Goal: Task Accomplishment & Management: Use online tool/utility

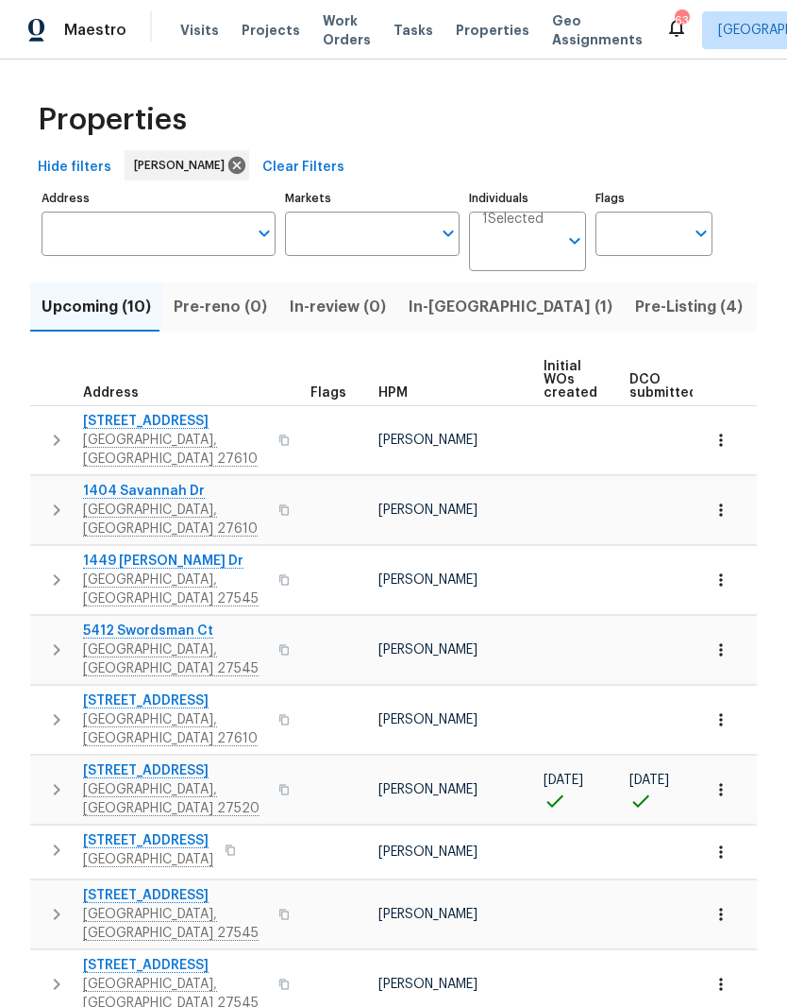
click at [635, 315] on span "Pre-Listing (4)" at bounding box center [689, 307] width 108 height 26
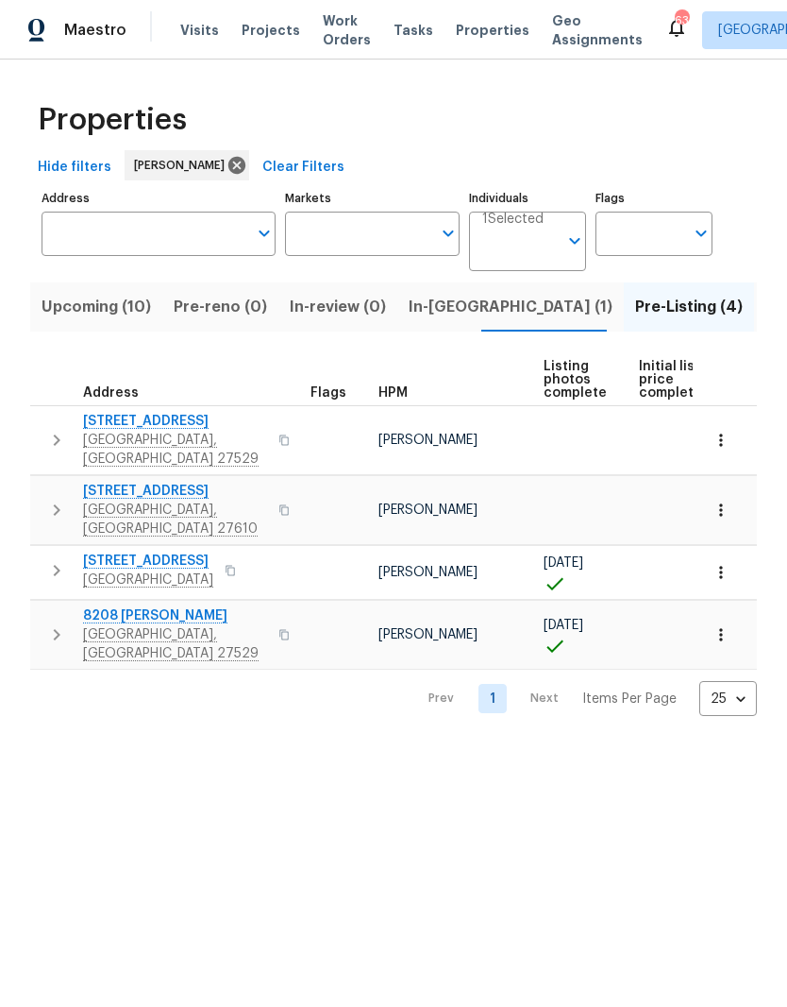
click at [410, 310] on span "In-reno (1)" at bounding box center [511, 307] width 204 height 26
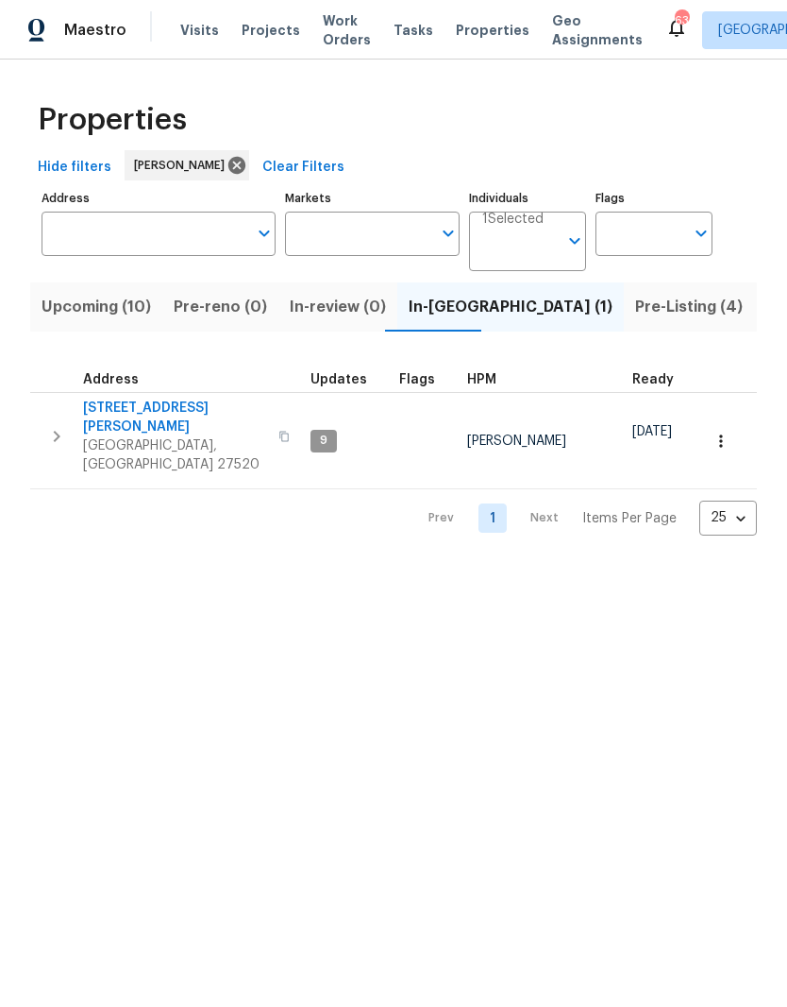
click at [95, 412] on span "112 Kelly Ln" at bounding box center [175, 417] width 184 height 38
click at [99, 239] on input "Address" at bounding box center [145, 234] width 206 height 44
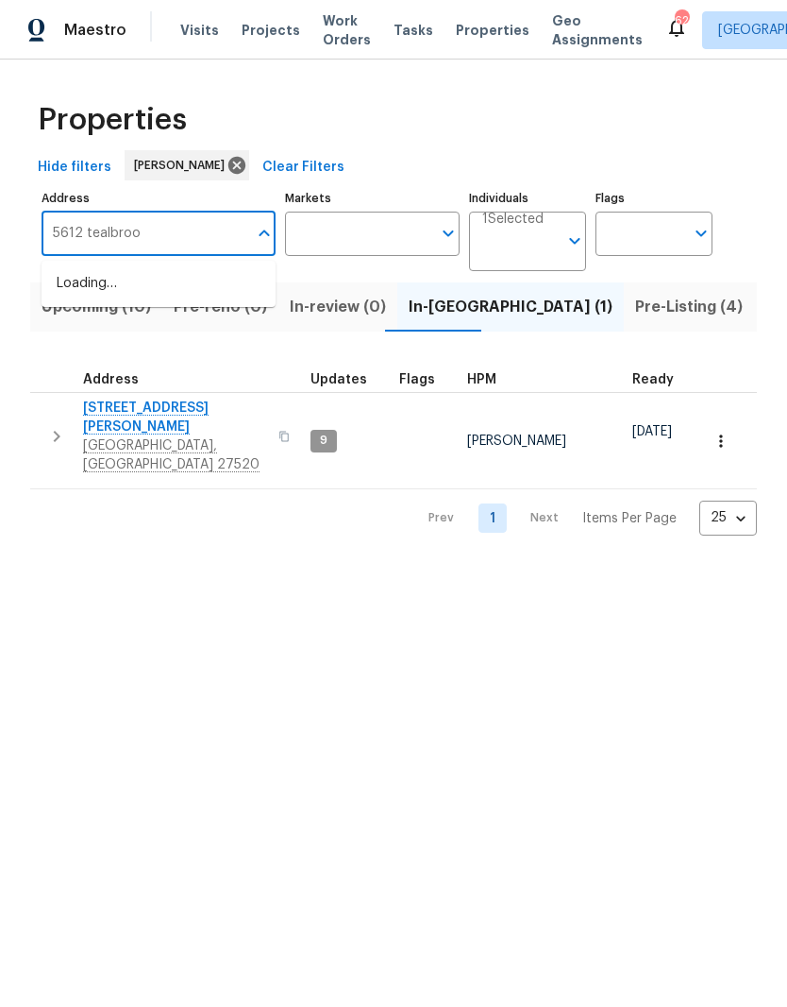
type input "5612 tealbrook"
click at [82, 287] on li "5612 Tealbrook Dr Raleigh NC 27610" at bounding box center [159, 294] width 234 height 52
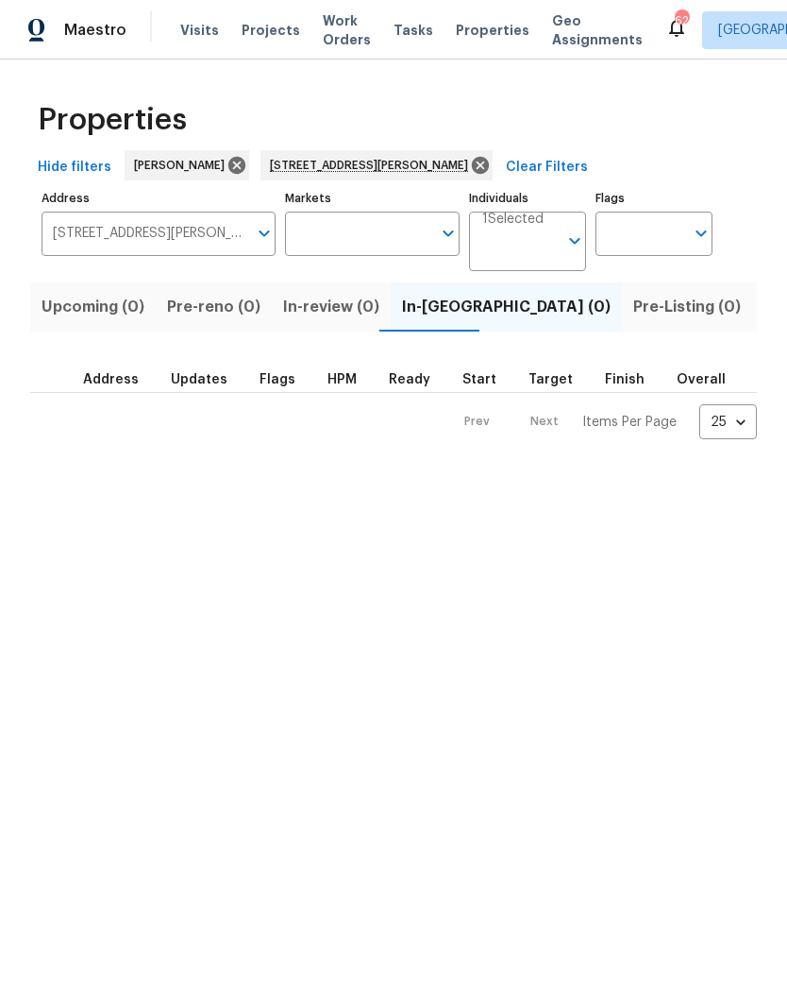
click at [764, 308] on span "Listed (1)" at bounding box center [798, 307] width 68 height 26
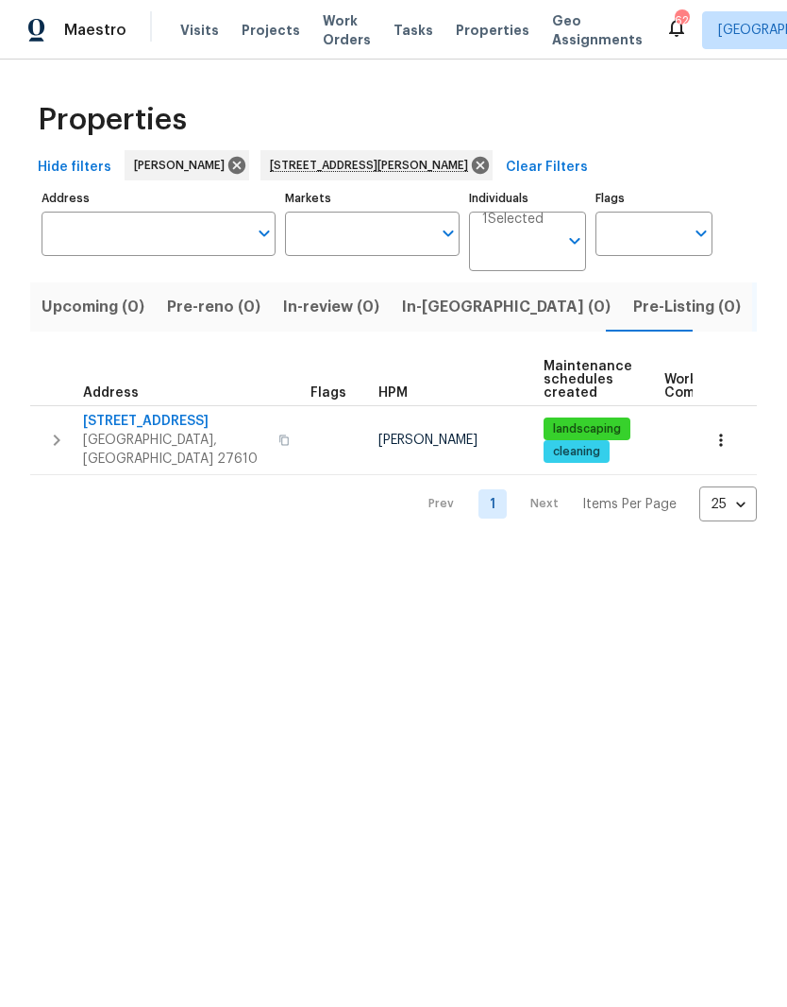
type input "5612 Tealbrook Dr Raleigh NC 27610"
click at [171, 442] on span "Raleigh, NC 27610" at bounding box center [175, 450] width 184 height 38
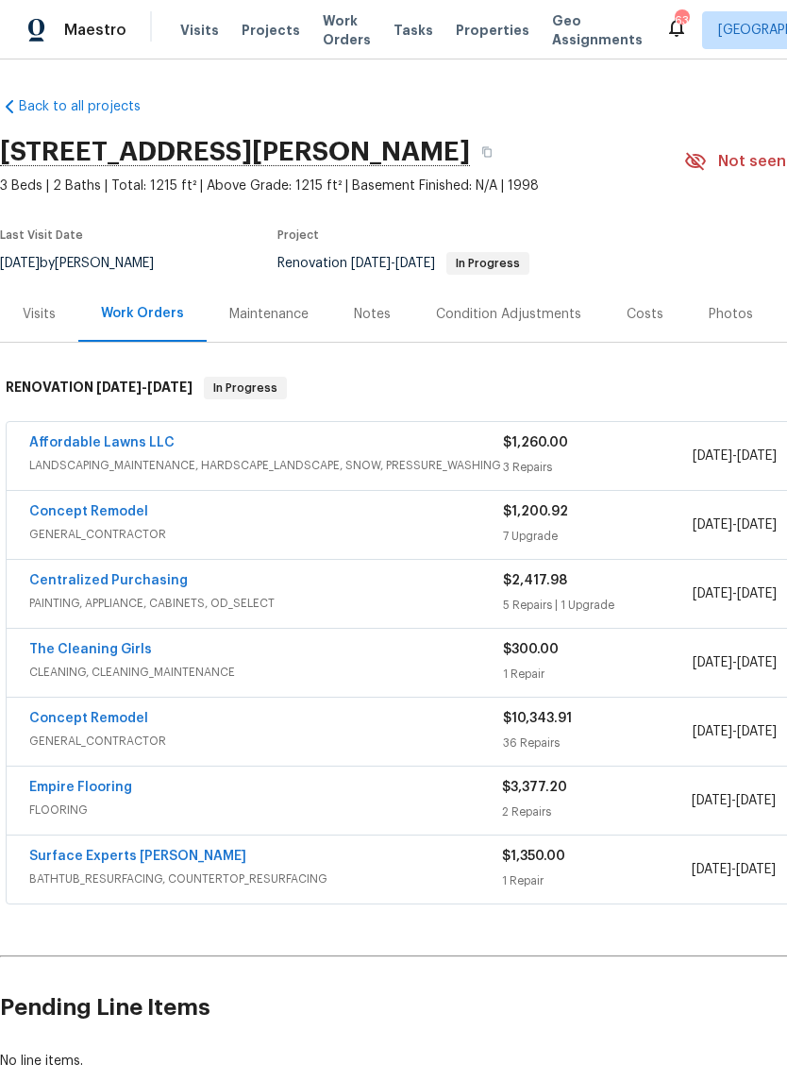
click at [56, 705] on div "Concept Remodel GENERAL_CONTRACTOR $10,343.91 36 Repairs [DATE] - [DATE] In Pro…" at bounding box center [534, 732] width 1054 height 68
click at [51, 723] on link "Concept Remodel" at bounding box center [88, 718] width 119 height 13
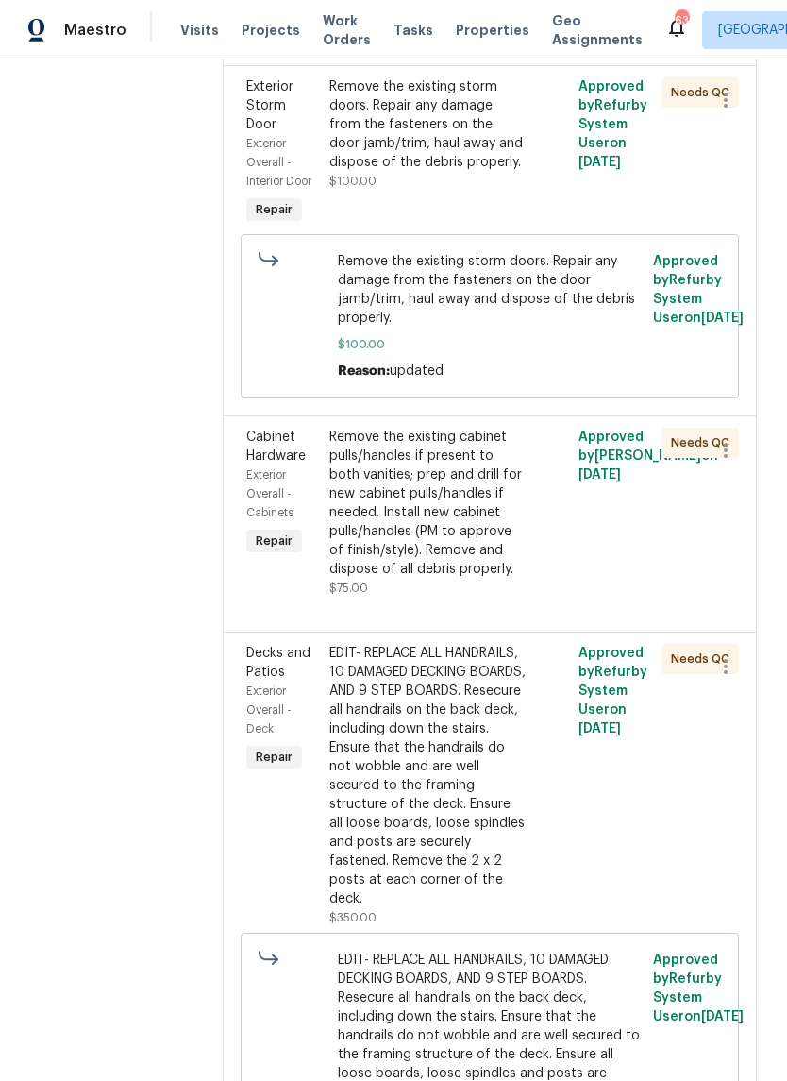
scroll to position [7072, 0]
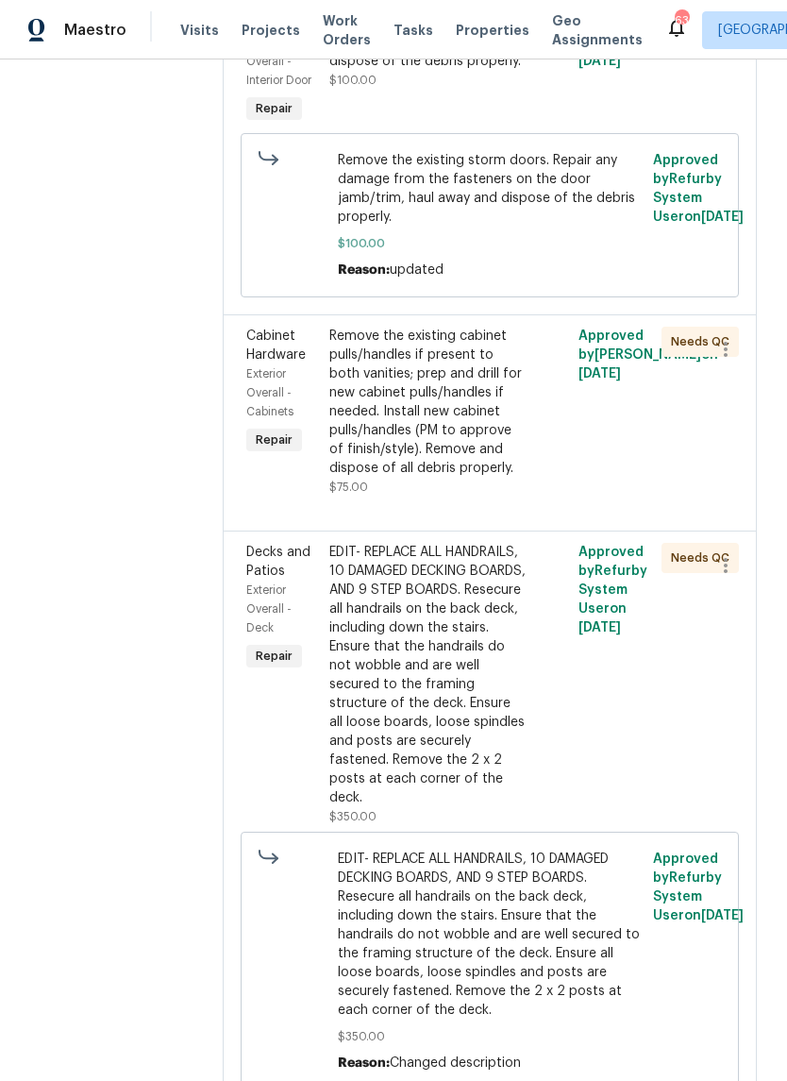
click at [527, 850] on span "EDIT- REPLACE ALL HANDRAILS, 10 DAMAGED DECKING BOARDS, AND 9 STEP BOARDS. Rese…" at bounding box center [490, 935] width 305 height 170
click at [355, 543] on div "EDIT- REPLACE ALL HANDRAILS, 10 DAMAGED DECKING BOARDS, AND 9 STEP BOARDS. Rese…" at bounding box center [428, 675] width 196 height 264
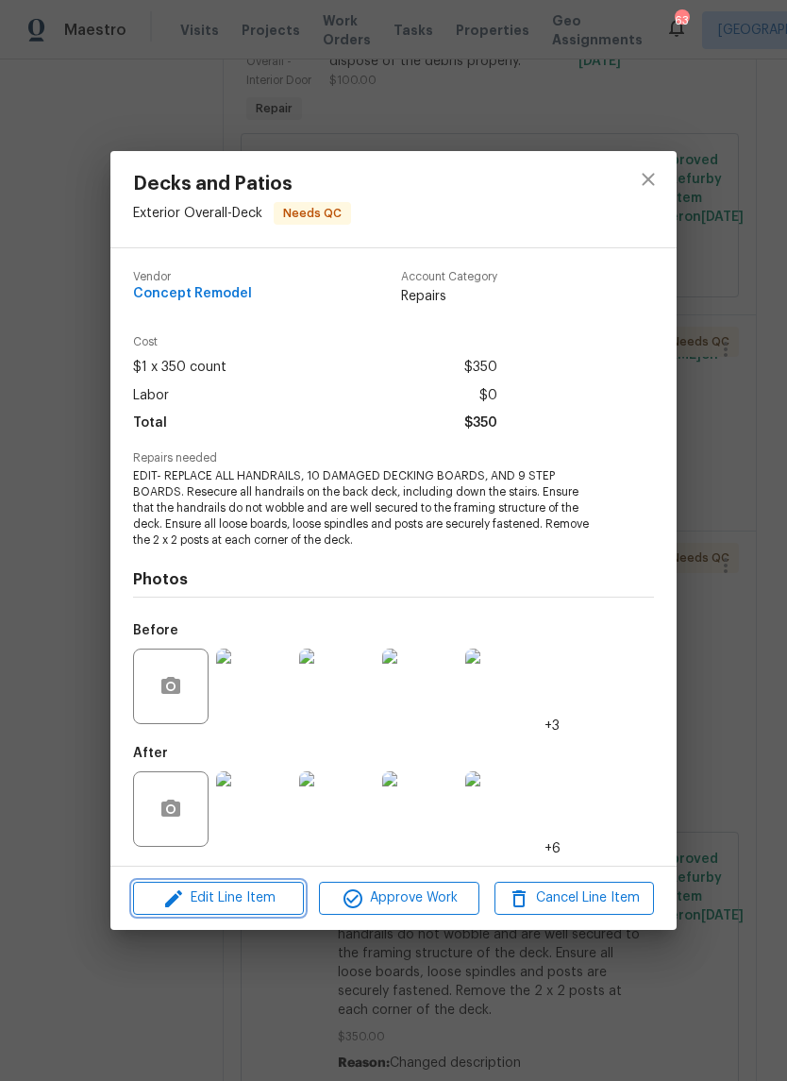
click at [195, 905] on span "Edit Line Item" at bounding box center [219, 899] width 160 height 24
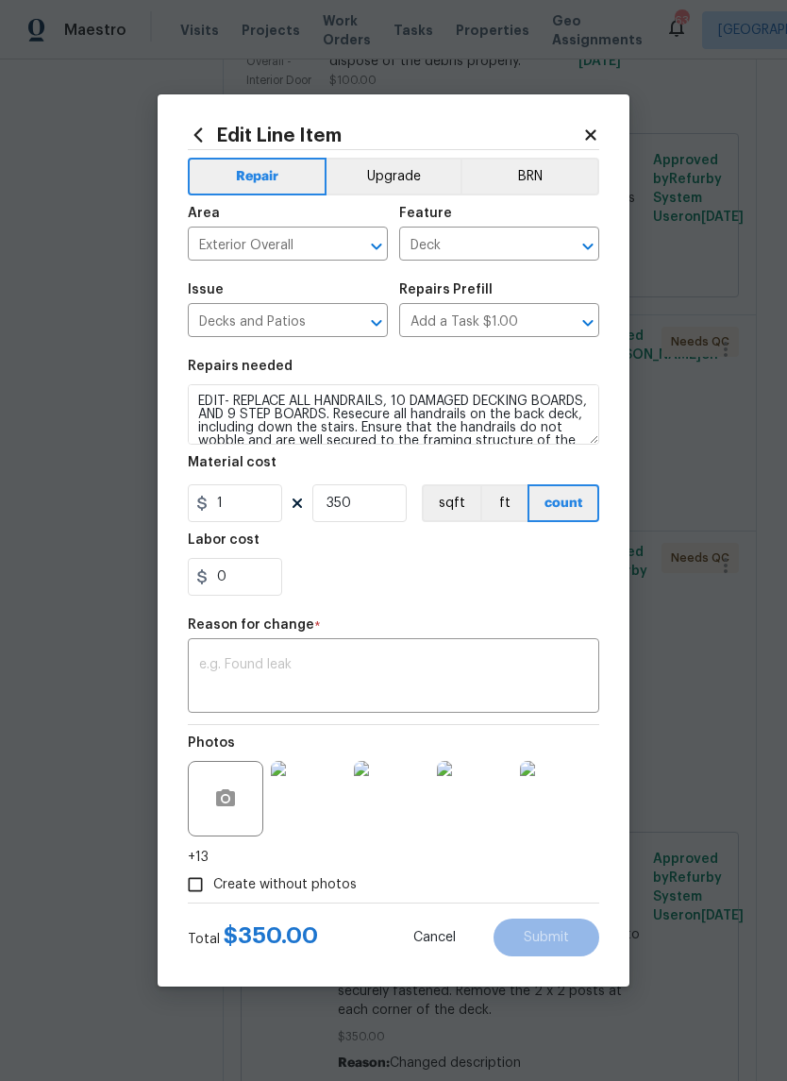
click at [574, 144] on div "Edit Line Item Repair Upgrade BRN Area Exterior Overall ​ Feature Deck ​ Issue …" at bounding box center [394, 541] width 412 height 832
click at [589, 138] on icon at bounding box center [591, 135] width 17 height 17
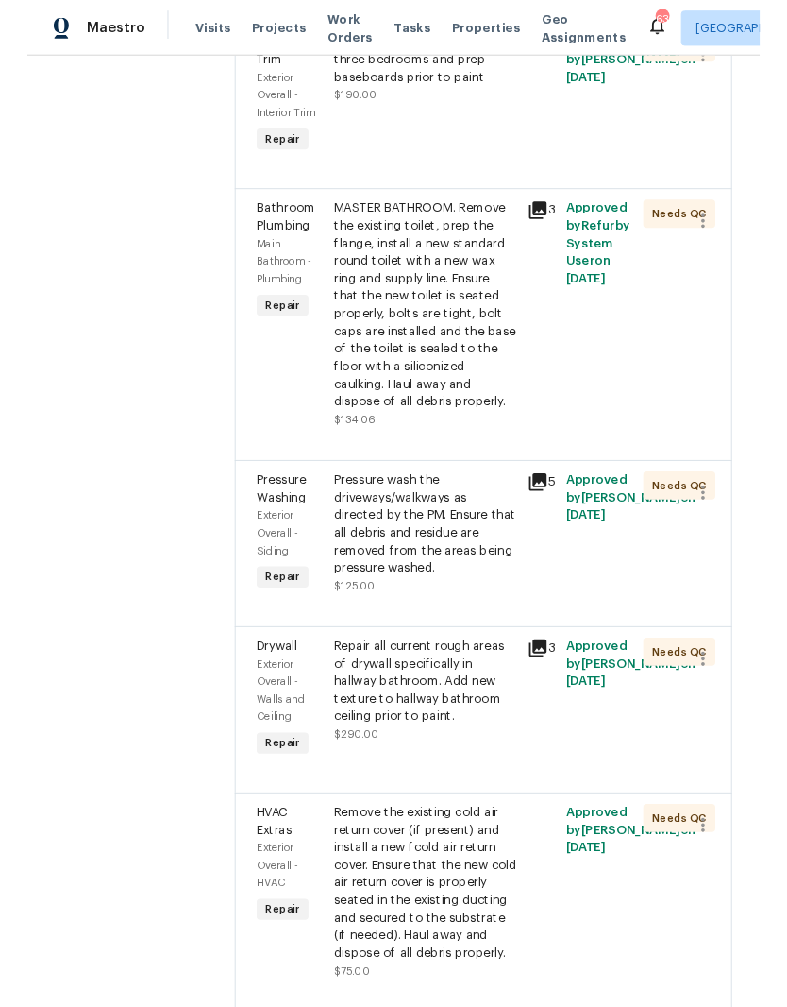
scroll to position [685, 0]
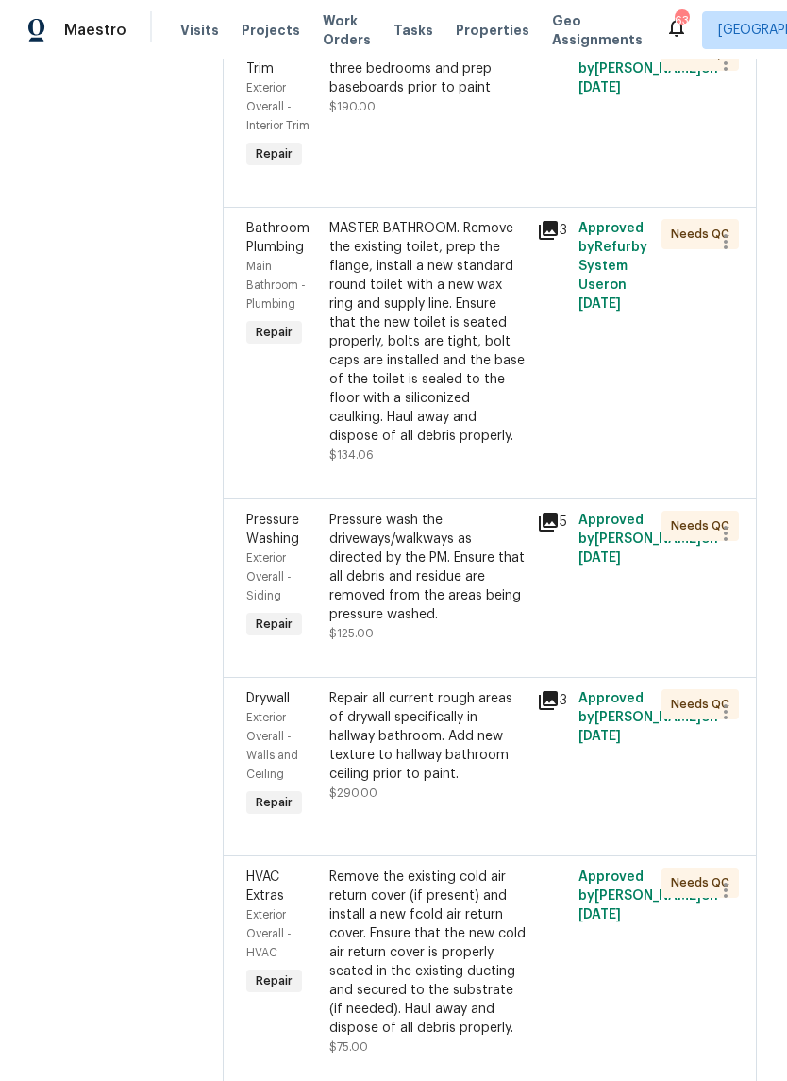
click at [420, 309] on div "MASTER BATHROOM. Remove the existing toilet, prep the flange, install a new sta…" at bounding box center [428, 332] width 196 height 227
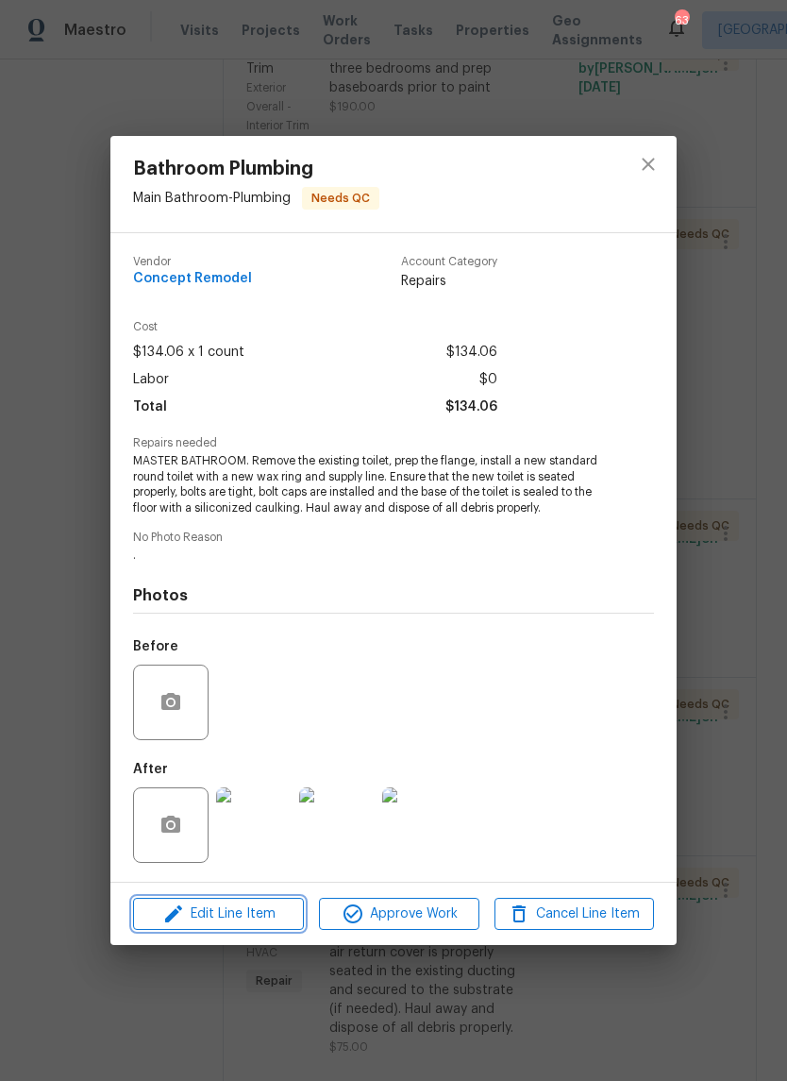
click at [186, 905] on span "Edit Line Item" at bounding box center [219, 915] width 160 height 24
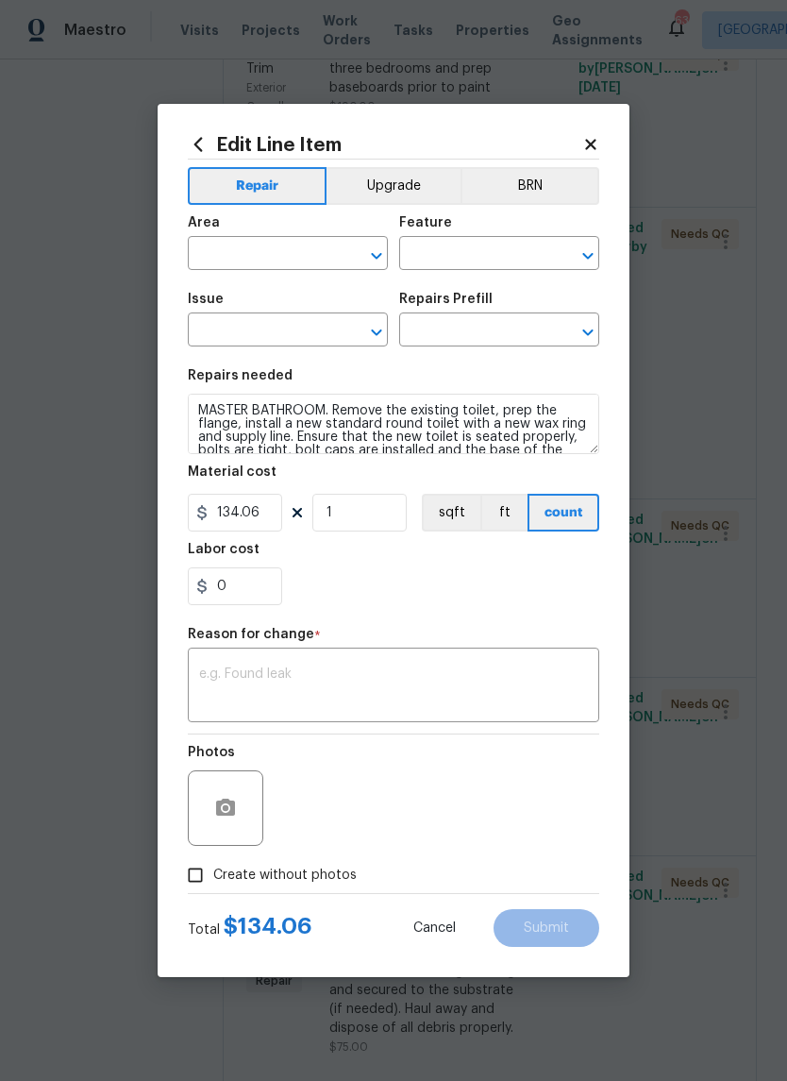
type input "Main Bathroom"
type input "Plumbing"
type input "Bathroom Plumbing"
type input "Replace Toilet (round) $134.06"
click at [246, 528] on input "134.06" at bounding box center [235, 513] width 94 height 38
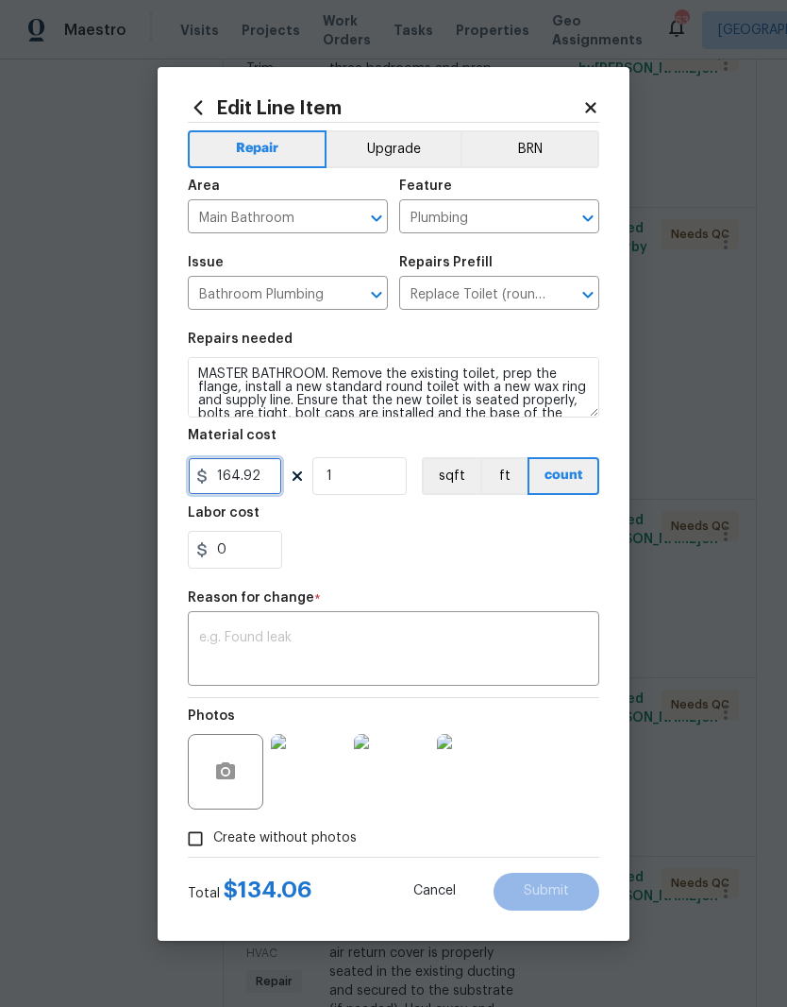
type input "164.92"
click at [415, 562] on div "0" at bounding box center [394, 550] width 412 height 38
click at [440, 646] on textarea at bounding box center [393, 651] width 389 height 40
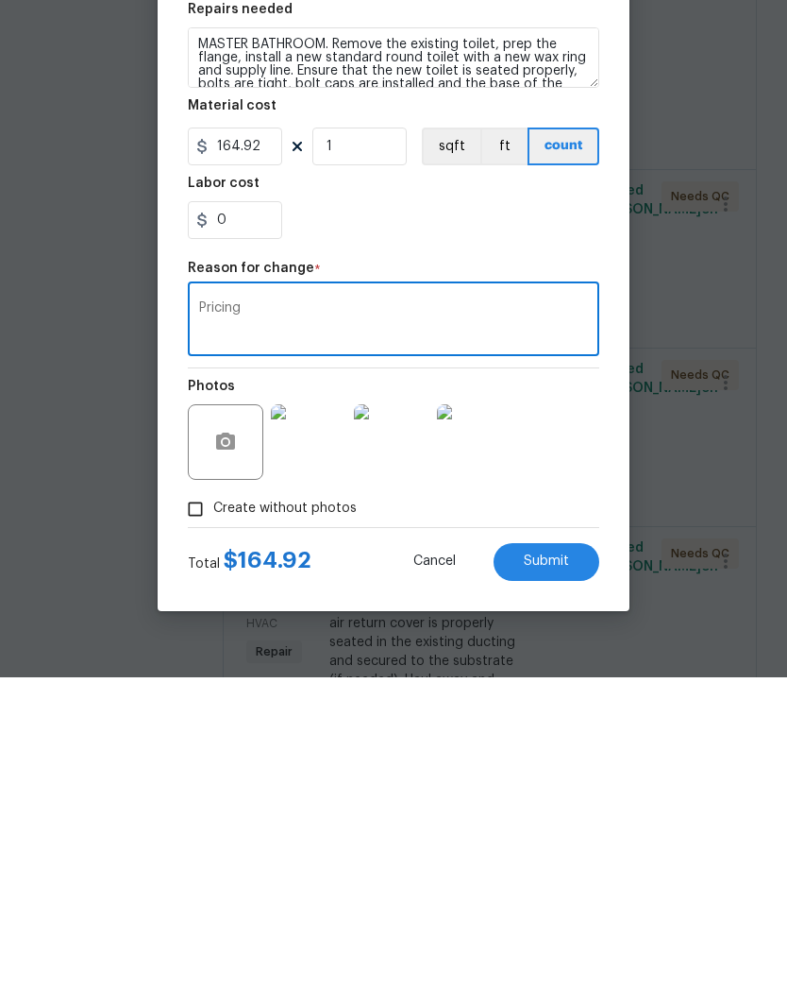
type textarea "Pricing"
click at [583, 872] on button "Submit" at bounding box center [547, 891] width 106 height 38
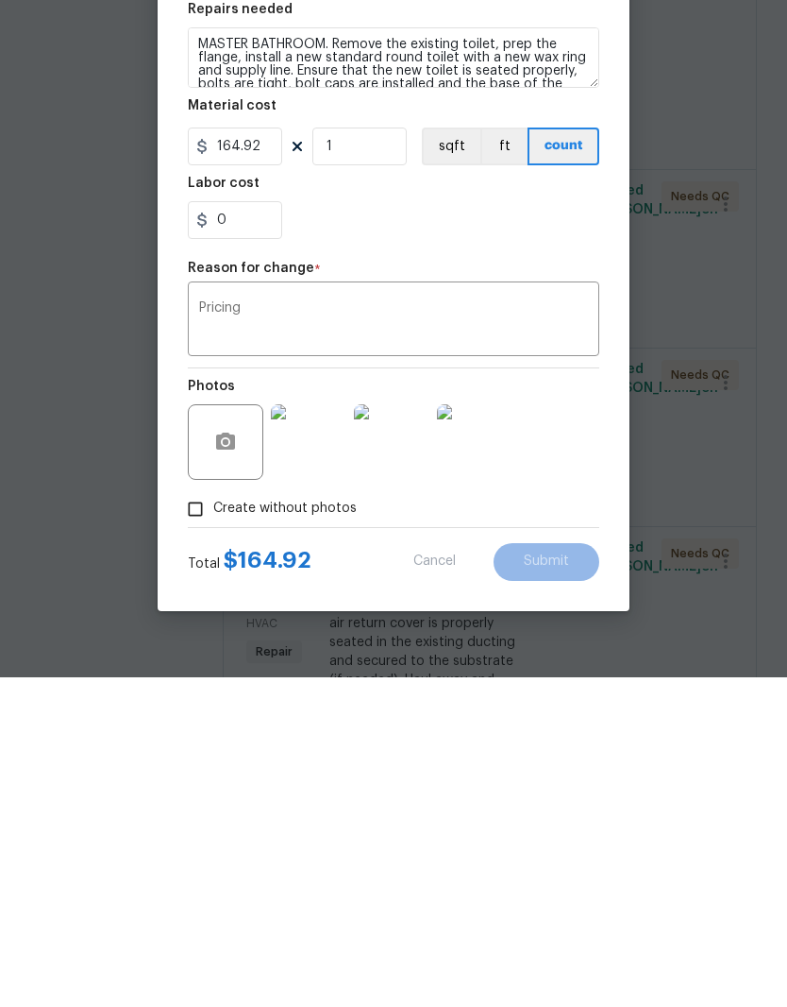
scroll to position [77, 0]
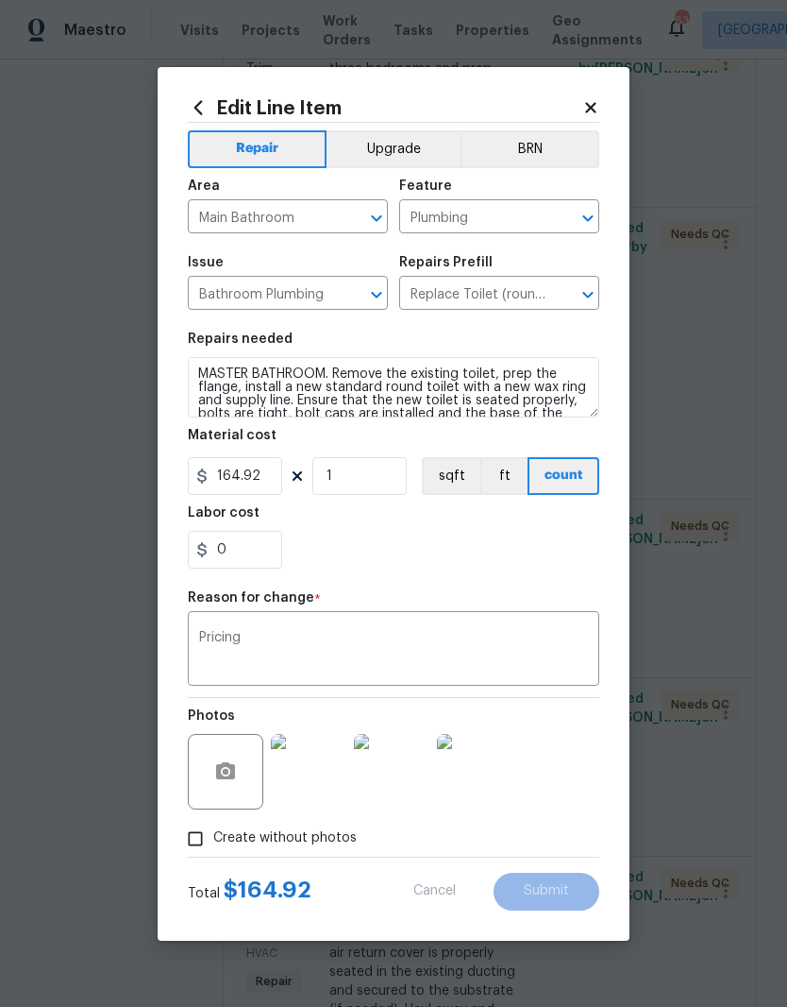
type input "134.06"
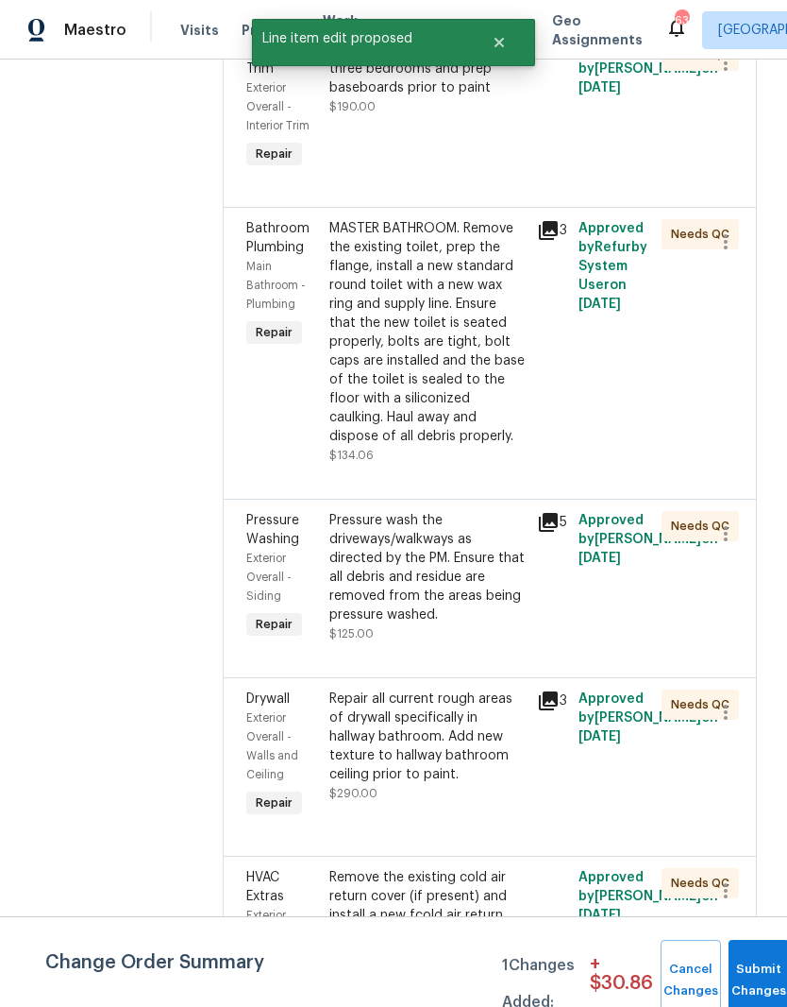
scroll to position [0, 0]
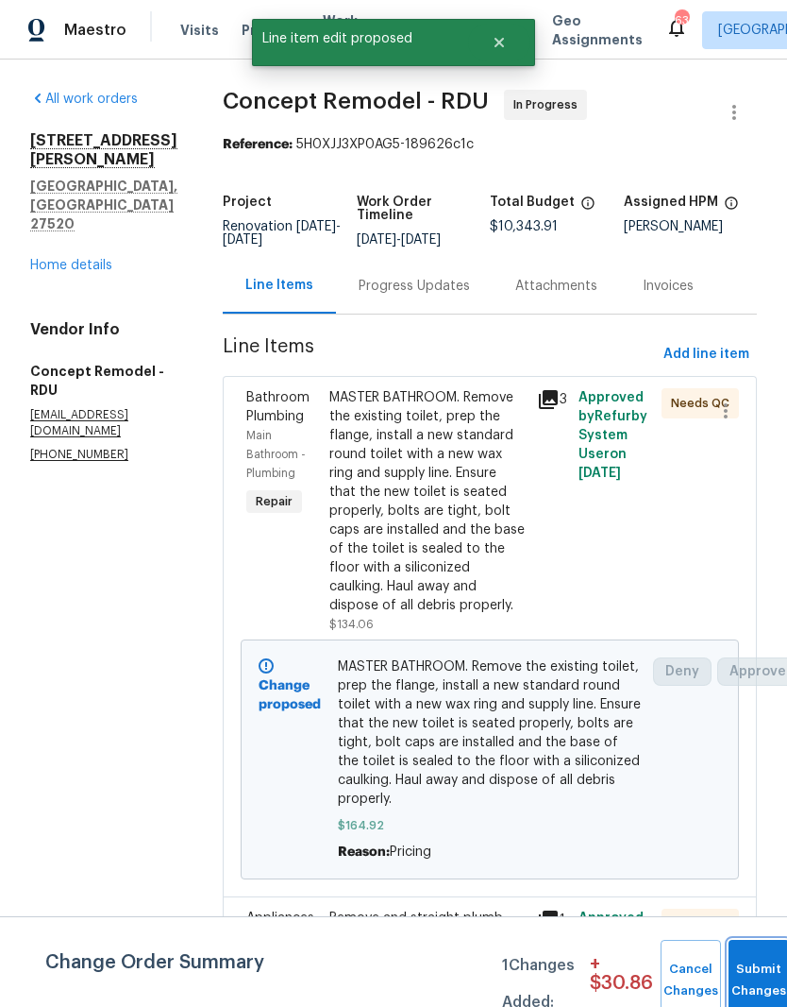
click at [762, 973] on button "Submit Changes" at bounding box center [759, 979] width 60 height 81
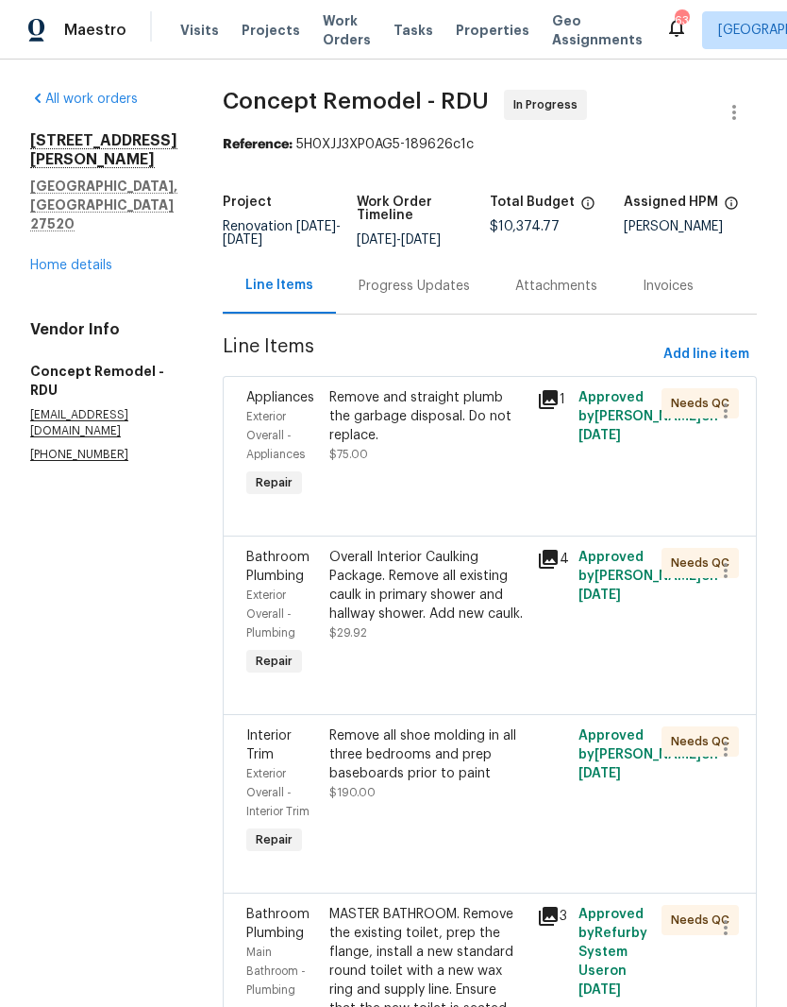
click at [49, 259] on link "Home details" at bounding box center [71, 265] width 82 height 13
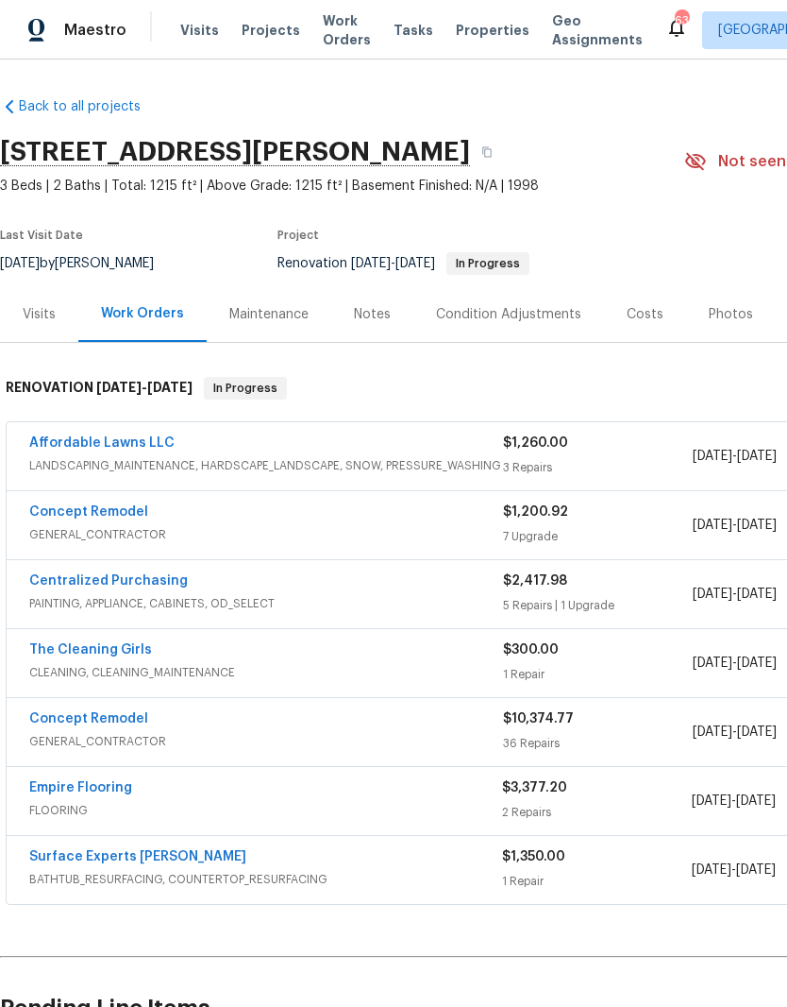
click at [56, 858] on link "Surface Experts [PERSON_NAME]" at bounding box center [137, 856] width 217 height 13
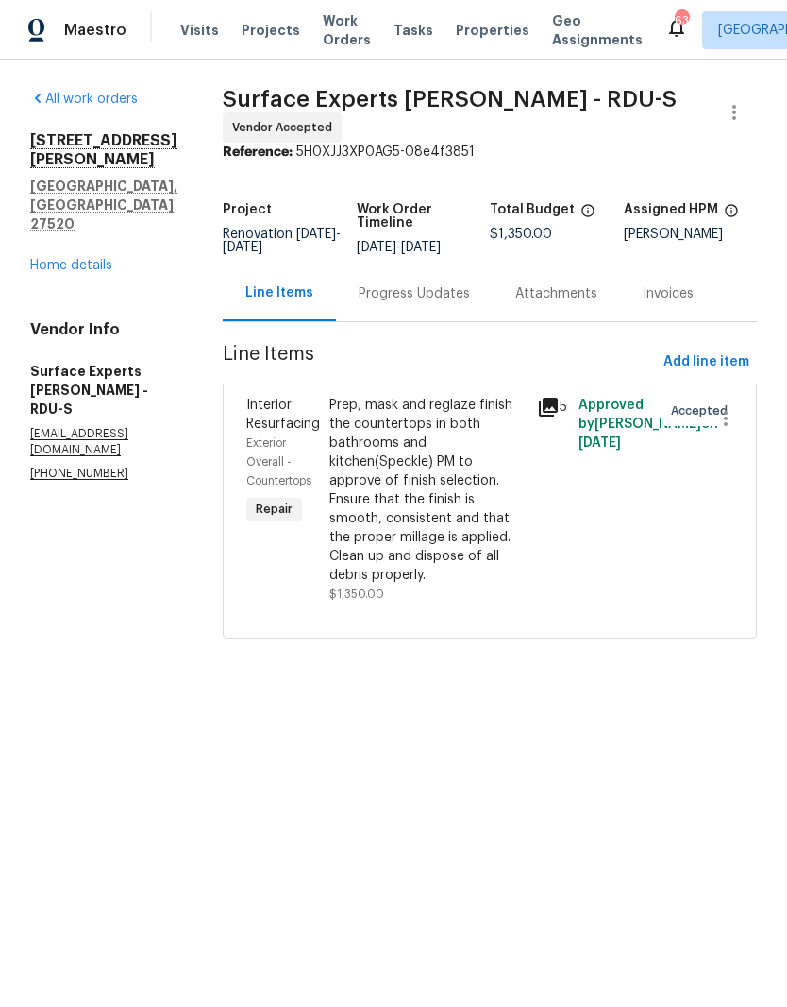
click at [399, 299] on div "Progress Updates" at bounding box center [414, 293] width 111 height 19
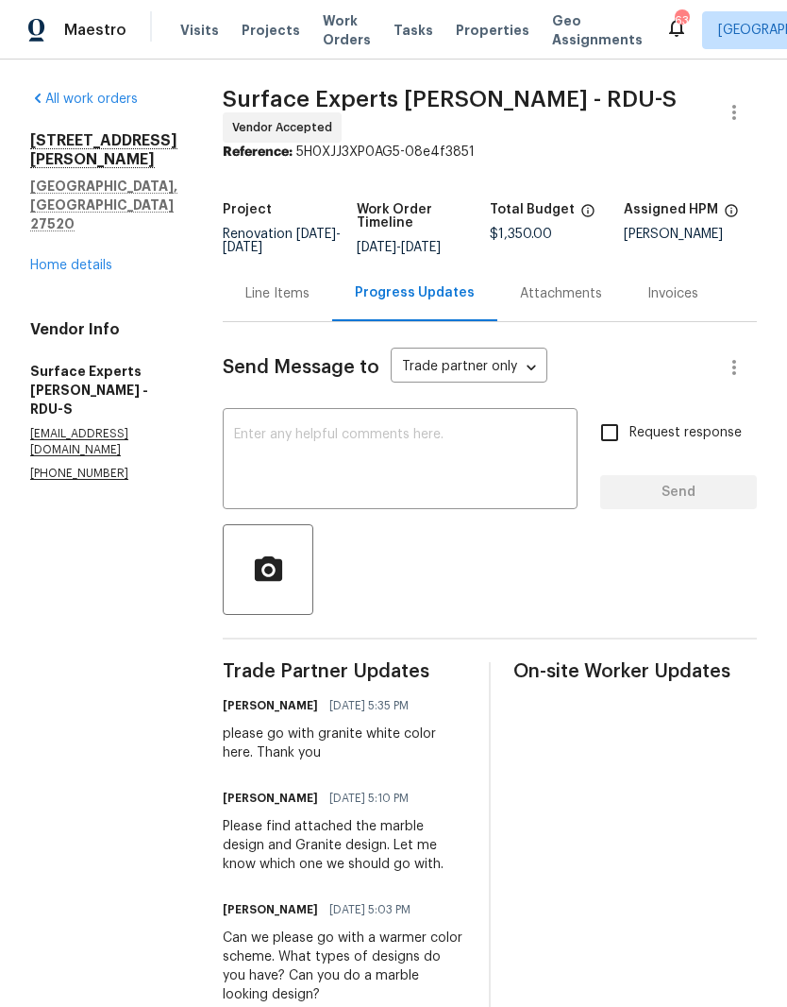
click at [62, 229] on div "All work orders [STREET_ADDRESS][PERSON_NAME] Home details Vendor Info Surface …" at bounding box center [103, 286] width 147 height 392
click at [42, 259] on link "Home details" at bounding box center [71, 265] width 82 height 13
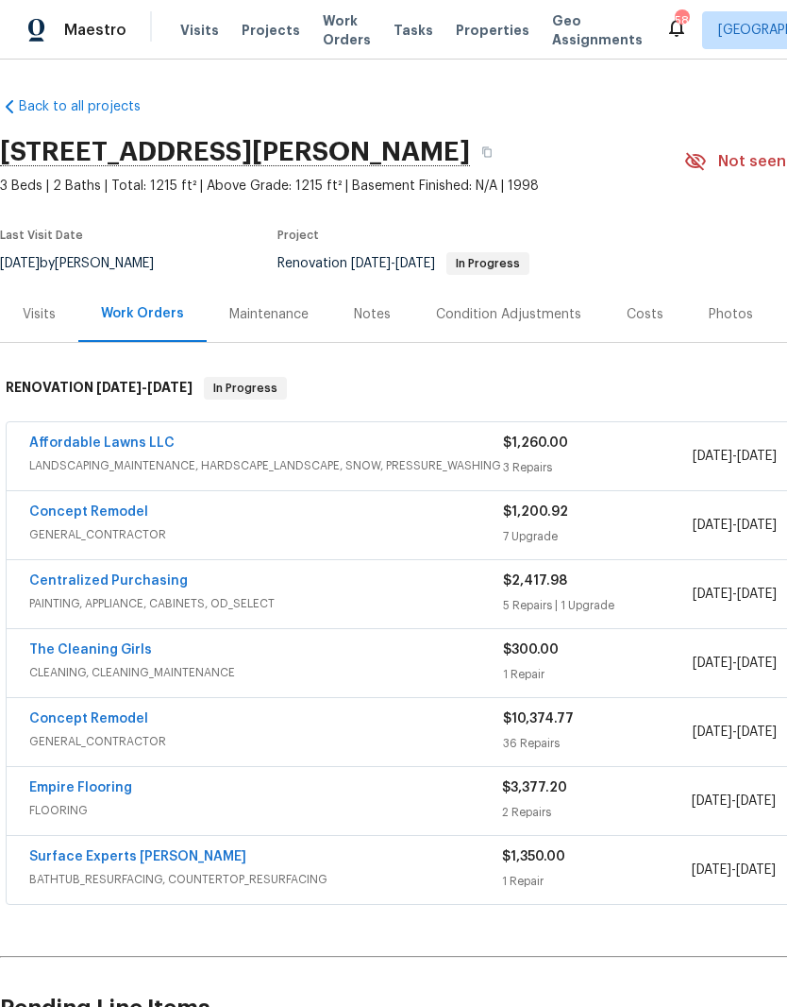
click at [644, 323] on div "Costs" at bounding box center [645, 314] width 37 height 19
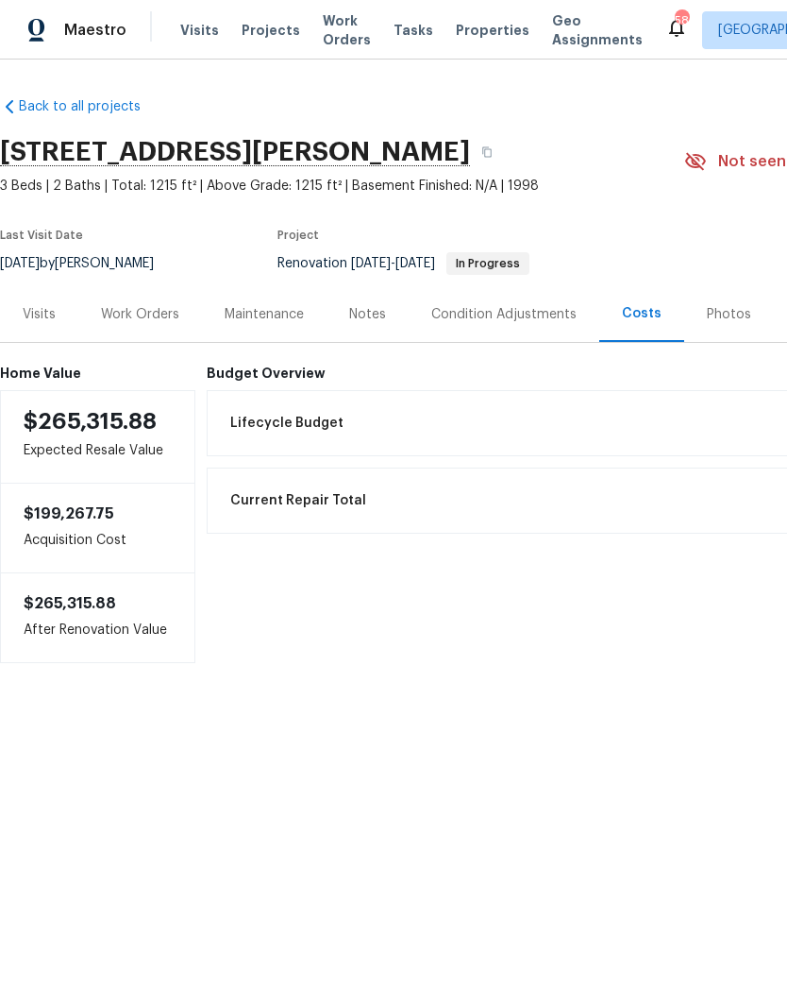
click at [378, 308] on div "Notes" at bounding box center [367, 314] width 37 height 19
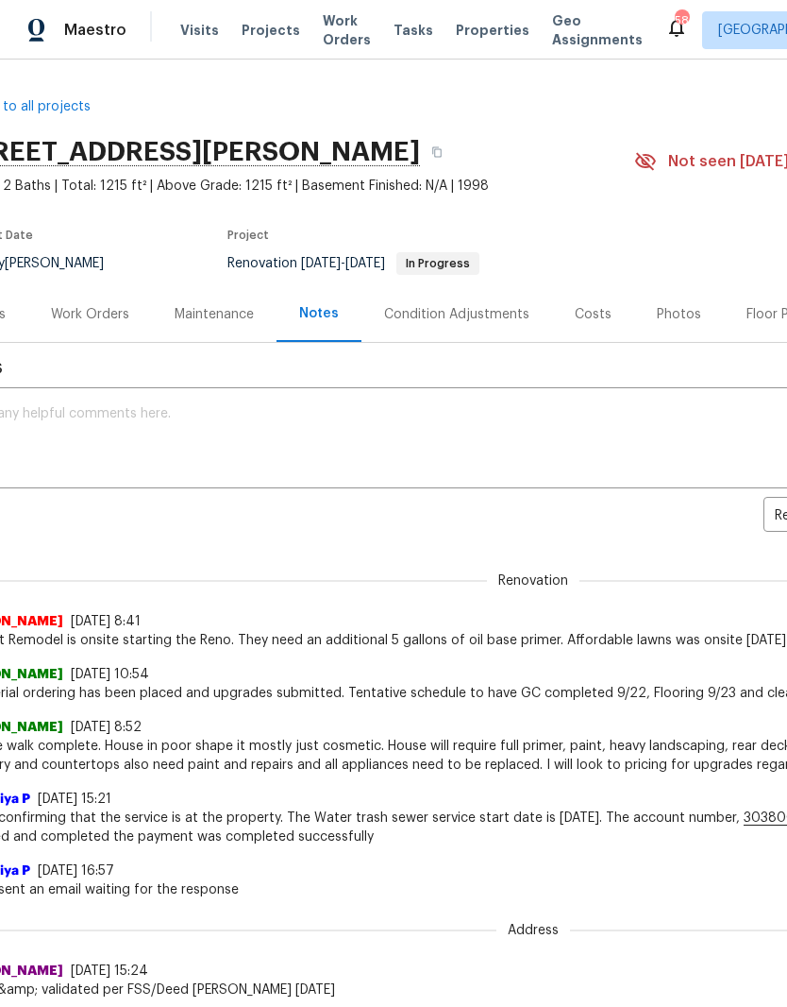
scroll to position [0, 50]
click at [582, 314] on div "Costs" at bounding box center [593, 314] width 37 height 19
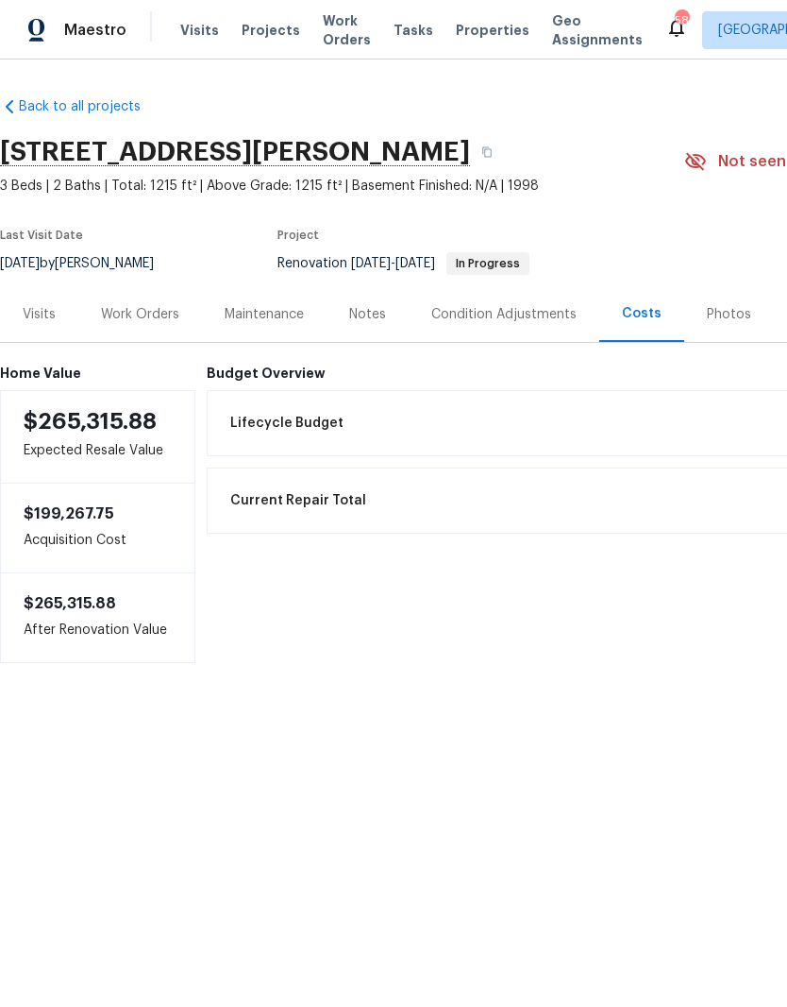
click at [168, 317] on div "Work Orders" at bounding box center [140, 314] width 78 height 19
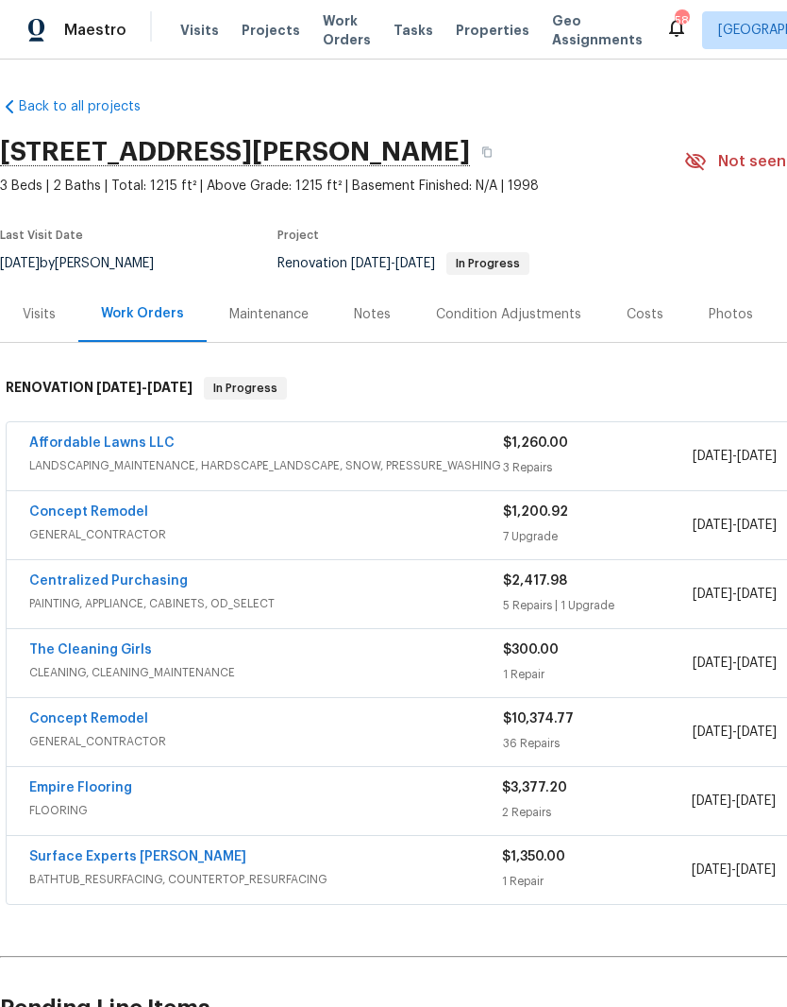
click at [106, 793] on link "Empire Flooring" at bounding box center [80, 787] width 103 height 13
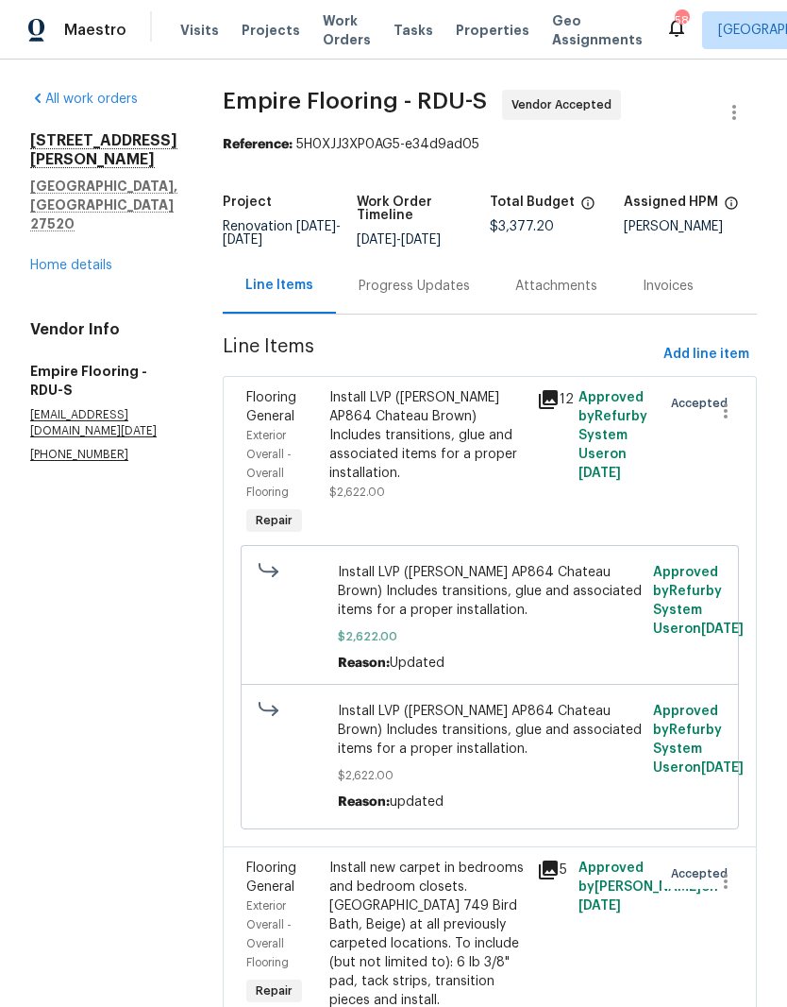
click at [448, 287] on div "Progress Updates" at bounding box center [414, 286] width 157 height 56
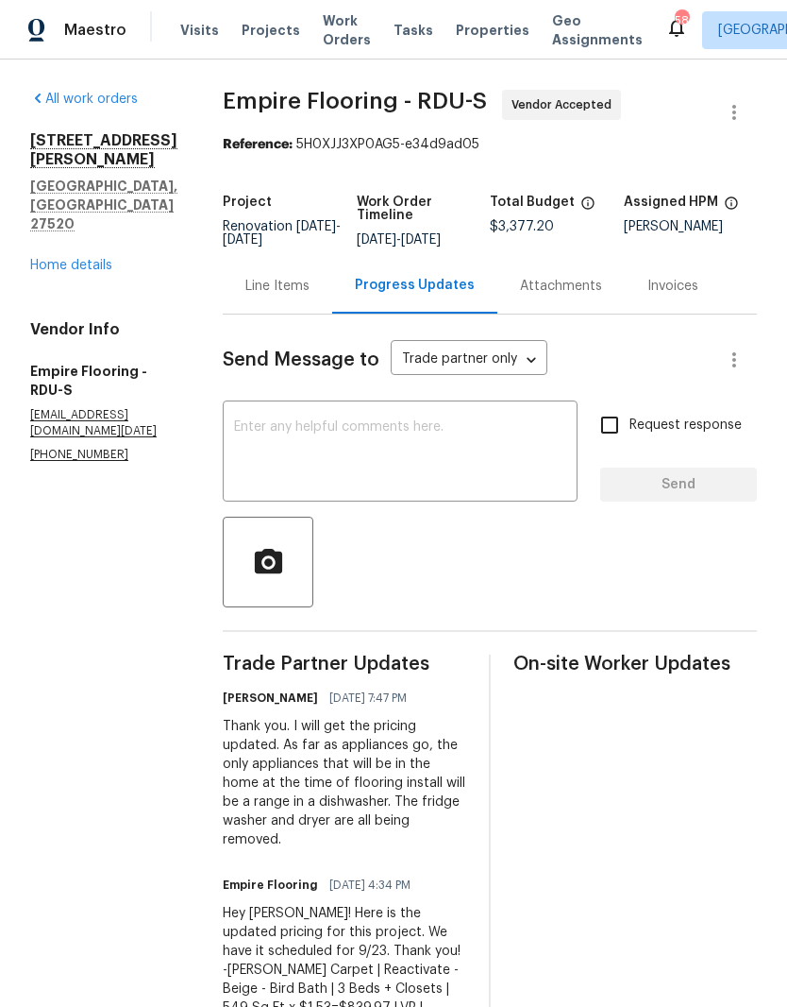
click at [91, 259] on link "Home details" at bounding box center [71, 265] width 82 height 13
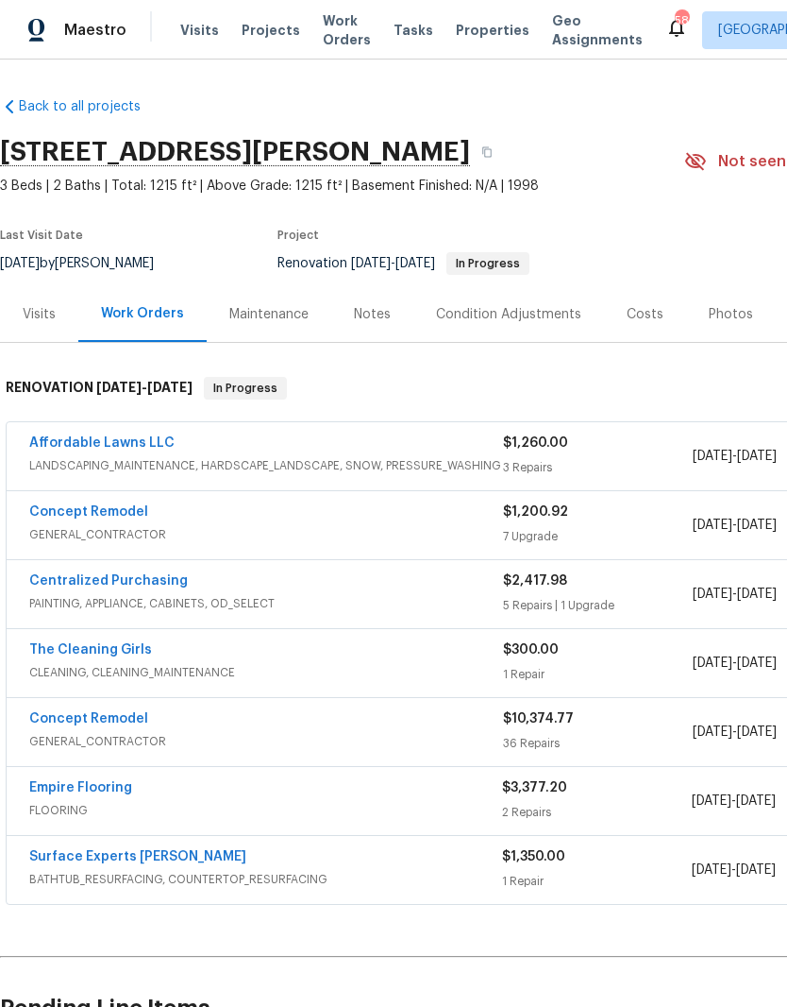
click at [113, 719] on link "Concept Remodel" at bounding box center [88, 718] width 119 height 13
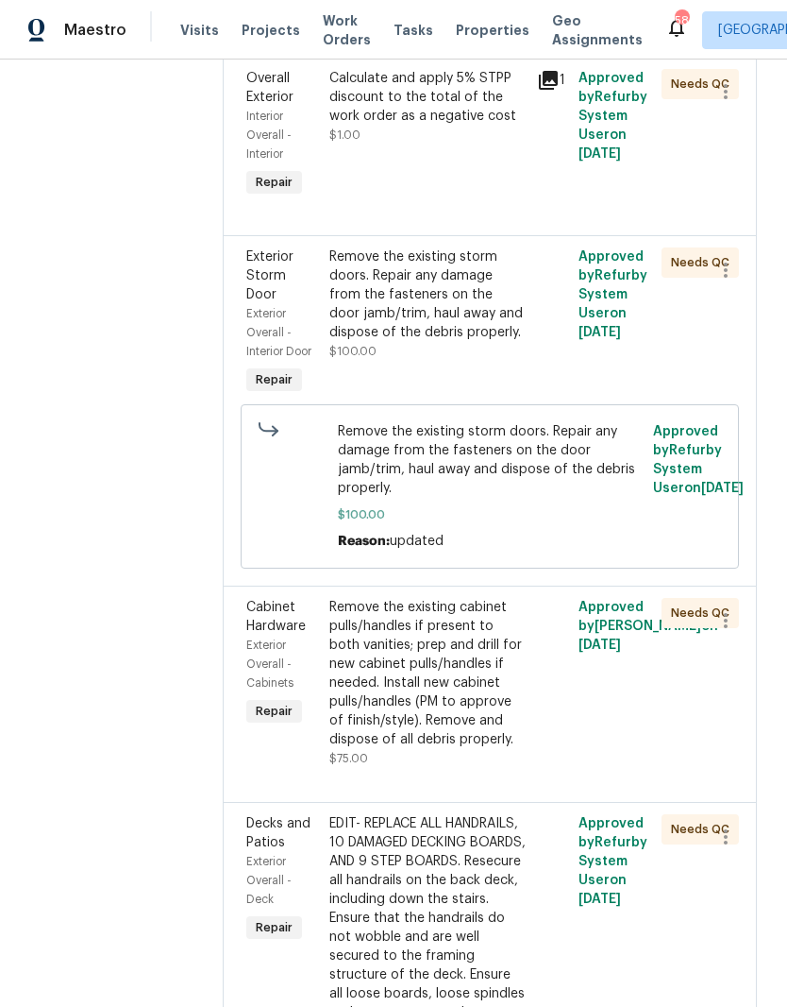
scroll to position [7040, 0]
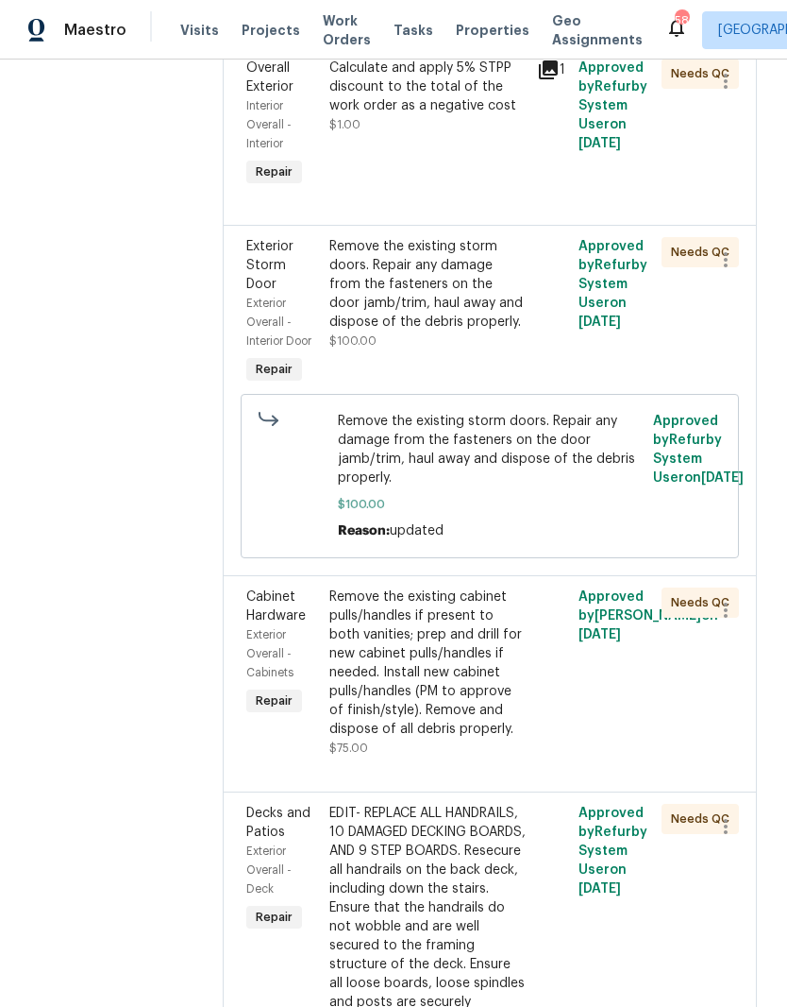
click at [451, 804] on div "EDIT- REPLACE ALL HANDRAILS, 10 DAMAGED DECKING BOARDS, AND 9 STEP BOARDS. Rese…" at bounding box center [428, 936] width 196 height 264
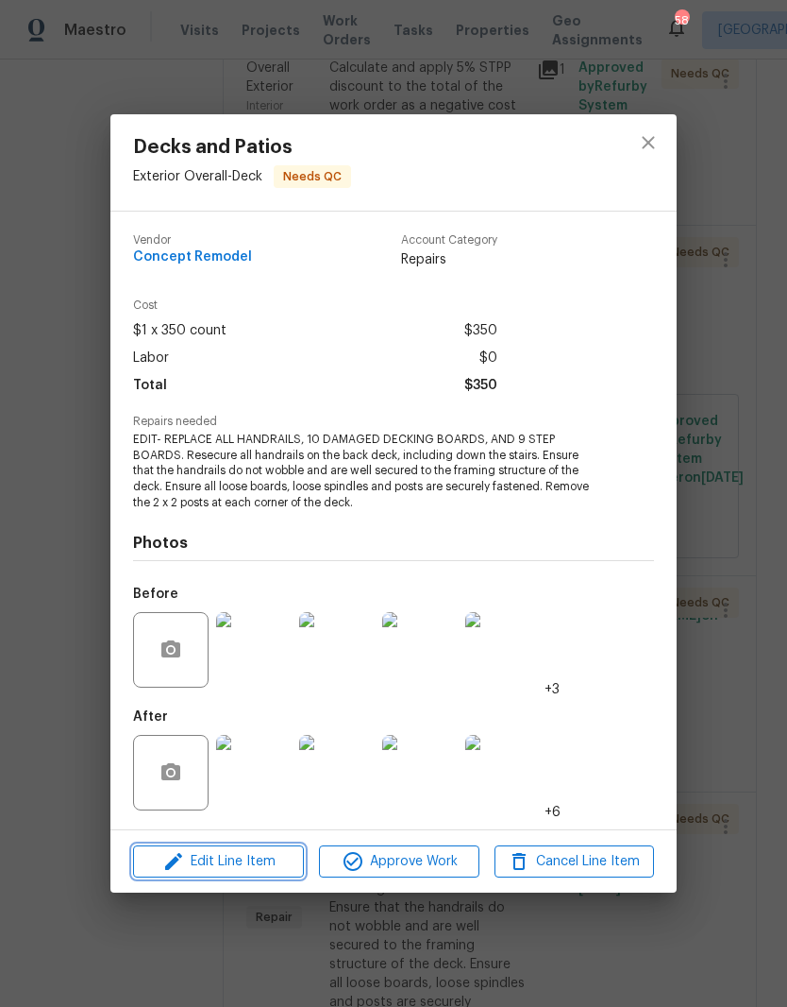
click at [266, 863] on span "Edit Line Item" at bounding box center [219, 862] width 160 height 24
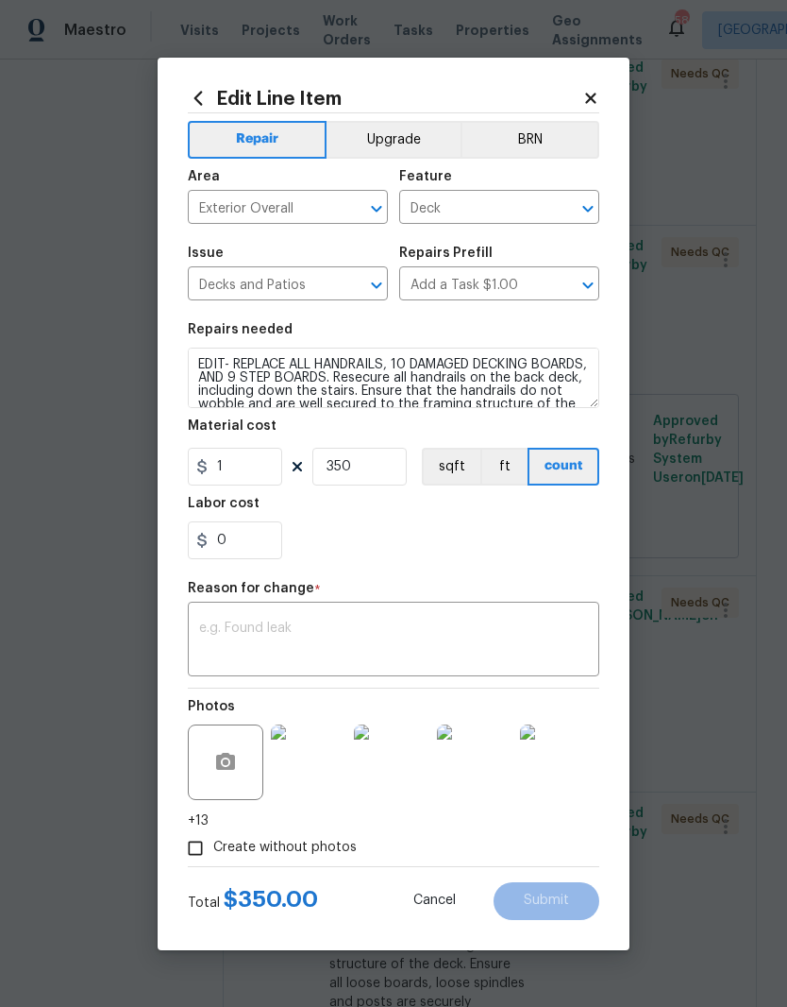
click at [334, 767] on img at bounding box center [309, 762] width 76 height 76
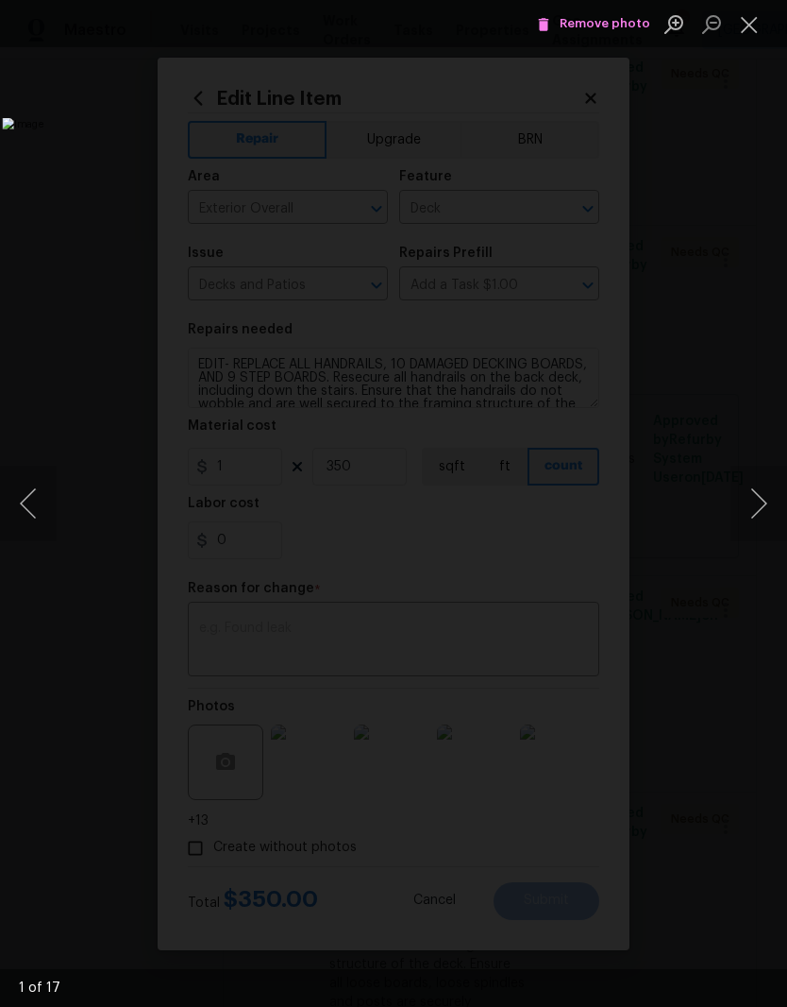
click at [756, 509] on button "Next image" at bounding box center [759, 503] width 57 height 76
click at [751, 33] on button "Close lightbox" at bounding box center [750, 24] width 38 height 33
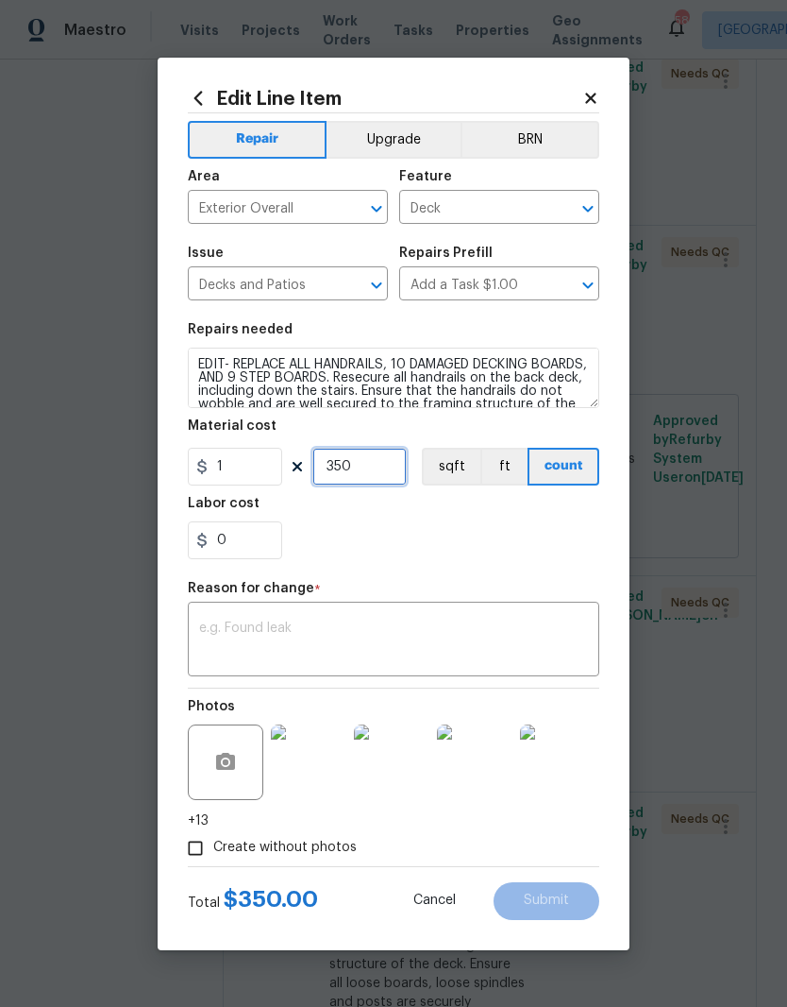
click at [368, 484] on input "350" at bounding box center [360, 467] width 94 height 38
type input "1200"
click at [460, 537] on div "0" at bounding box center [394, 540] width 412 height 38
click at [466, 627] on textarea at bounding box center [393, 641] width 389 height 40
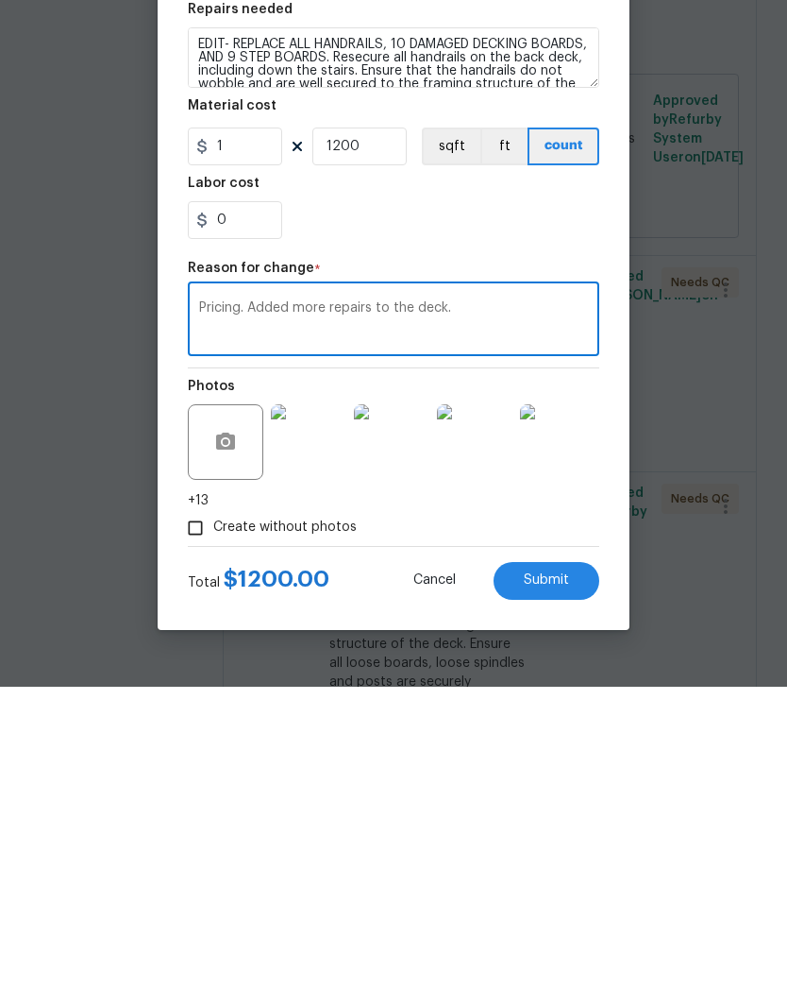
type textarea "Pricing. Added more repairs to the deck."
click at [572, 882] on button "Submit" at bounding box center [547, 901] width 106 height 38
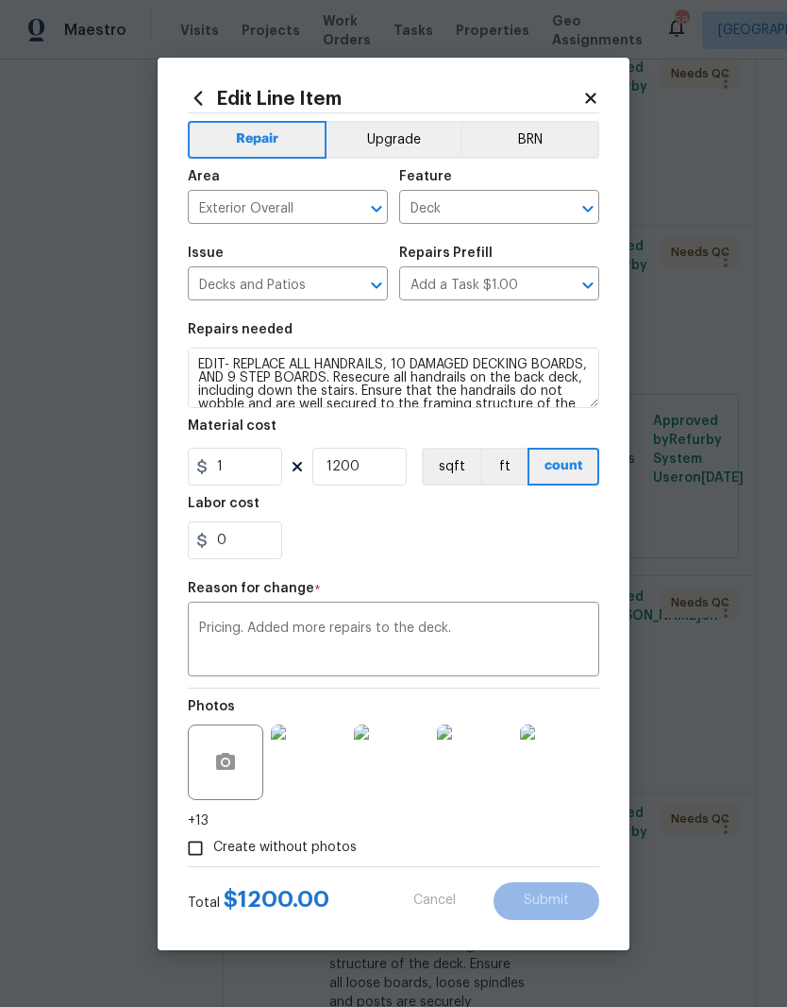
type input "350"
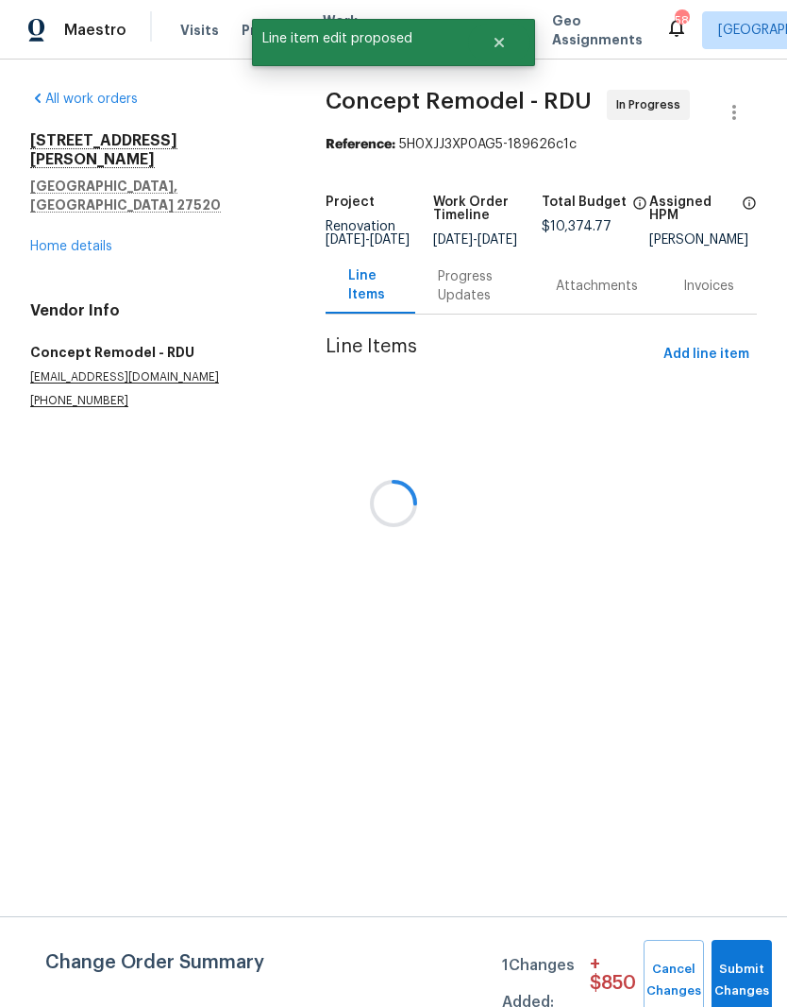
scroll to position [0, 0]
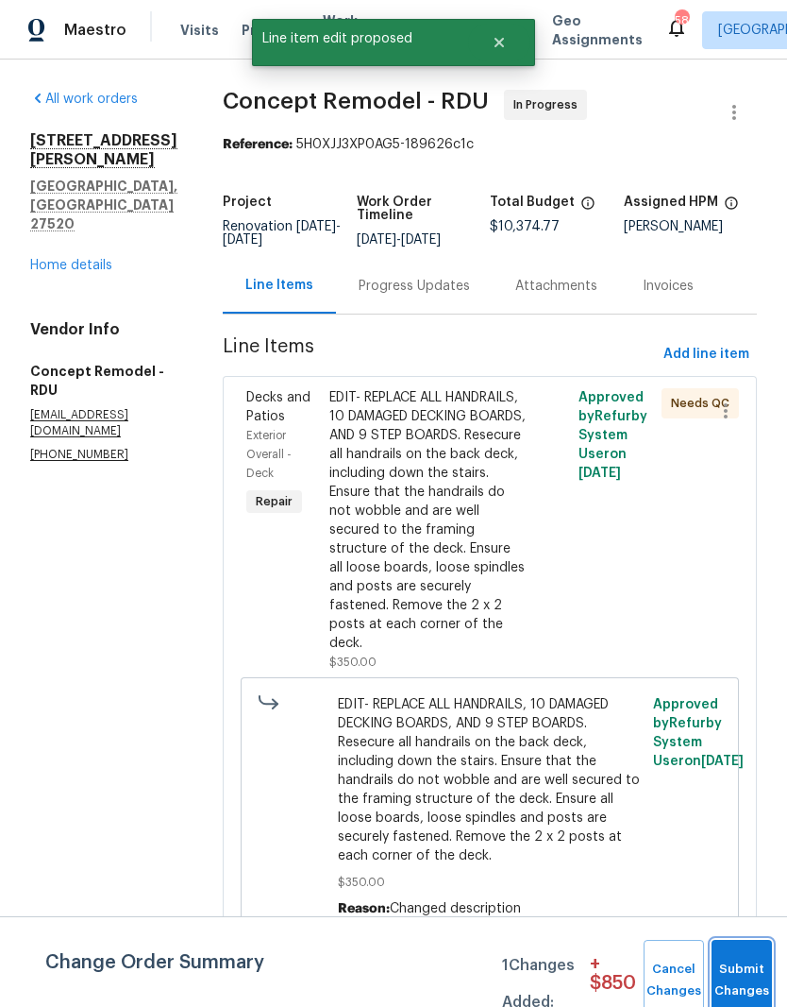
click at [755, 968] on button "Submit Changes" at bounding box center [742, 979] width 60 height 81
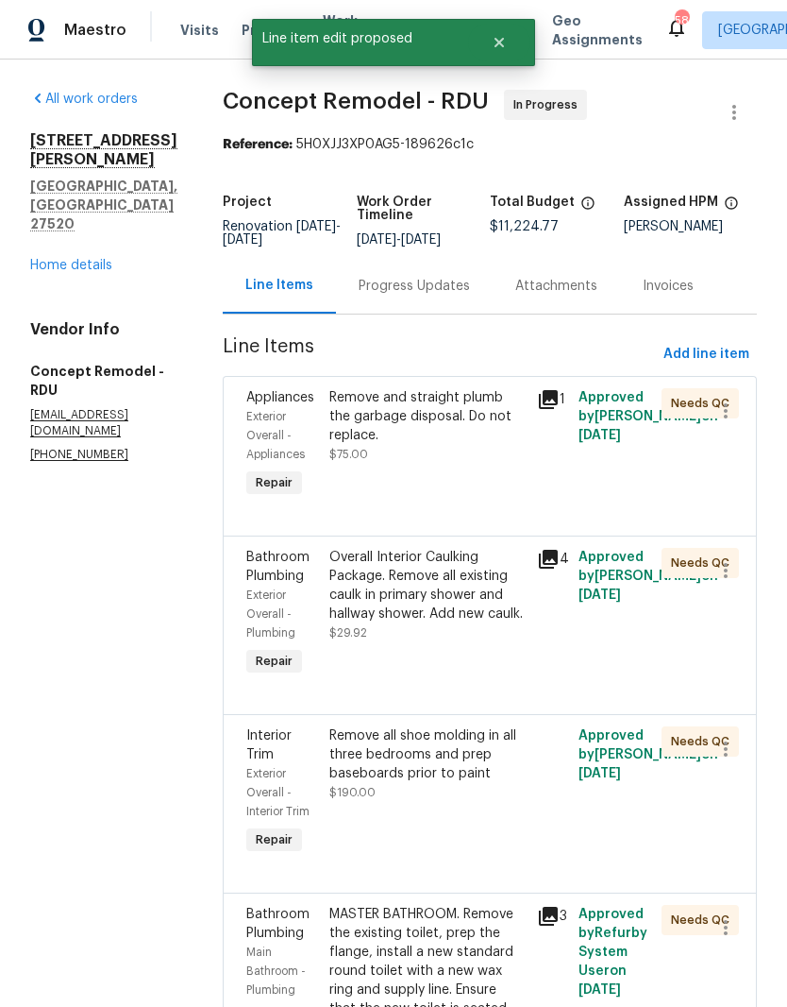
click at [93, 259] on link "Home details" at bounding box center [71, 265] width 82 height 13
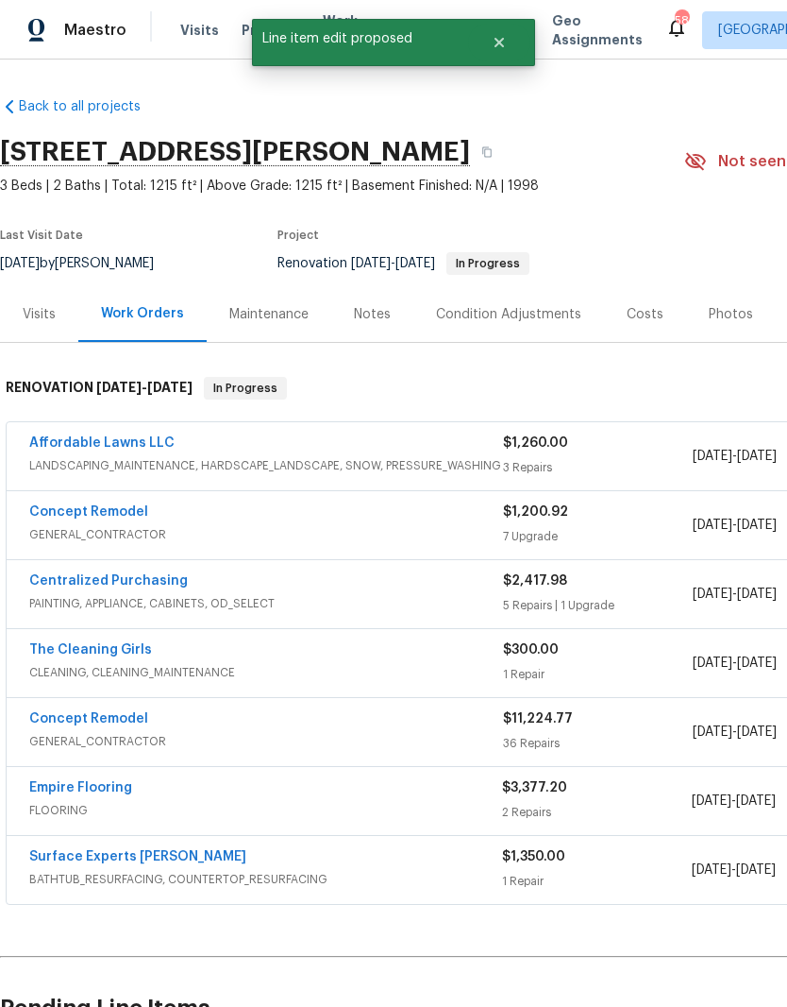
click at [648, 314] on div "Costs" at bounding box center [645, 314] width 37 height 19
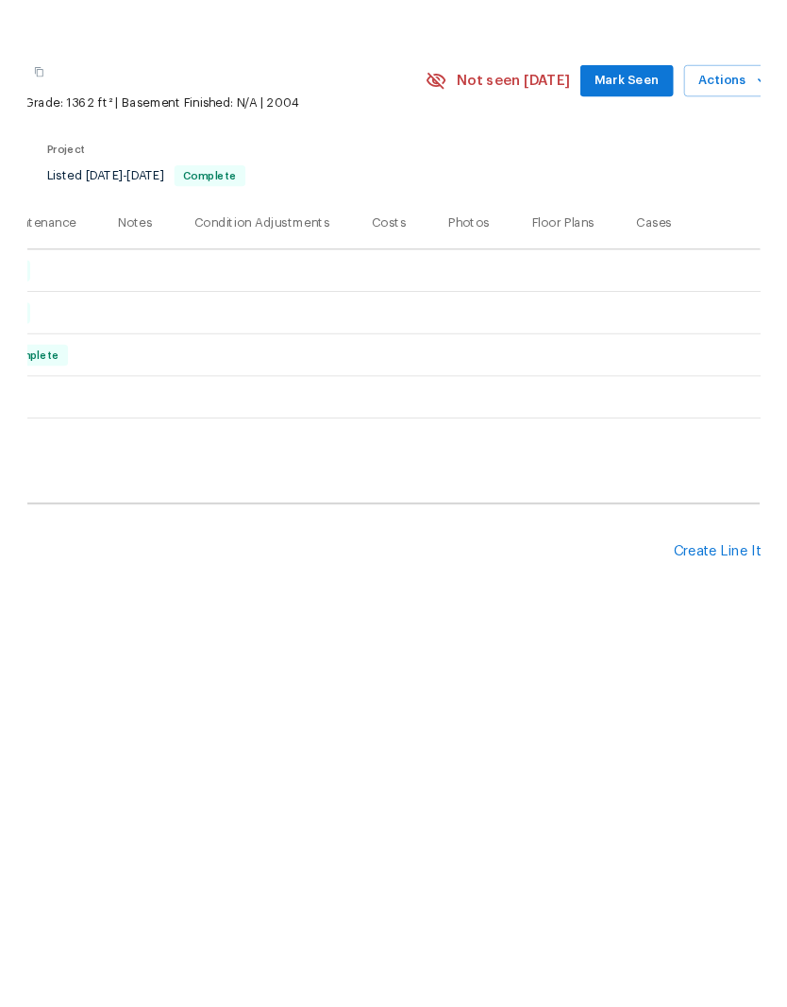
scroll to position [0, 265]
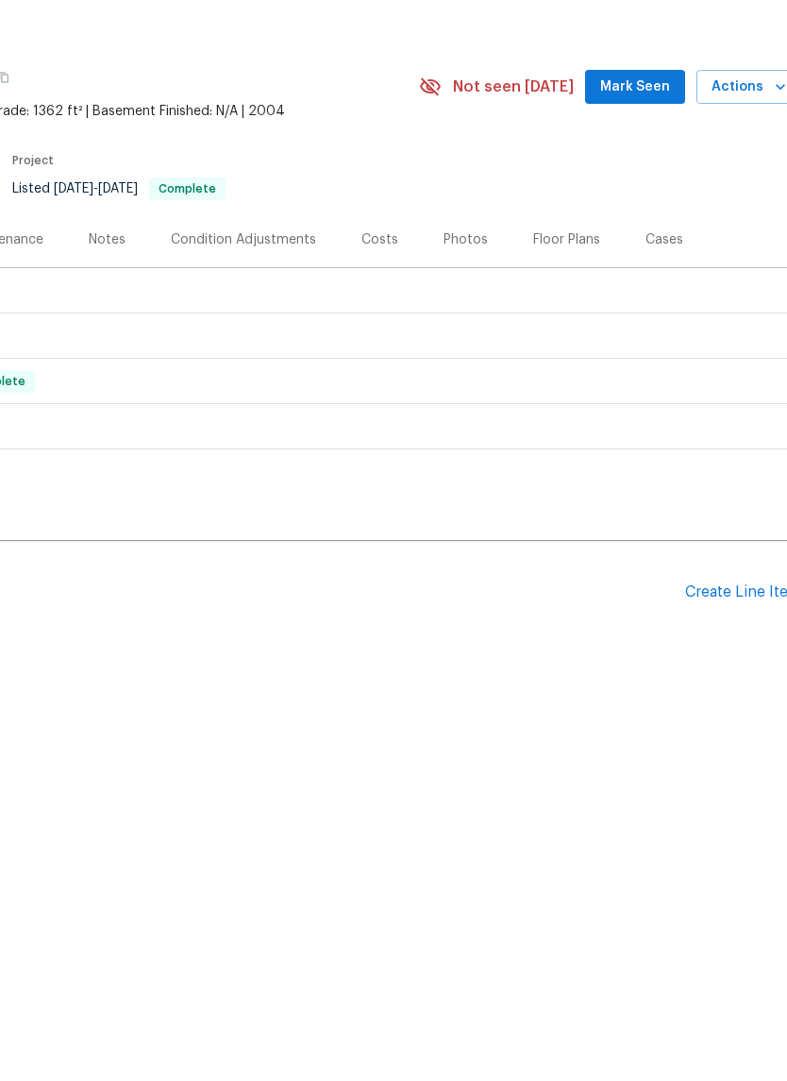
click at [753, 658] on div "Create Line Item" at bounding box center [743, 667] width 116 height 18
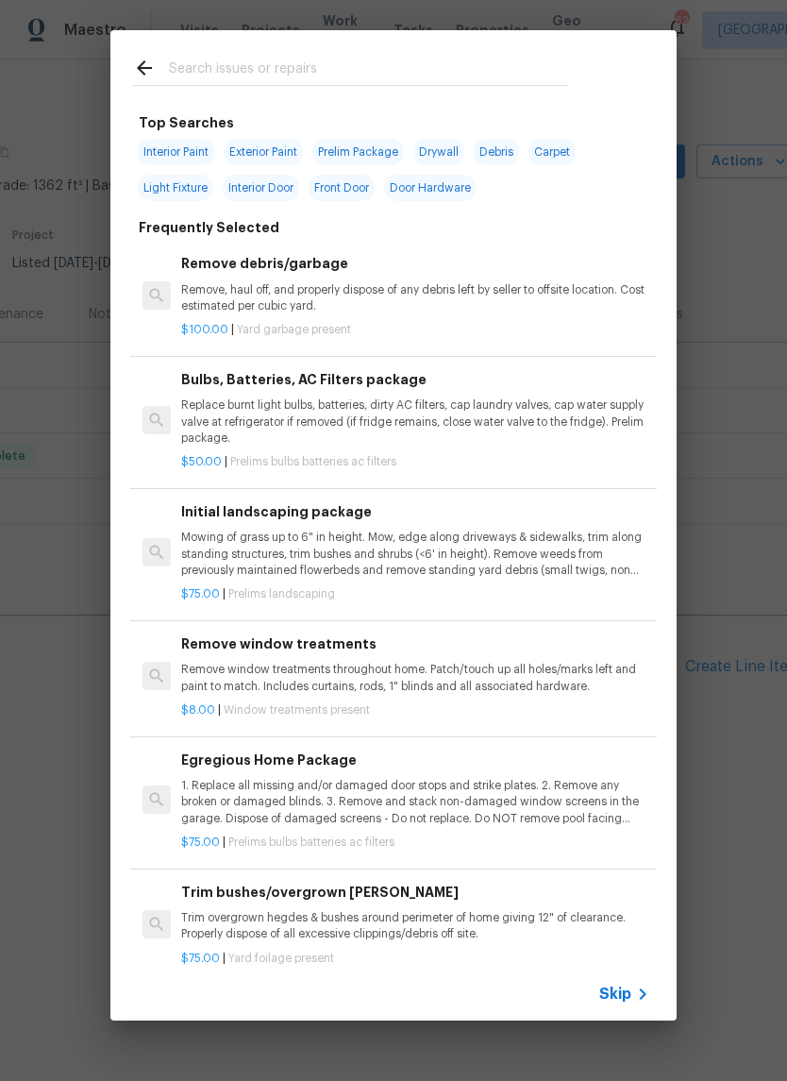
click at [493, 73] on input "text" at bounding box center [369, 71] width 400 height 28
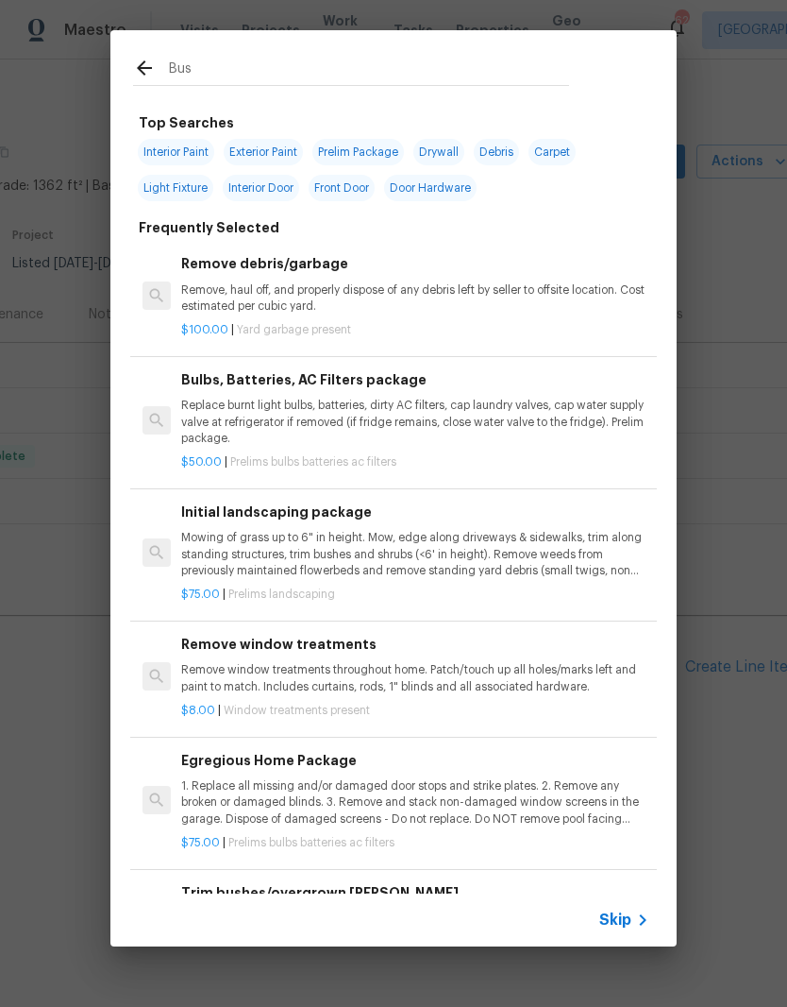
type input "Bush"
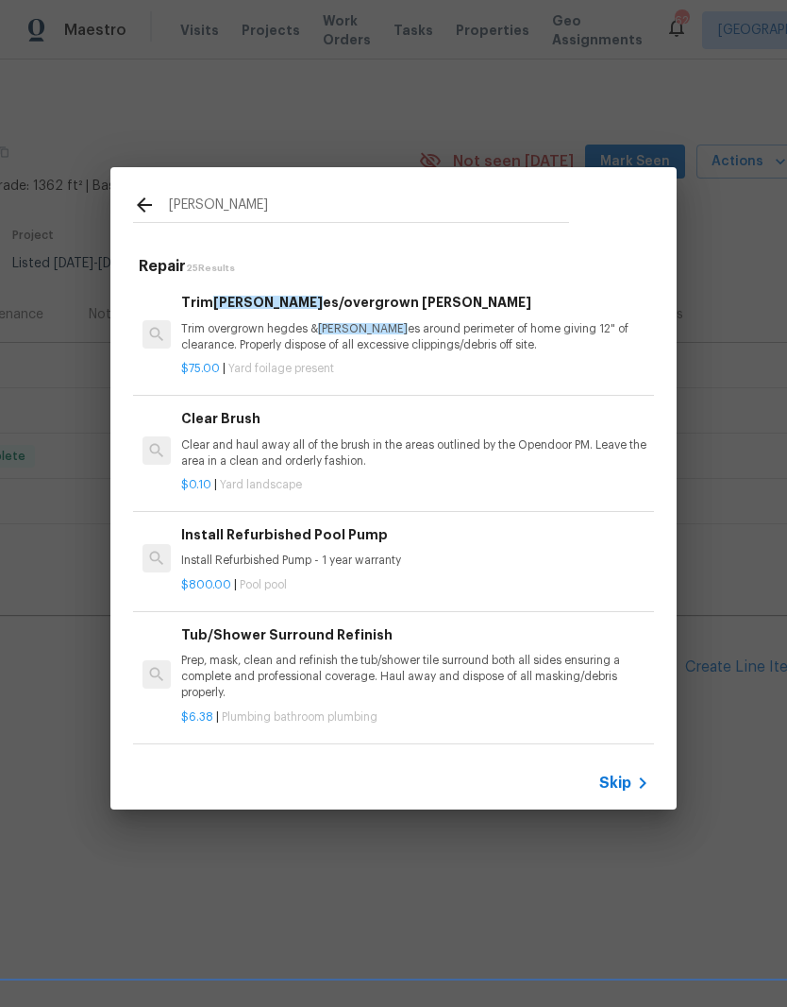
click at [250, 347] on p "Trim overgrown hegdes & bush es around perimeter of home giving 12" of clearanc…" at bounding box center [415, 337] width 468 height 32
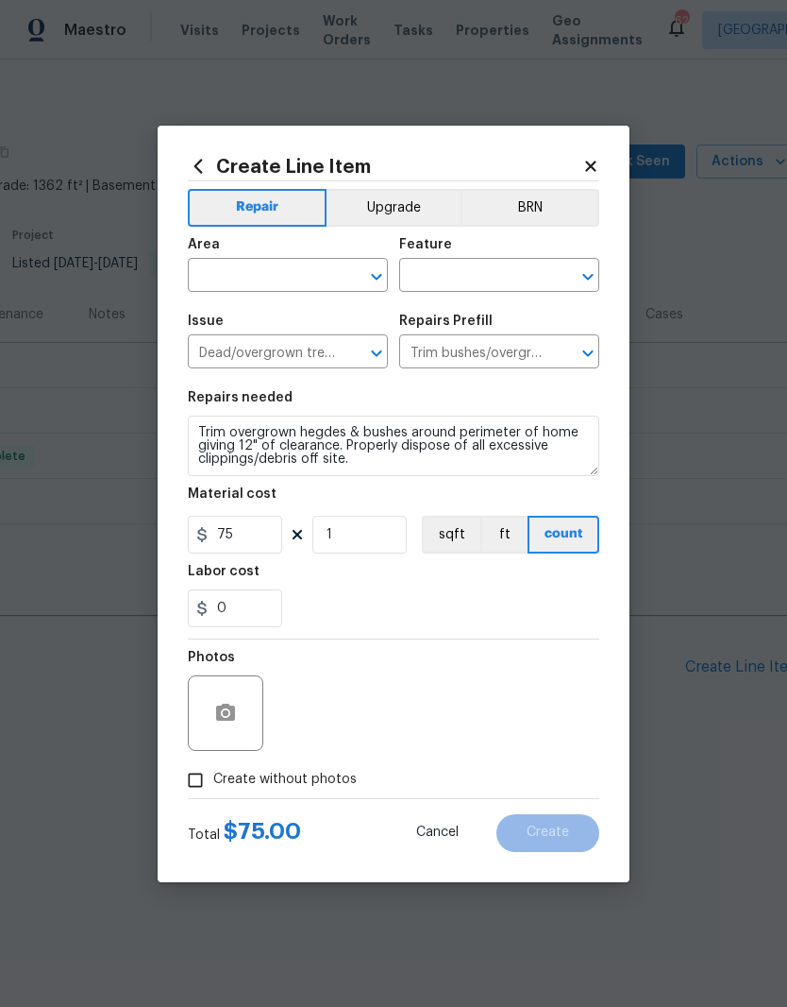
click at [201, 279] on input "text" at bounding box center [261, 276] width 147 height 29
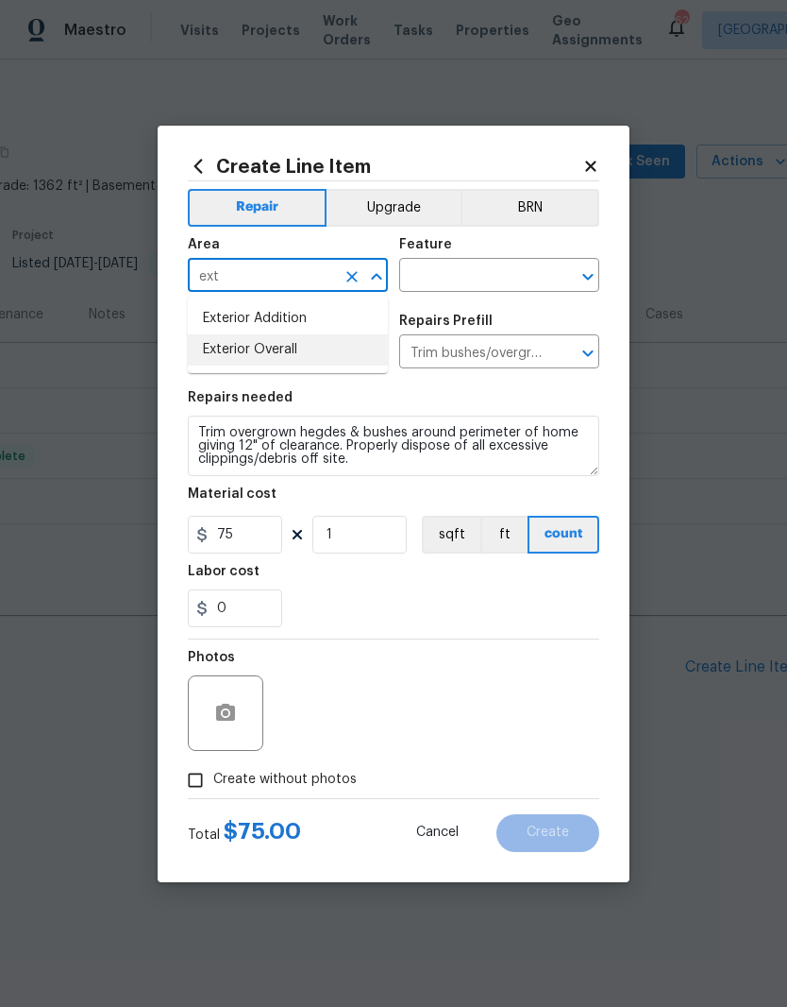
click at [242, 352] on li "Exterior Overall" at bounding box center [288, 349] width 200 height 31
type input "Exterior Overall"
click at [503, 274] on input "text" at bounding box center [472, 276] width 147 height 29
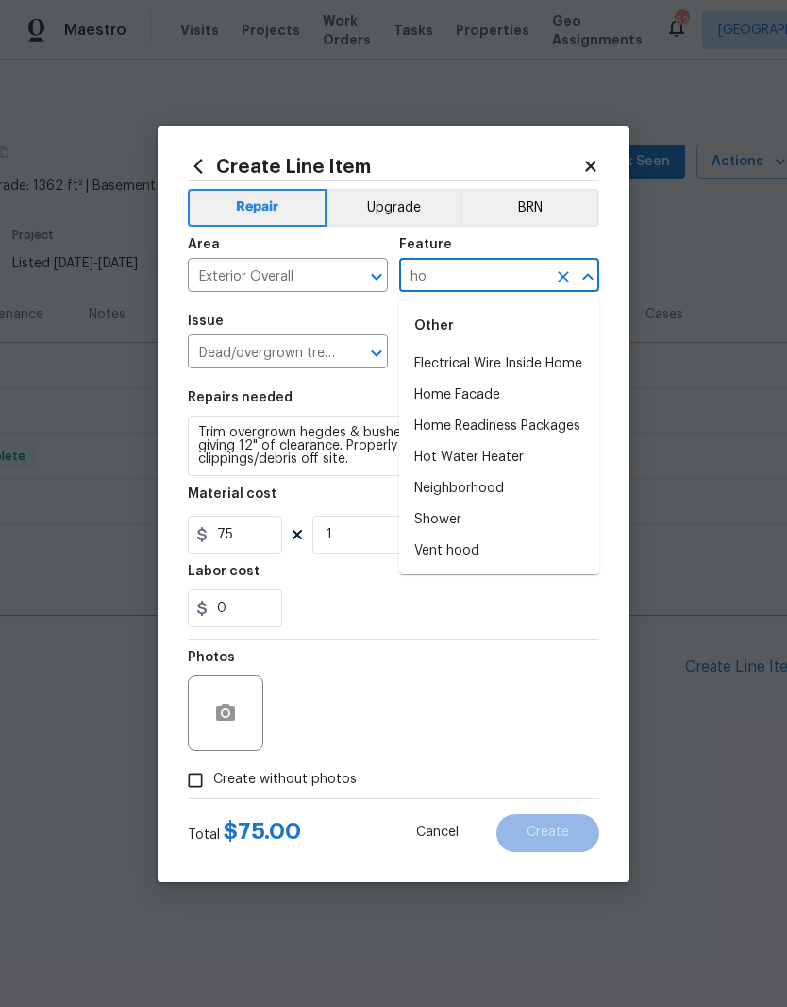
type input "h"
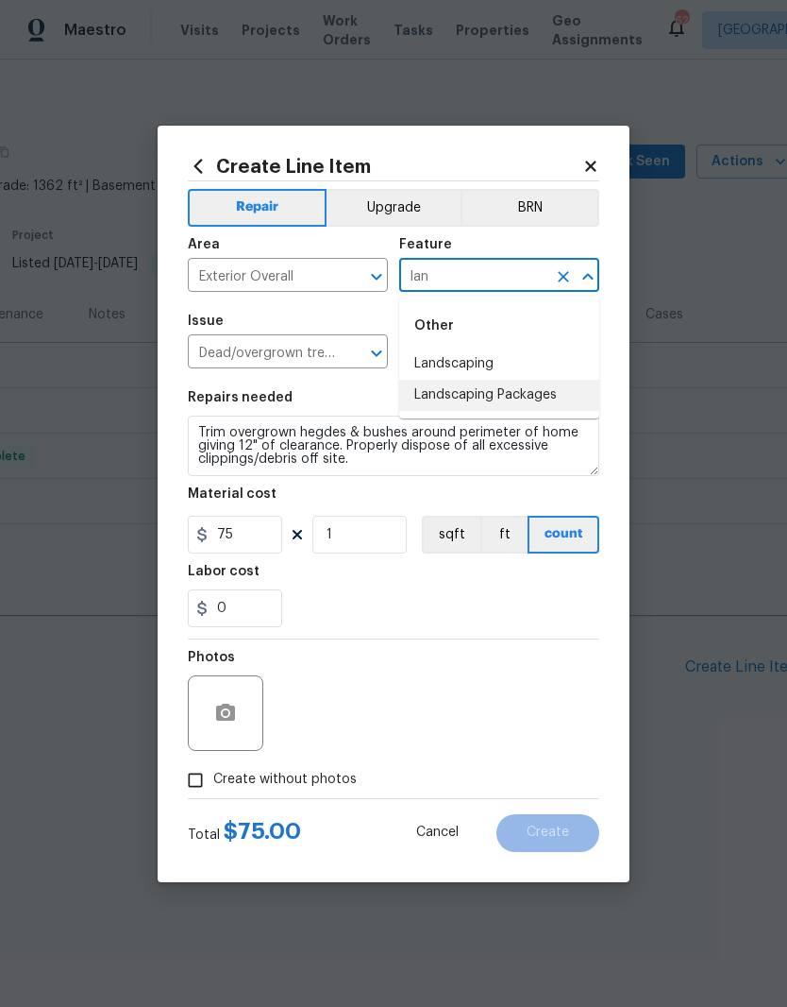
click at [566, 381] on li "Landscaping Packages" at bounding box center [499, 395] width 200 height 31
type input "Landscaping Packages"
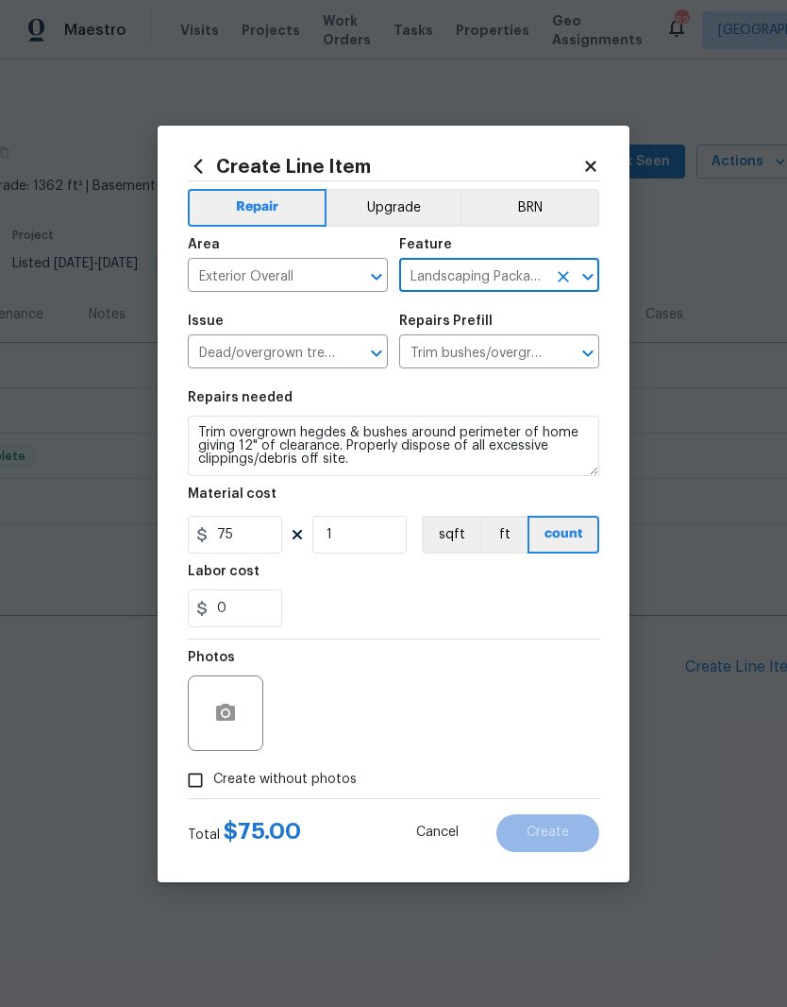
click at [478, 596] on div "0" at bounding box center [394, 608] width 412 height 38
click at [332, 781] on span "Create without photos" at bounding box center [285, 780] width 144 height 20
click at [213, 781] on input "Create without photos" at bounding box center [196, 780] width 36 height 36
checkbox input "true"
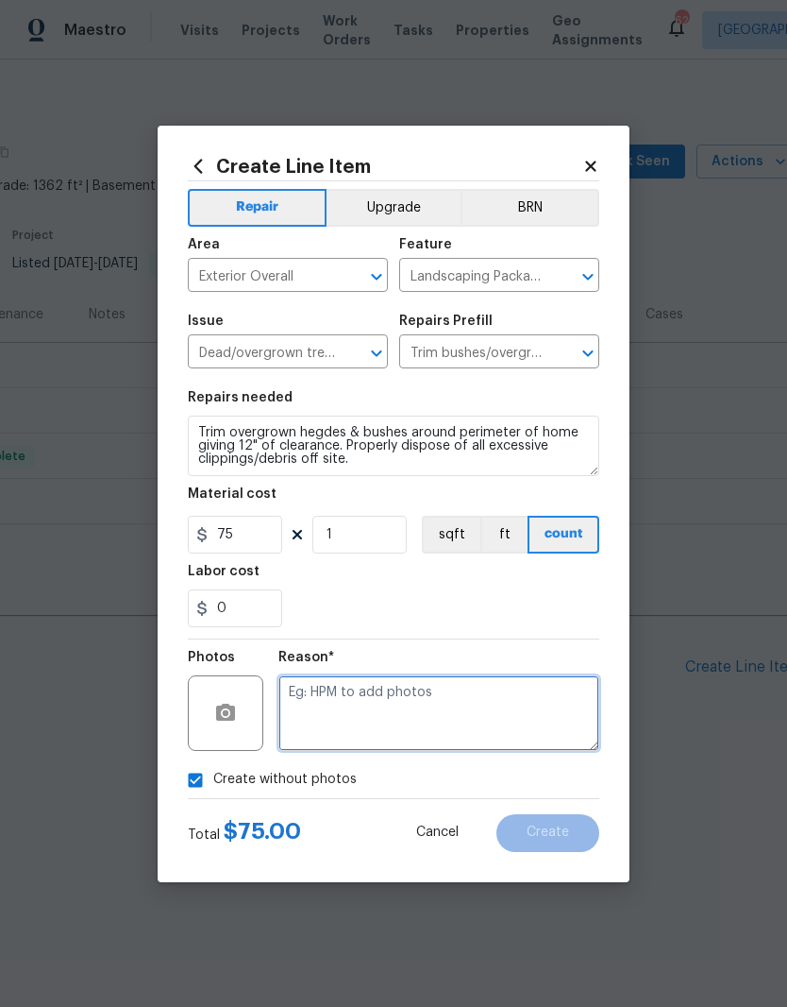
click at [531, 694] on textarea at bounding box center [439, 713] width 321 height 76
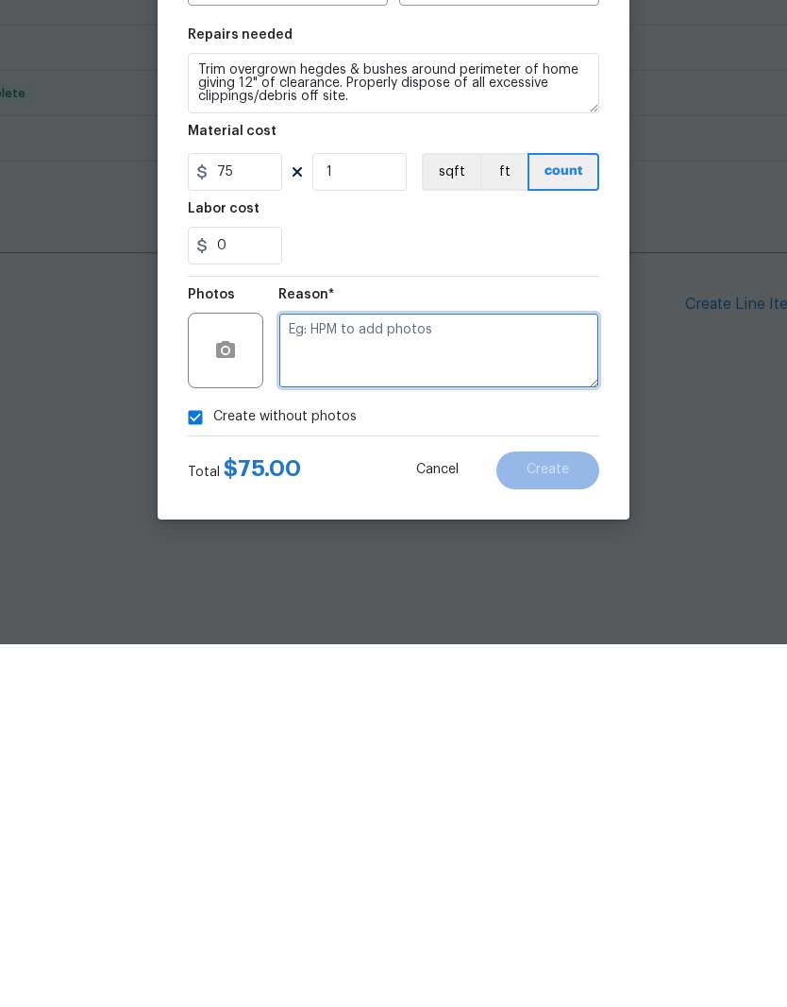
type textarea ","
type textarea "."
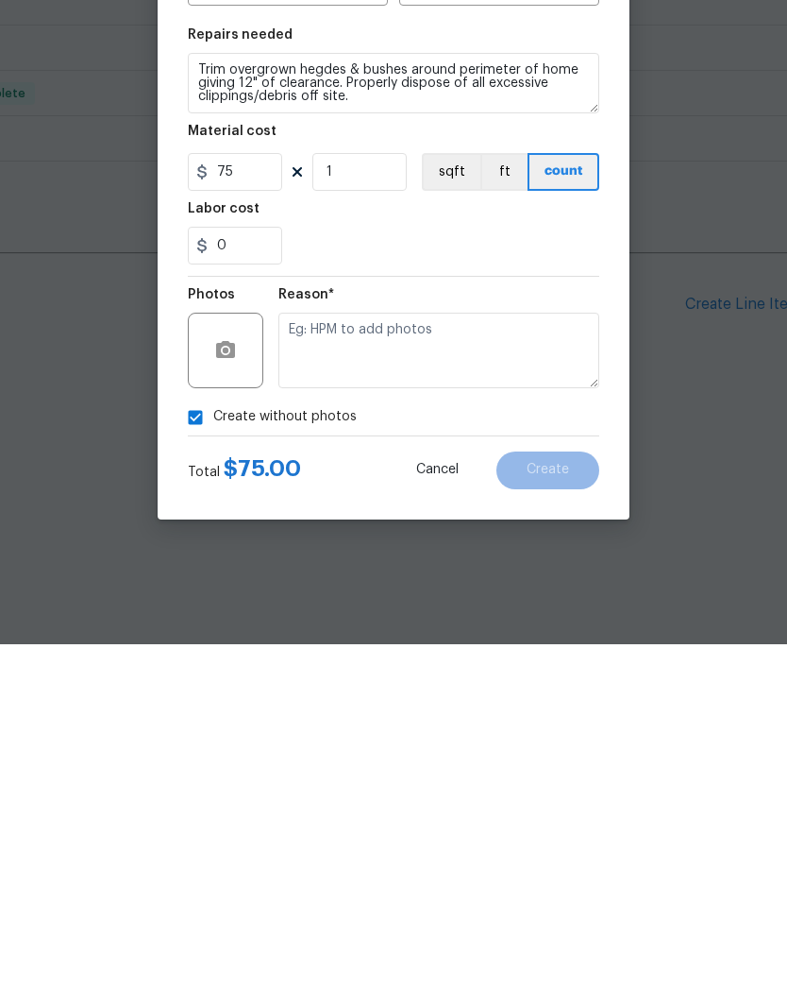
click at [198, 762] on input "Create without photos" at bounding box center [196, 780] width 36 height 36
checkbox input "false"
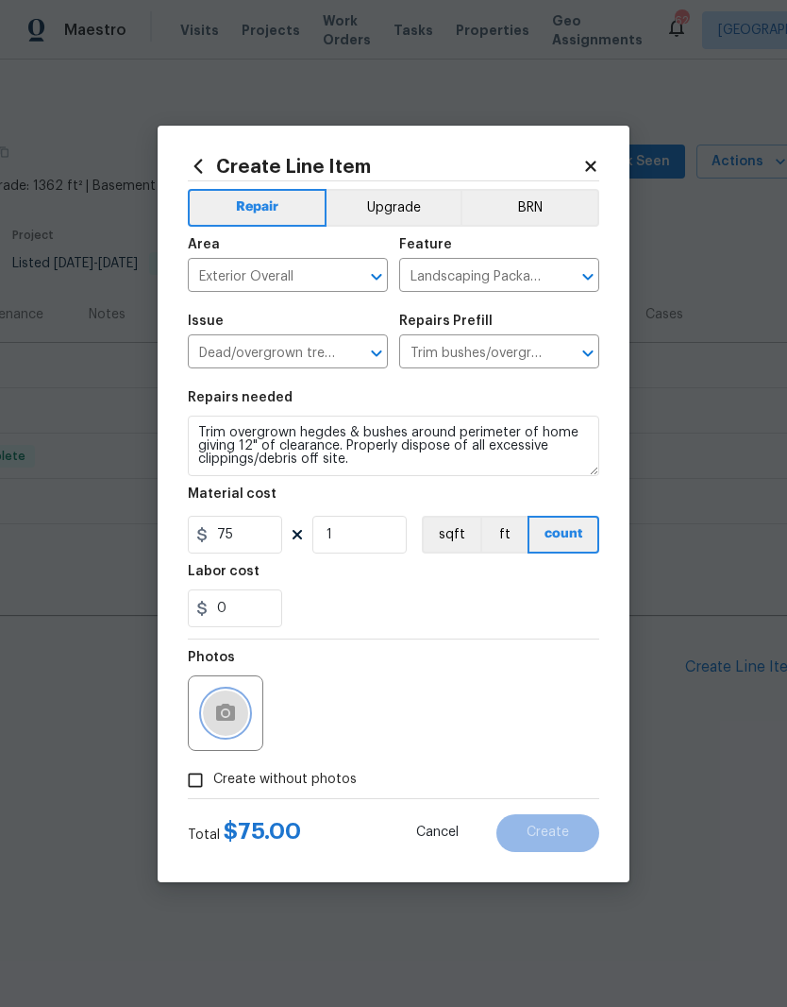
click at [215, 714] on icon "button" at bounding box center [225, 713] width 23 height 23
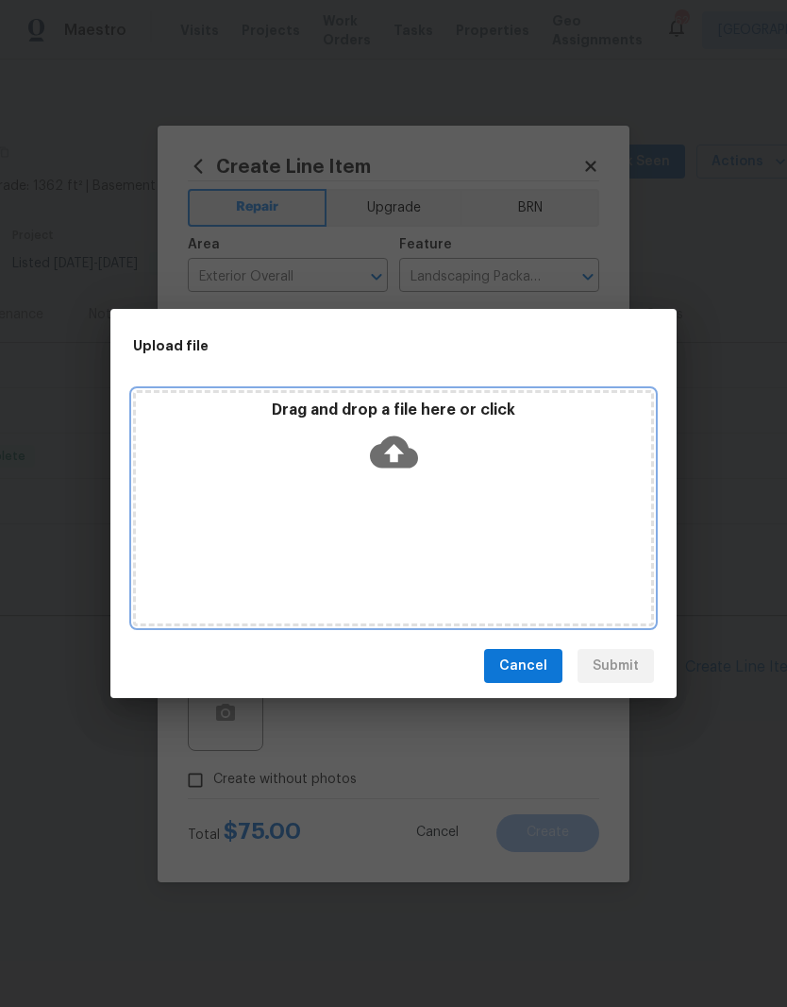
click at [464, 476] on div "Drag and drop a file here or click" at bounding box center [394, 440] width 516 height 81
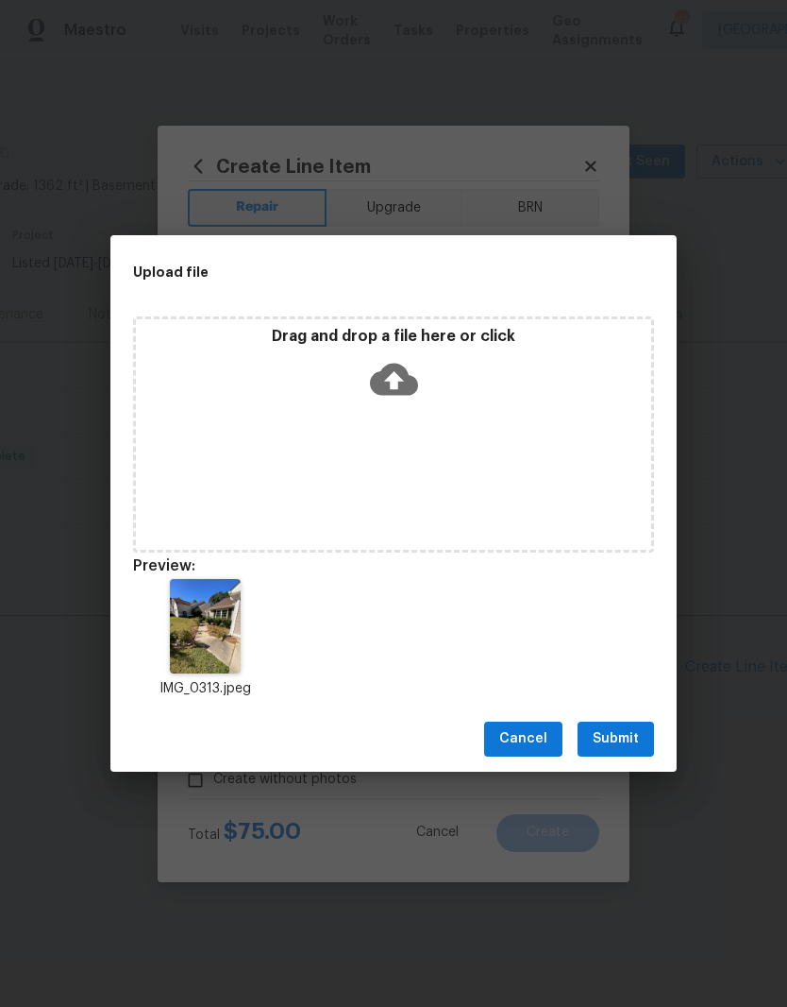
click at [634, 736] on span "Submit" at bounding box center [616, 739] width 46 height 24
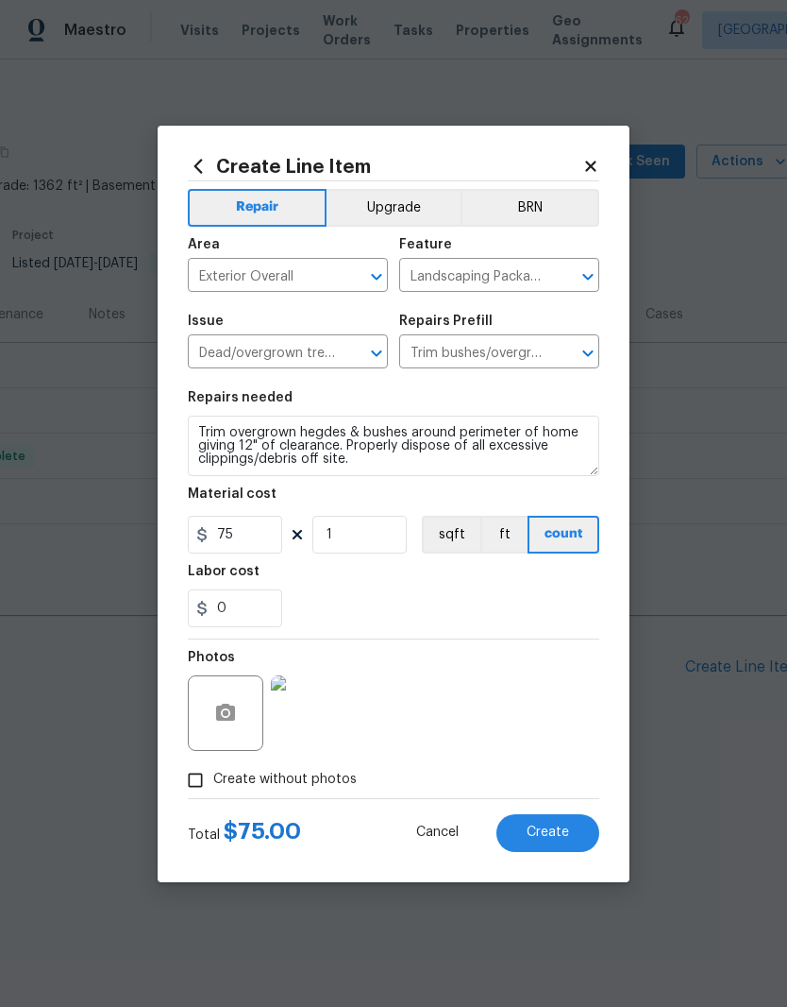
click at [561, 843] on button "Create" at bounding box center [548, 833] width 103 height 38
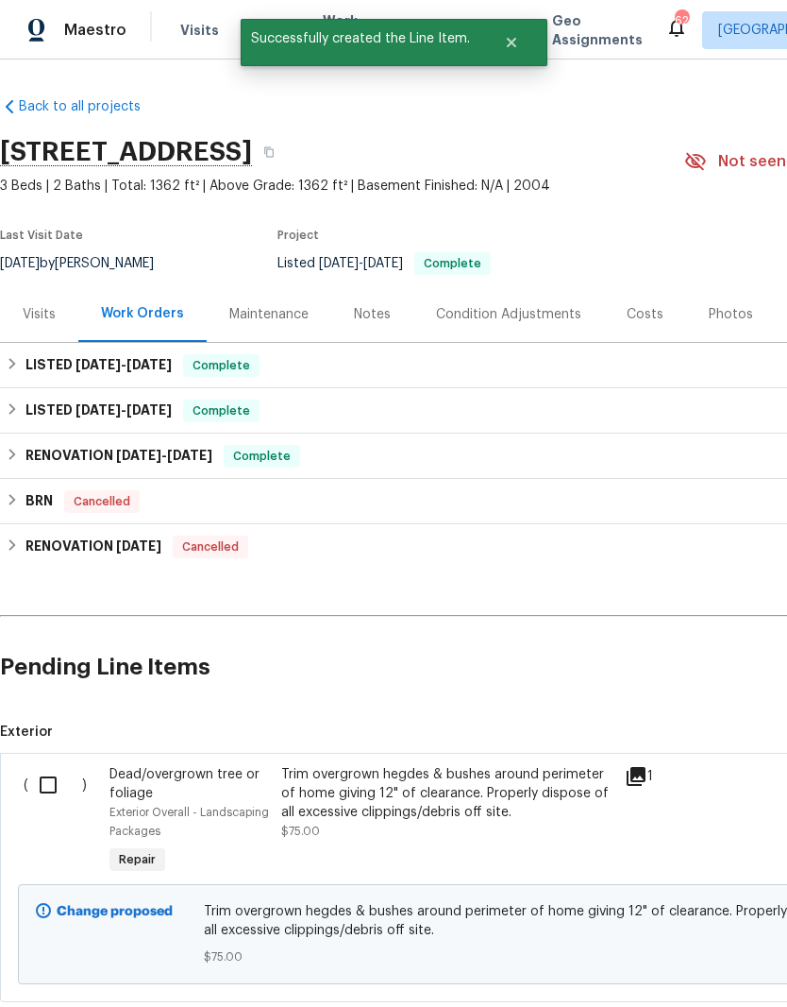
scroll to position [0, 0]
click at [49, 781] on input "checkbox" at bounding box center [55, 785] width 54 height 40
checkbox input "true"
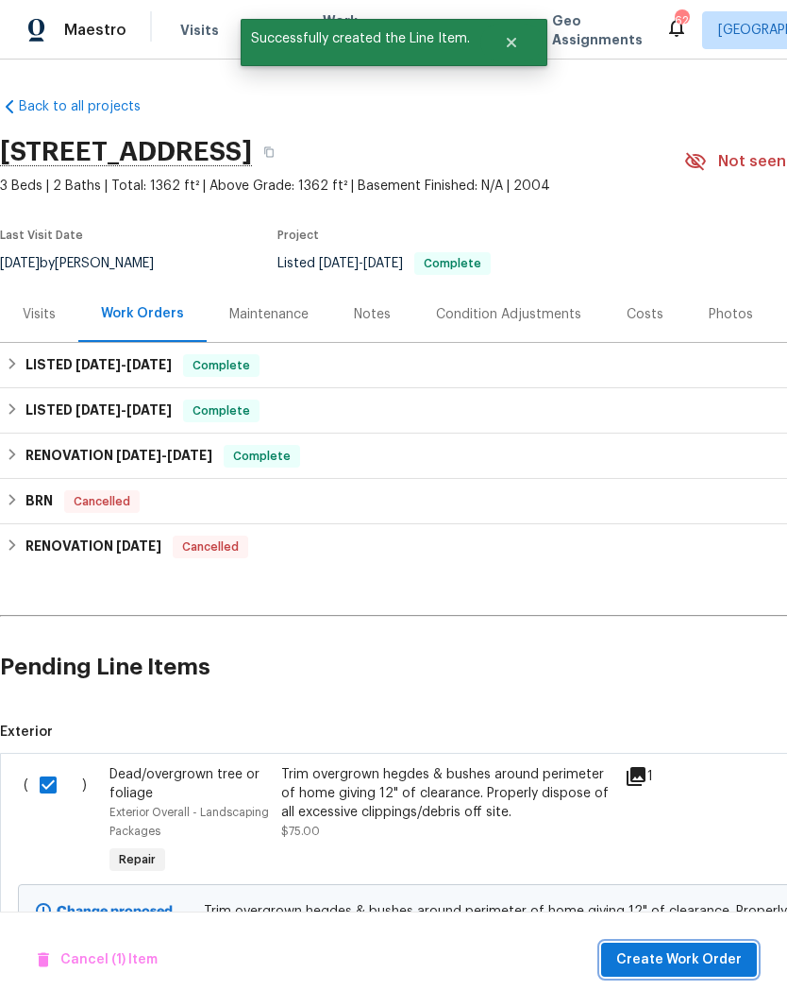
click at [727, 974] on button "Create Work Order" at bounding box center [679, 959] width 156 height 35
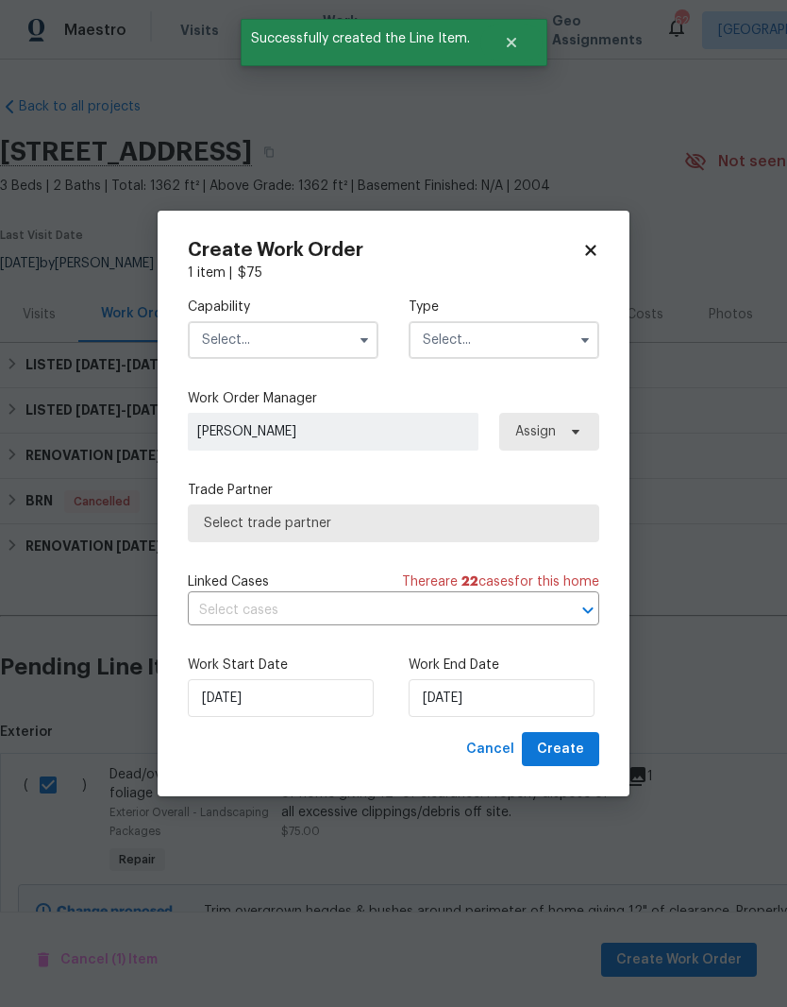
click at [232, 354] on input "text" at bounding box center [283, 340] width 191 height 38
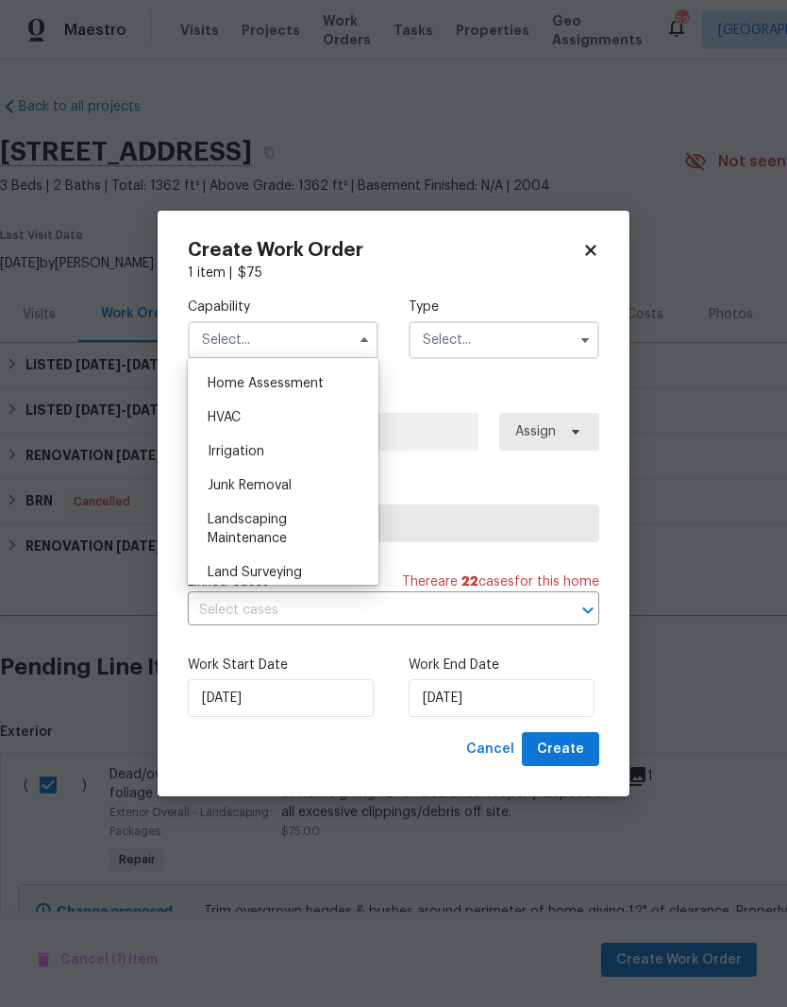
scroll to position [1108, 0]
click at [325, 521] on div "Landscaping Maintenance" at bounding box center [283, 524] width 181 height 53
type input "Landscaping Maintenance"
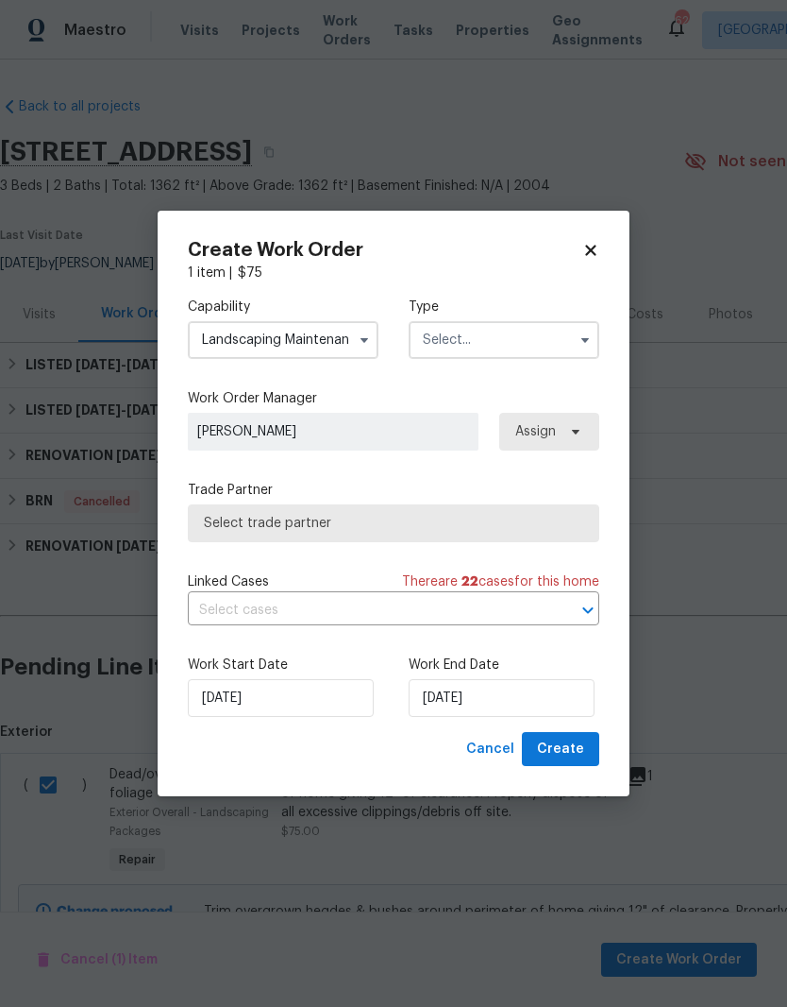
click at [543, 342] on input "text" at bounding box center [504, 340] width 191 height 38
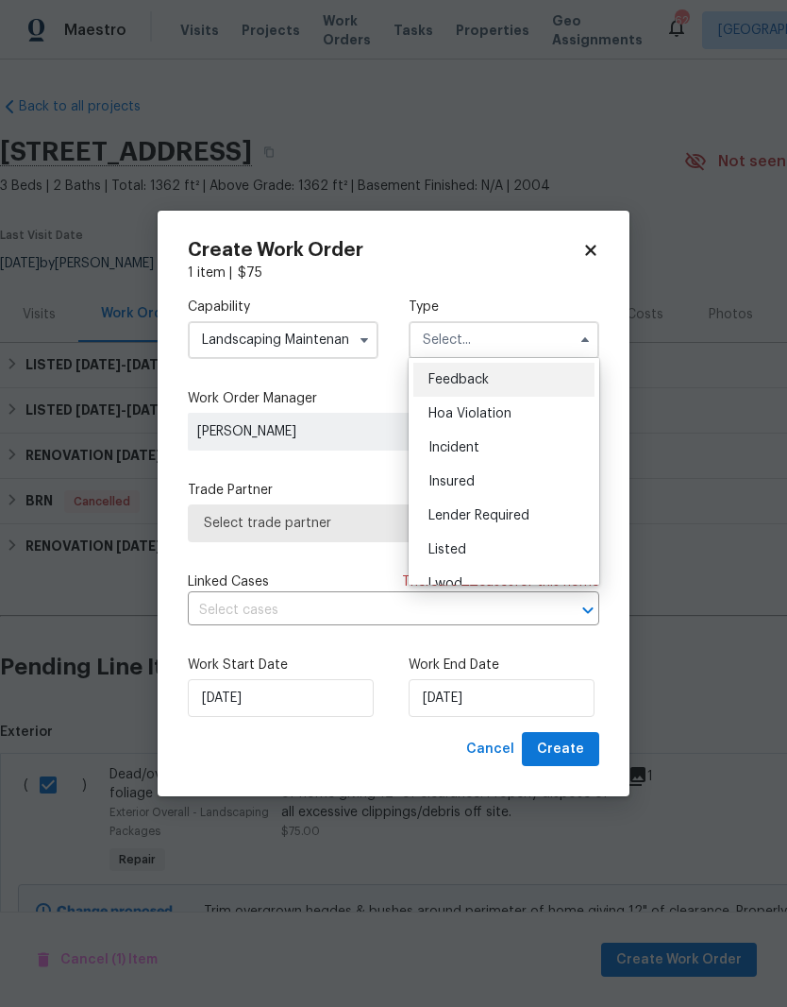
click at [547, 550] on div "Listed" at bounding box center [504, 550] width 181 height 34
type input "Listed"
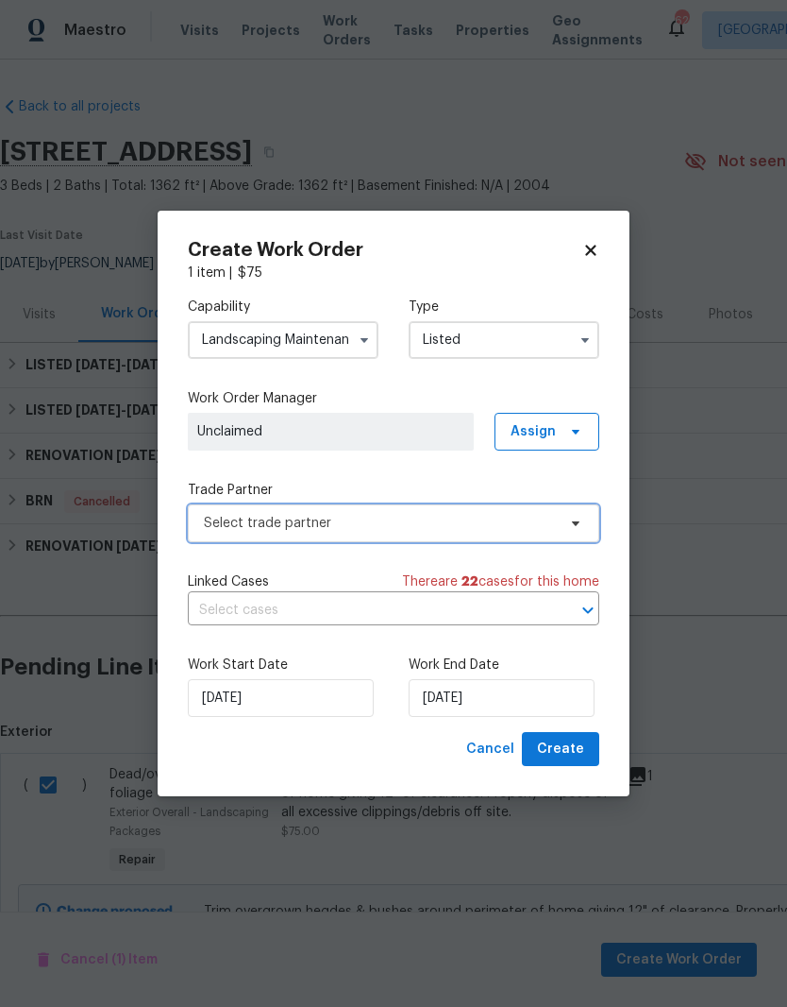
click at [572, 529] on icon at bounding box center [575, 523] width 15 height 15
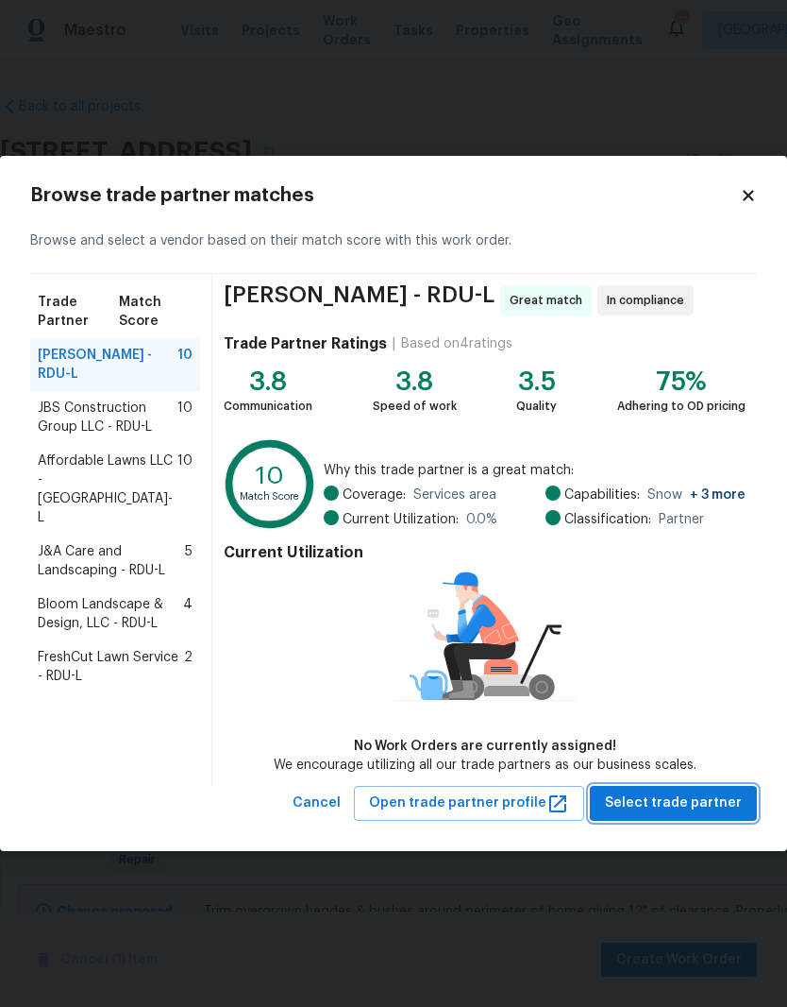
click at [673, 795] on span "Select trade partner" at bounding box center [673, 803] width 137 height 24
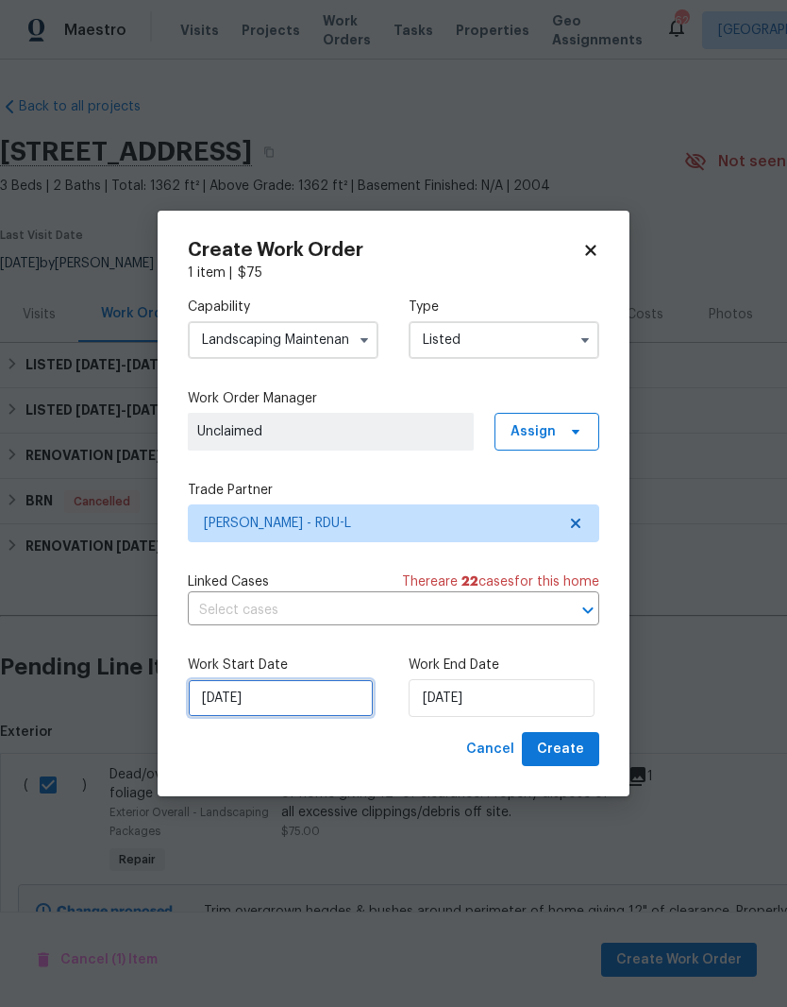
click at [326, 708] on input "[DATE]" at bounding box center [281, 698] width 186 height 38
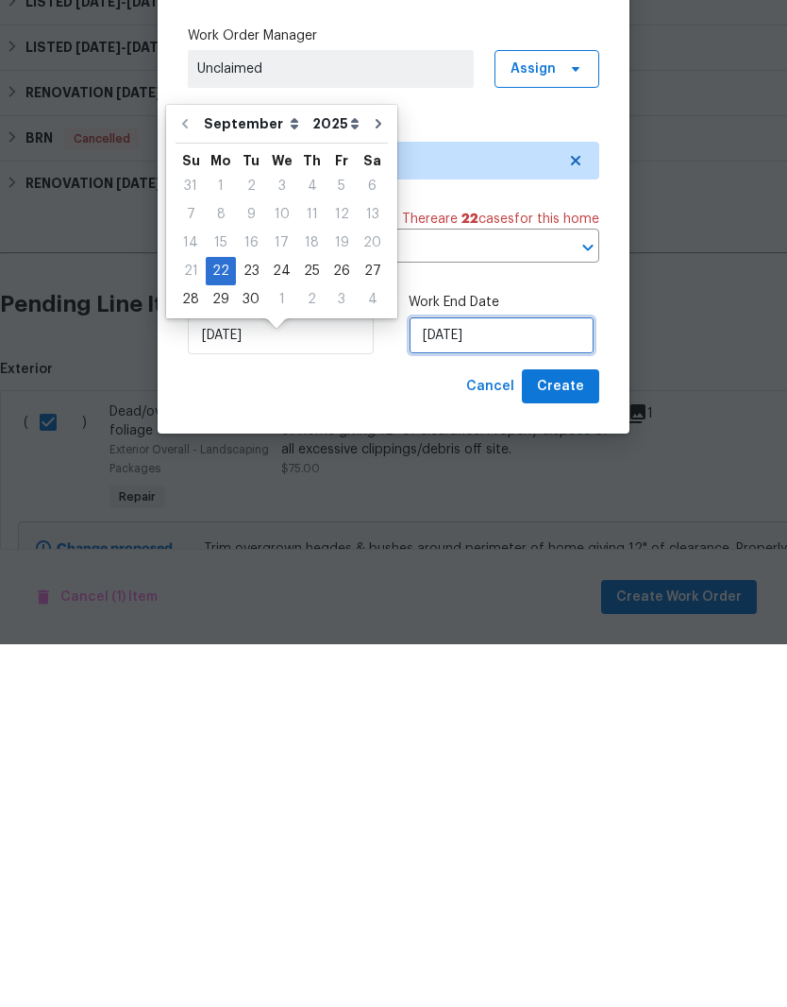
click at [530, 679] on input "[DATE]" at bounding box center [502, 698] width 186 height 38
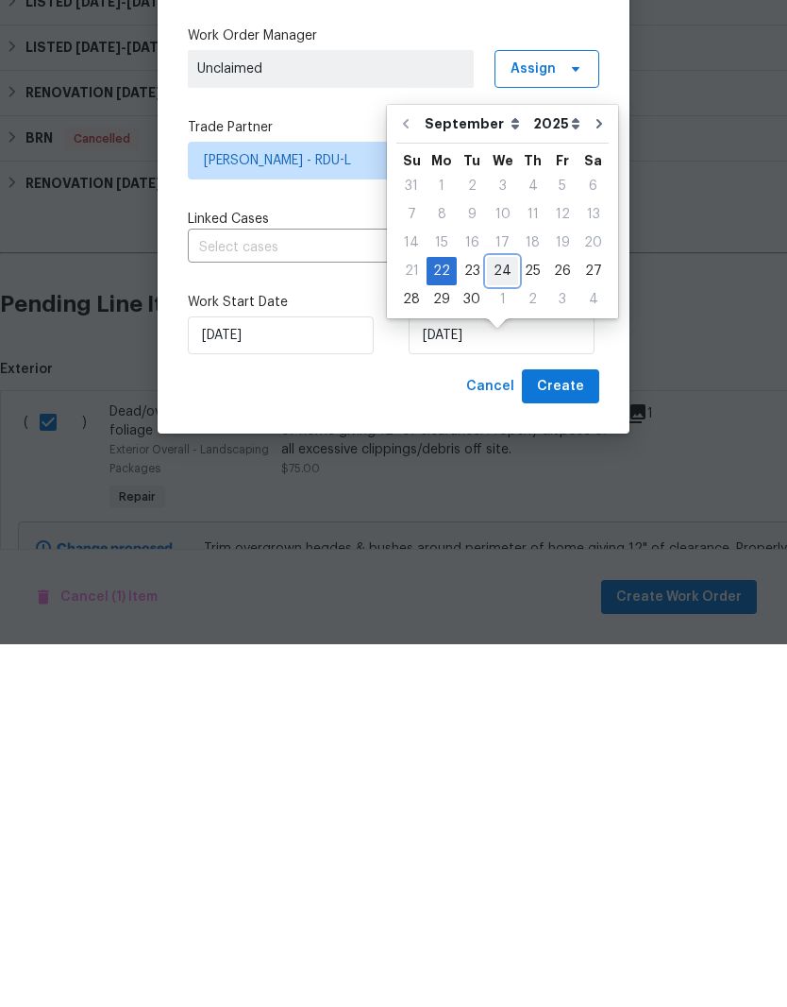
click at [499, 620] on div "24" at bounding box center [502, 633] width 31 height 26
type input "9/24/2025"
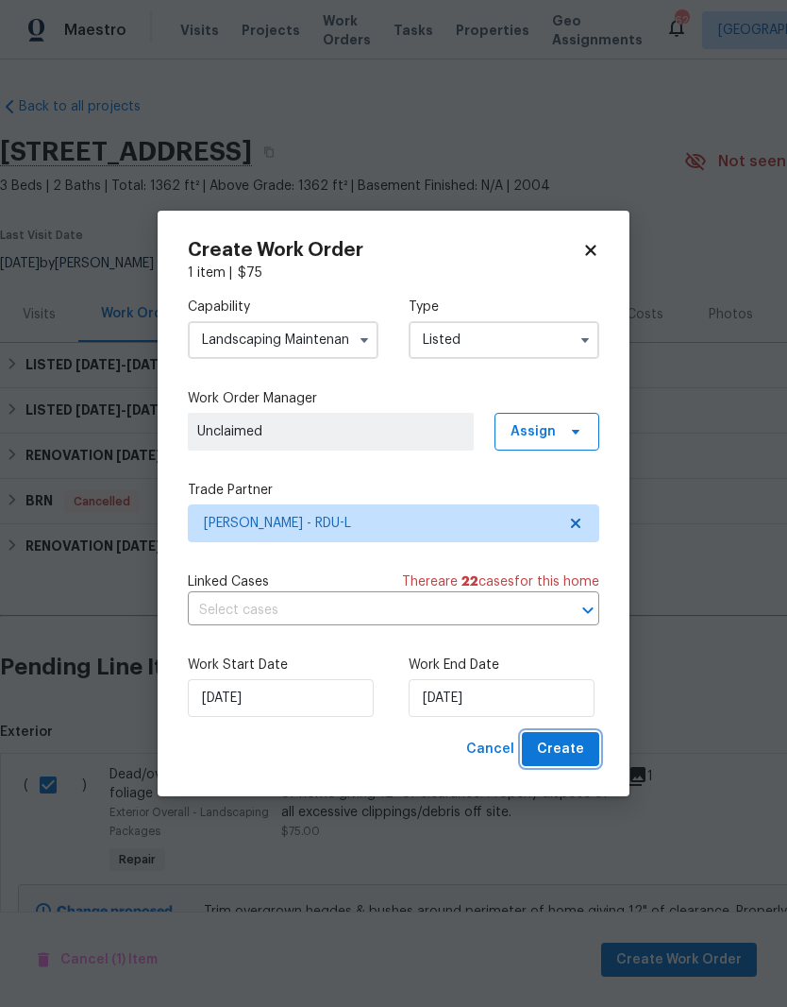
click at [592, 760] on button "Create" at bounding box center [560, 749] width 77 height 35
checkbox input "false"
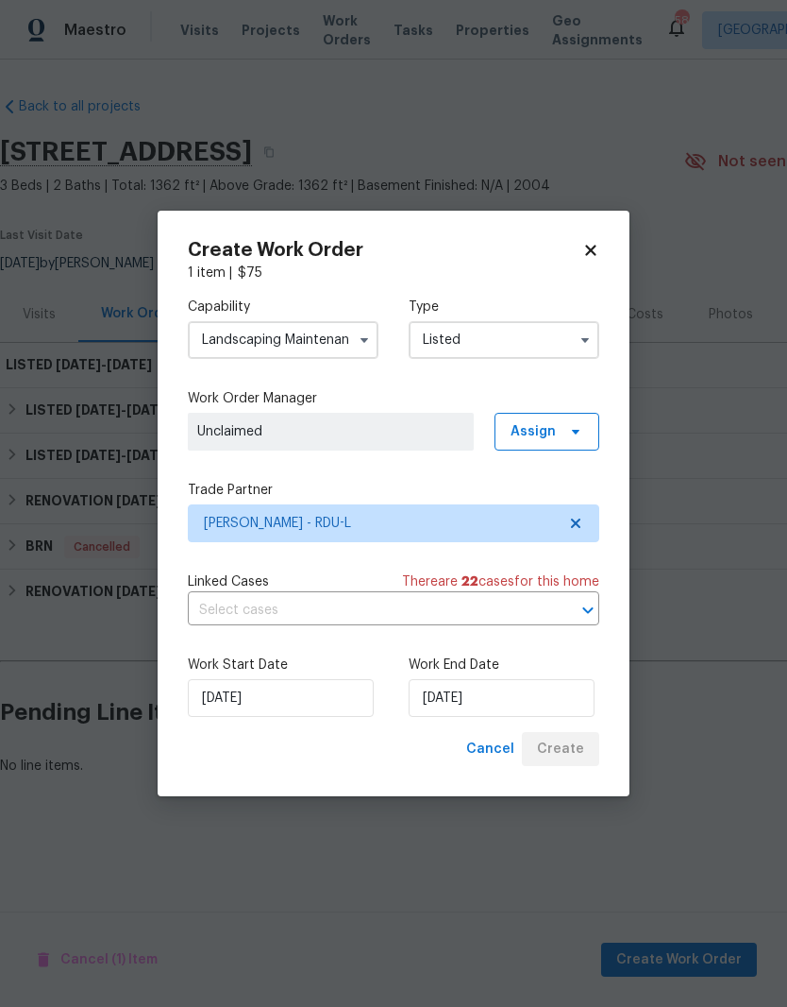
scroll to position [0, 0]
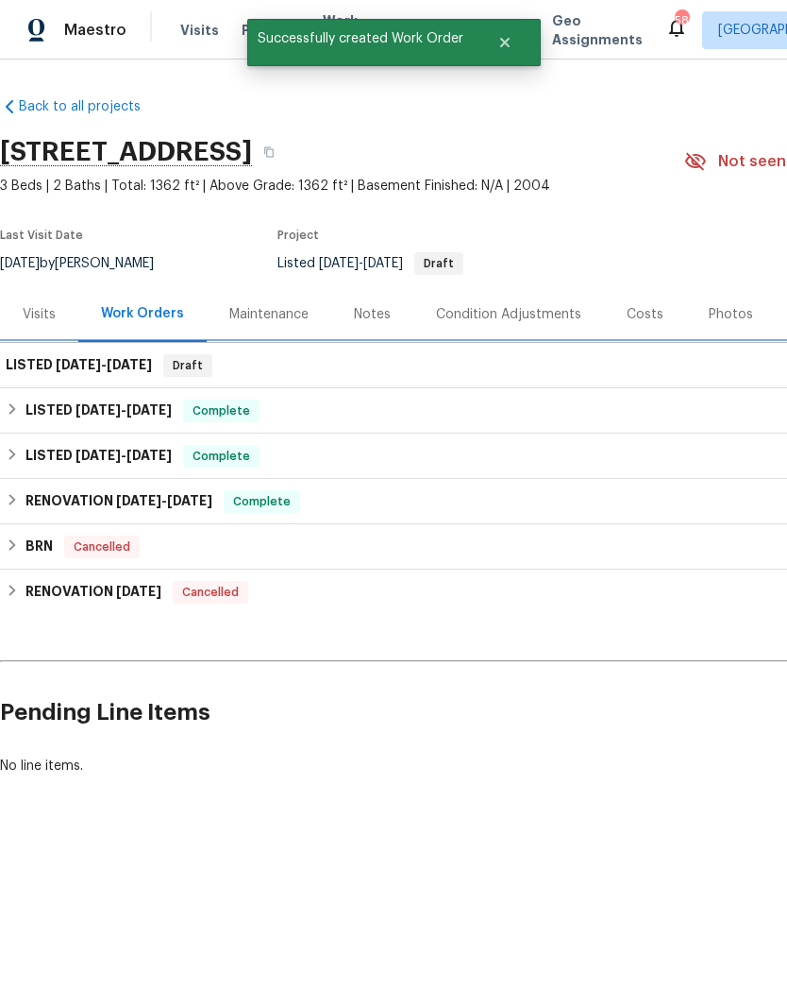
click at [44, 363] on h6 "LISTED 9/22/25 - 9/24/25" at bounding box center [79, 365] width 146 height 23
click at [49, 363] on h6 "LISTED 9/22/25 - 9/24/25" at bounding box center [79, 365] width 146 height 23
click at [44, 374] on h6 "LISTED 9/22/25 - 9/24/25" at bounding box center [79, 365] width 146 height 23
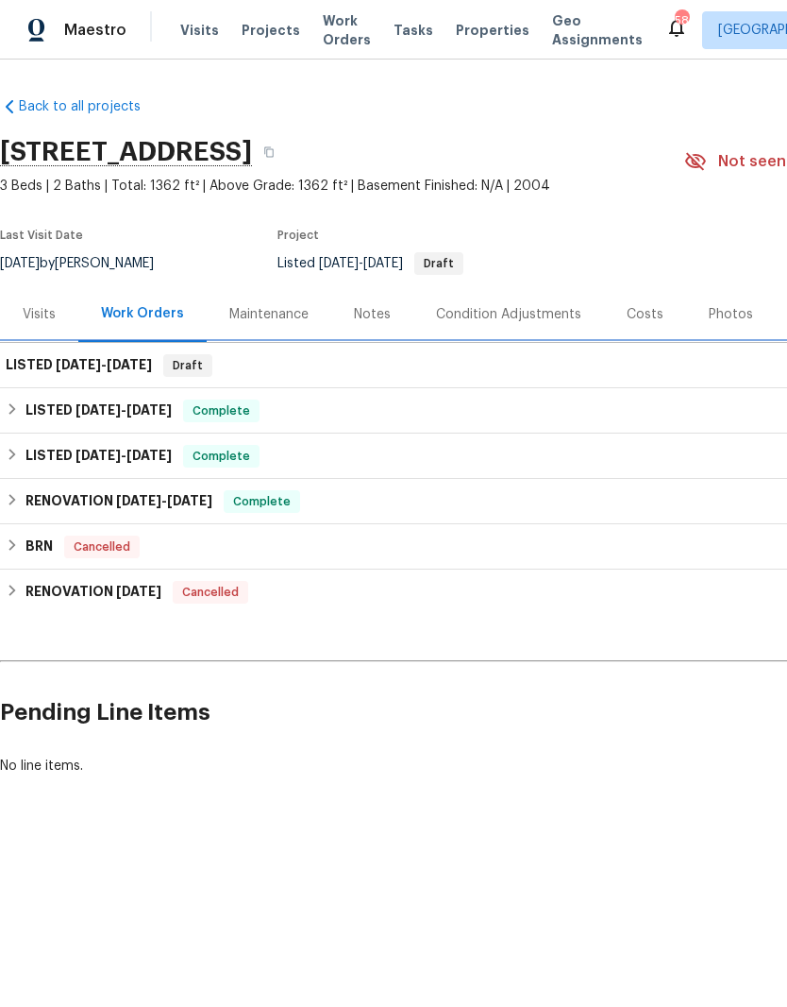
click at [60, 376] on h6 "LISTED 9/22/25 - 9/24/25" at bounding box center [79, 365] width 146 height 23
click at [371, 311] on div "Notes" at bounding box center [372, 314] width 37 height 19
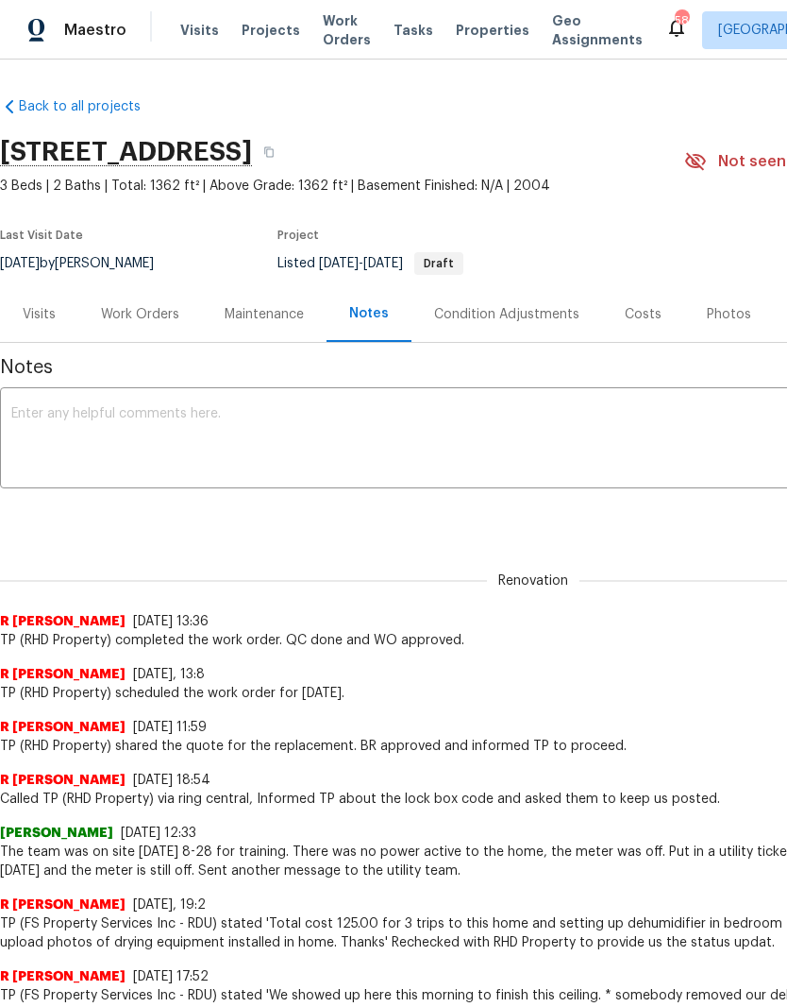
click at [151, 309] on div "Work Orders" at bounding box center [140, 314] width 78 height 19
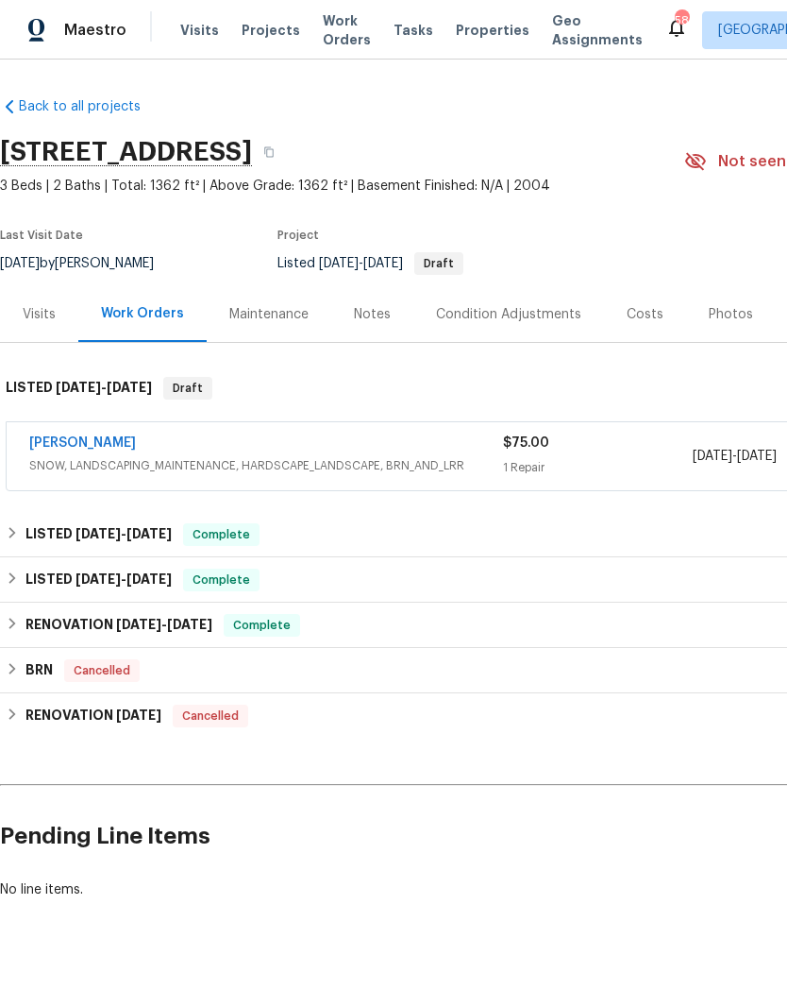
click at [122, 447] on link "Cameron Sweeney" at bounding box center [82, 442] width 107 height 13
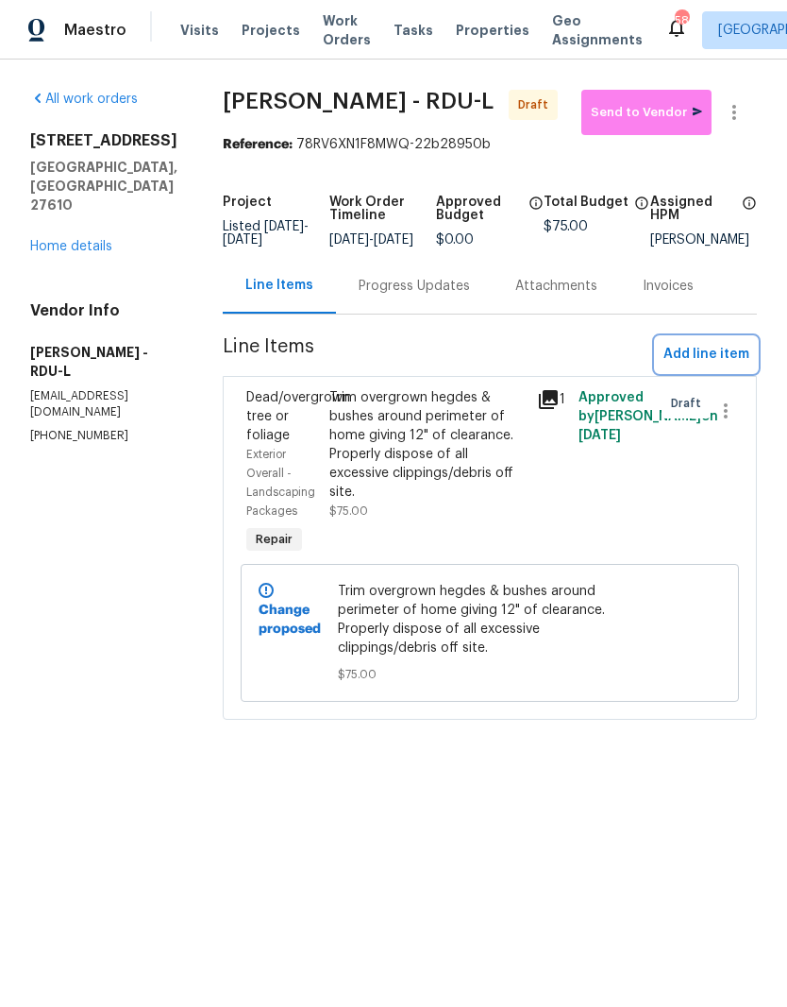
click at [744, 366] on span "Add line item" at bounding box center [707, 355] width 86 height 24
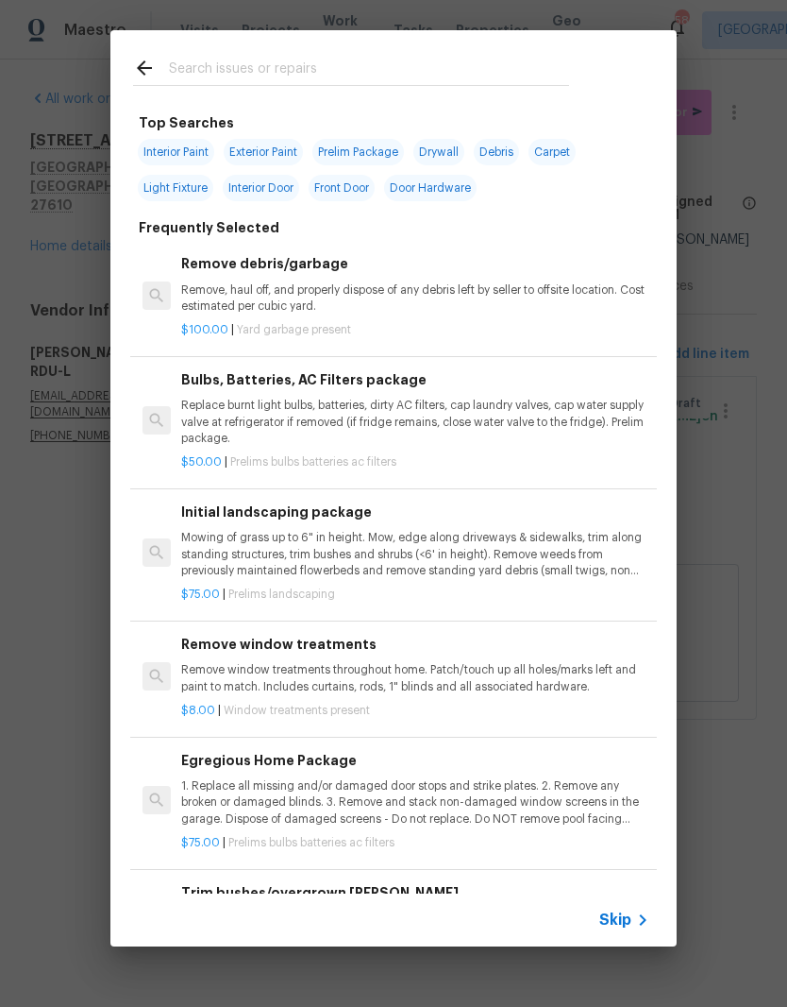
click at [446, 71] on input "text" at bounding box center [369, 71] width 400 height 28
type input "Mulch"
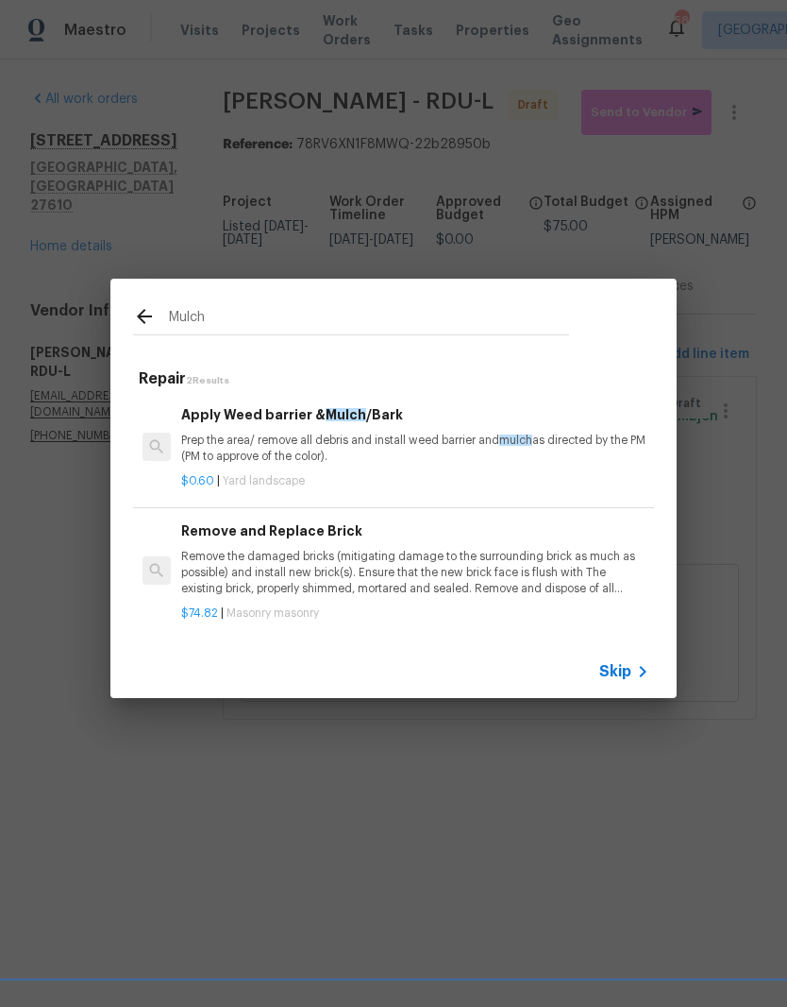
click at [195, 466] on div "$0.60 | Yard landscape" at bounding box center [415, 477] width 468 height 24
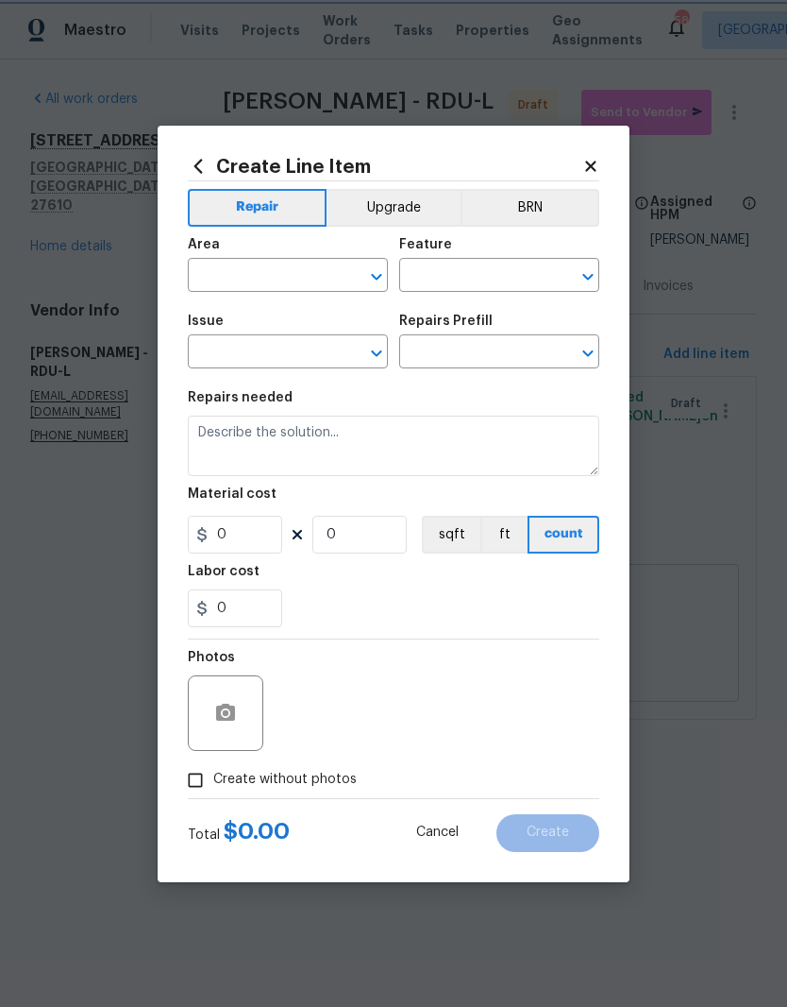
type input "Landscaping"
type input "Apply Weed barrier & Mulch/Bark $0.60"
type textarea "Prep the area/ remove all debris and install weed barrier and mulch as directed…"
type input "0.6"
type input "1"
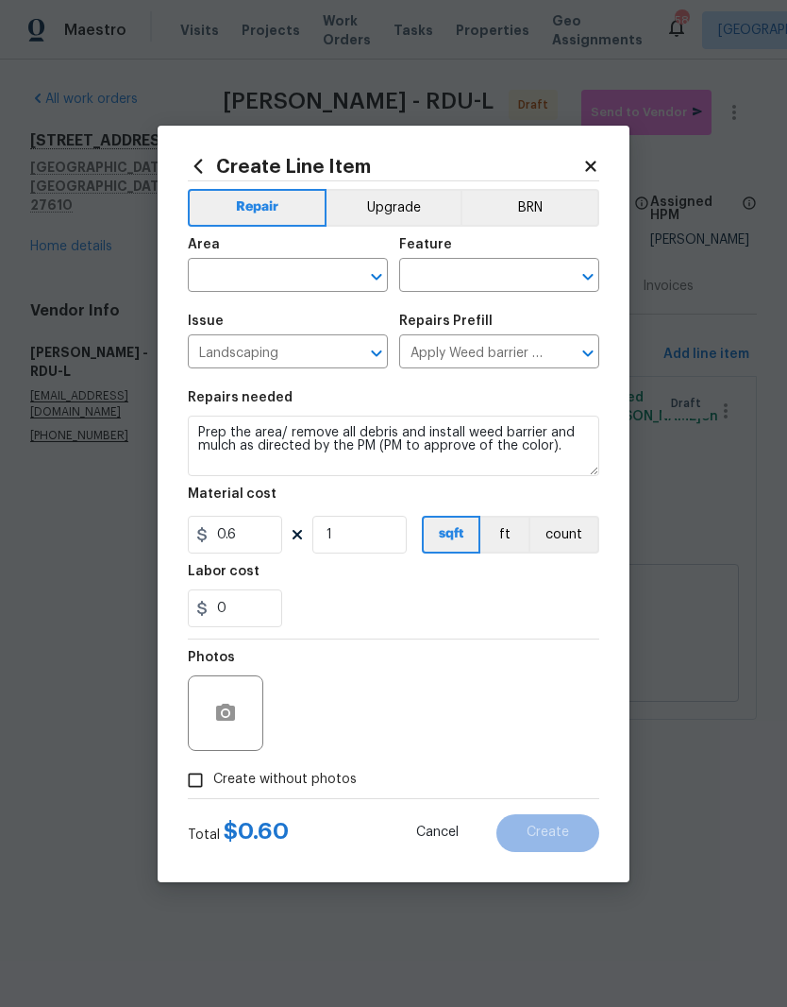
click at [218, 279] on input "text" at bounding box center [261, 276] width 147 height 29
click at [239, 357] on li "Exterior Overall" at bounding box center [288, 349] width 200 height 31
type input "Exterior Overall"
click at [505, 270] on input "text" at bounding box center [472, 276] width 147 height 29
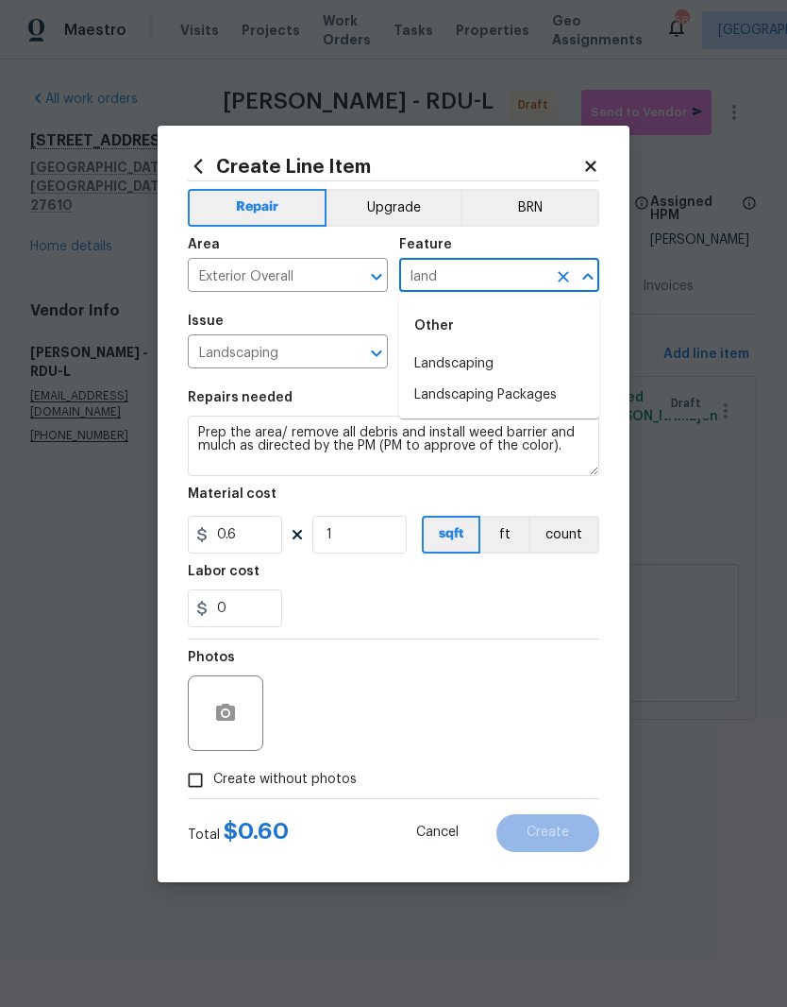
click at [569, 400] on li "Landscaping Packages" at bounding box center [499, 395] width 200 height 31
type input "Landscaping Packages"
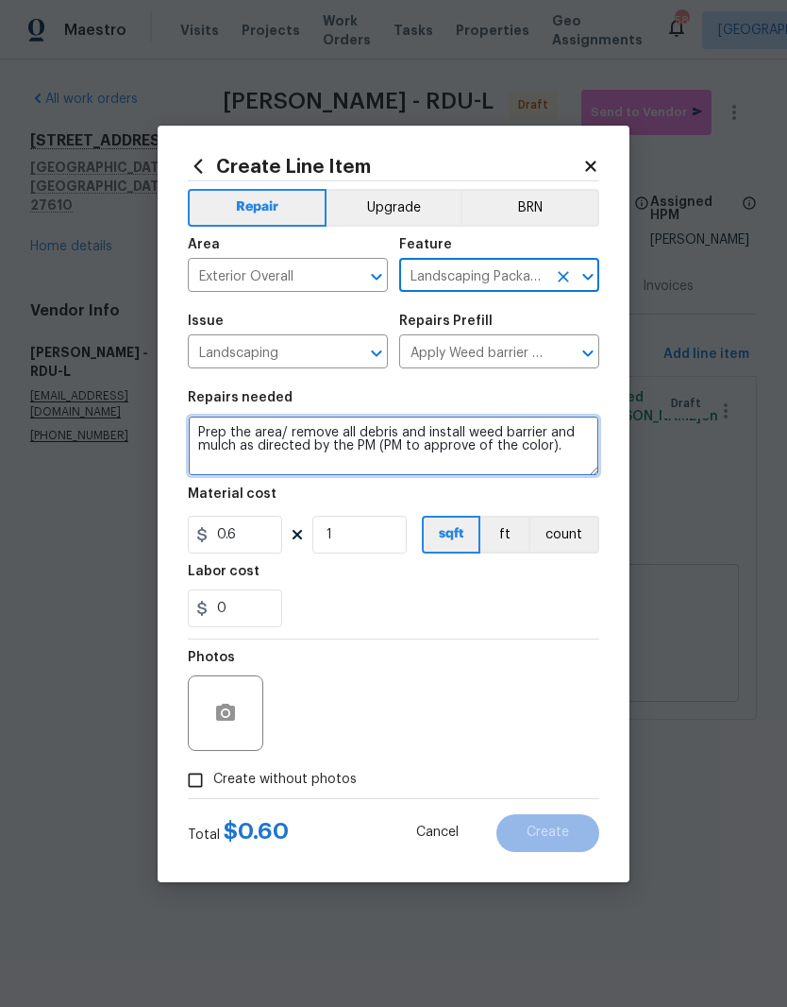
click at [211, 476] on textarea "Prep the area/ remove all debris and install weed barrier and mulch as directed…" at bounding box center [394, 445] width 412 height 60
click at [220, 476] on textarea "Prep the area/ remove all debris and install weed barrier and mulch as directed…" at bounding box center [394, 445] width 412 height 60
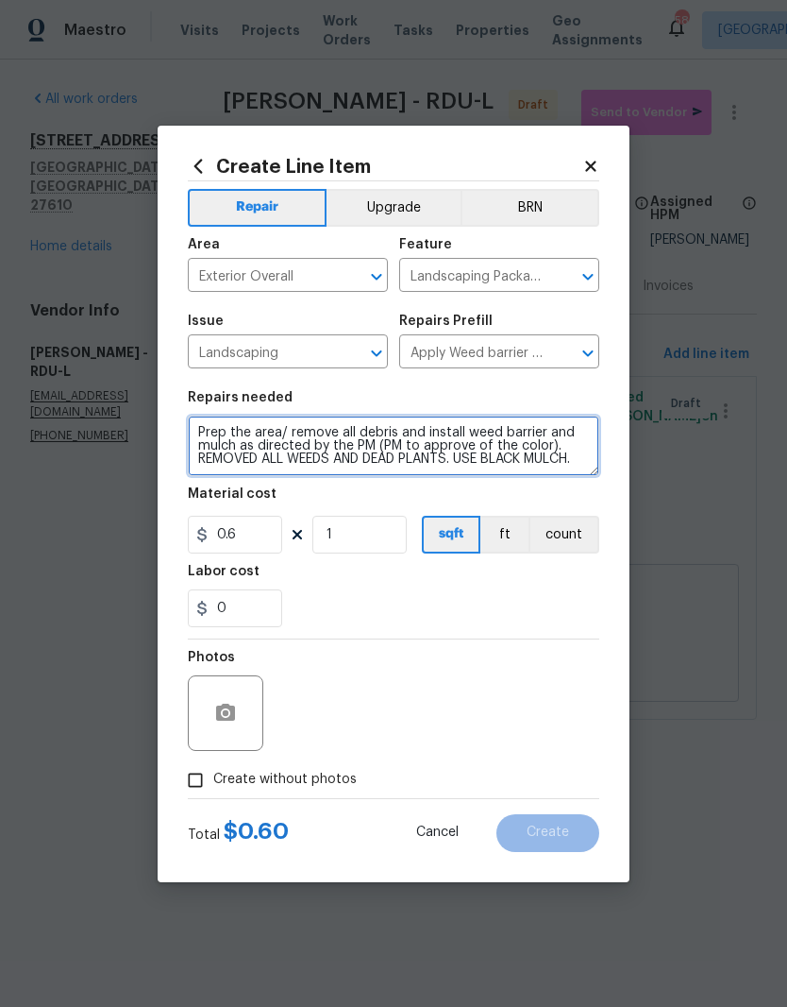
type textarea "Prep the area/ remove all debris and install weed barrier and mulch as directed…"
click at [483, 610] on div "0" at bounding box center [394, 608] width 412 height 38
click at [267, 726] on div "Photos" at bounding box center [394, 700] width 412 height 123
click at [262, 719] on div at bounding box center [226, 713] width 76 height 76
click at [254, 702] on div at bounding box center [226, 713] width 76 height 76
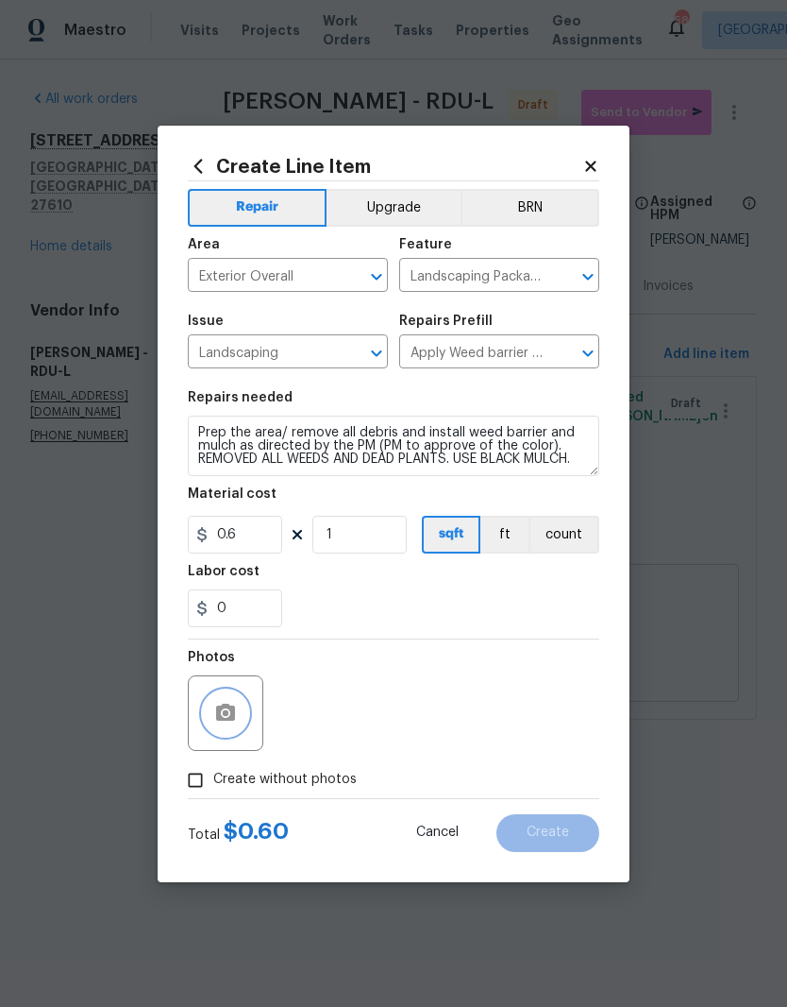
click at [236, 719] on icon "button" at bounding box center [225, 713] width 23 height 23
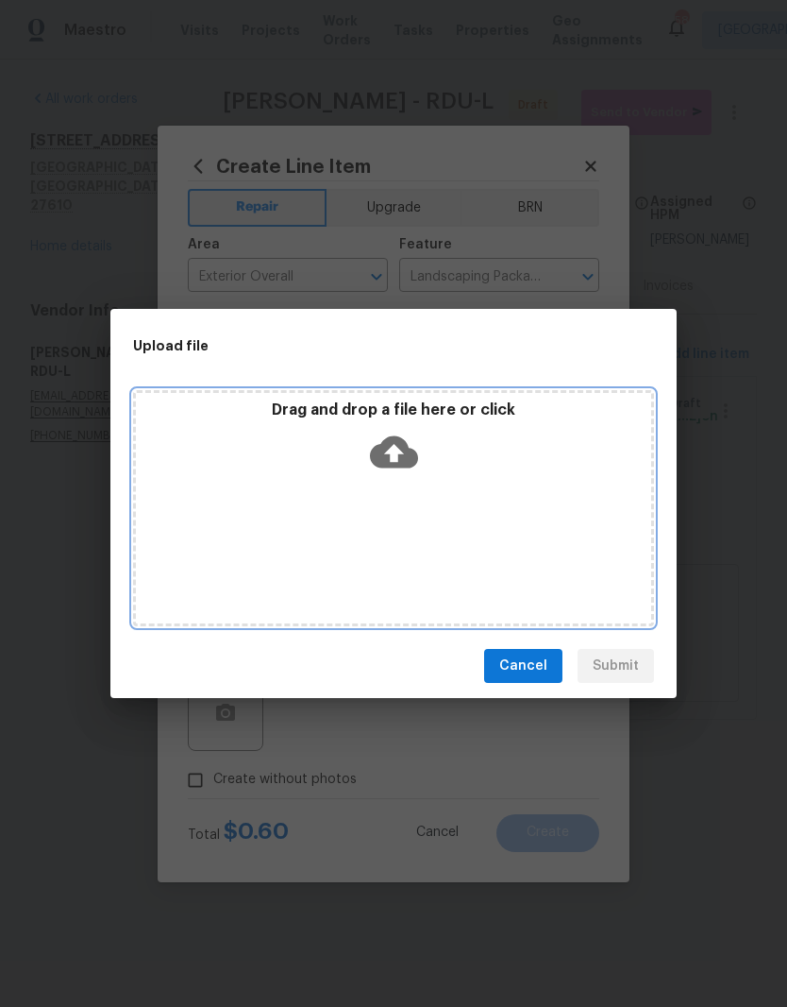
click at [494, 465] on div "Drag and drop a file here or click" at bounding box center [394, 440] width 516 height 81
